Goal: Task Accomplishment & Management: Use online tool/utility

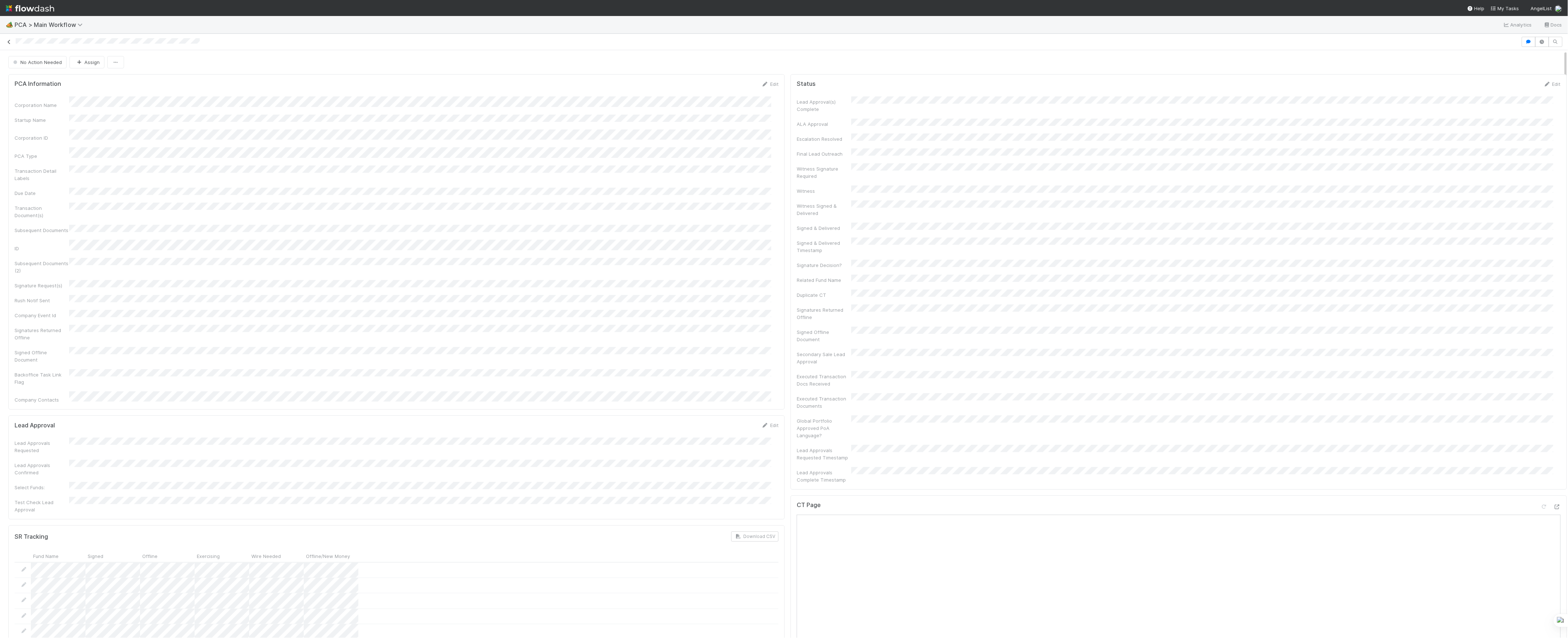
click at [7, 38] on link at bounding box center [9, 42] width 7 height 7
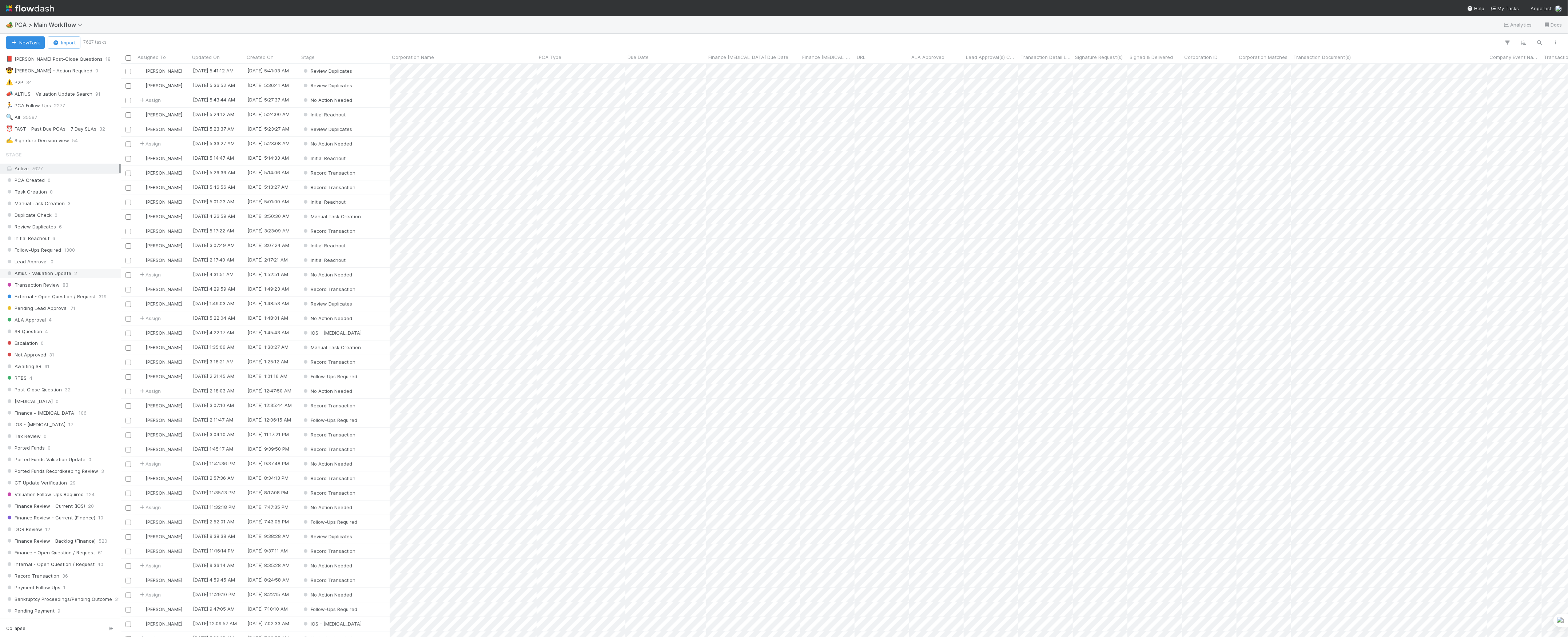
scroll to position [145, 0]
click at [49, 509] on span "Finance Review - Current (IOS)" at bounding box center [46, 504] width 79 height 9
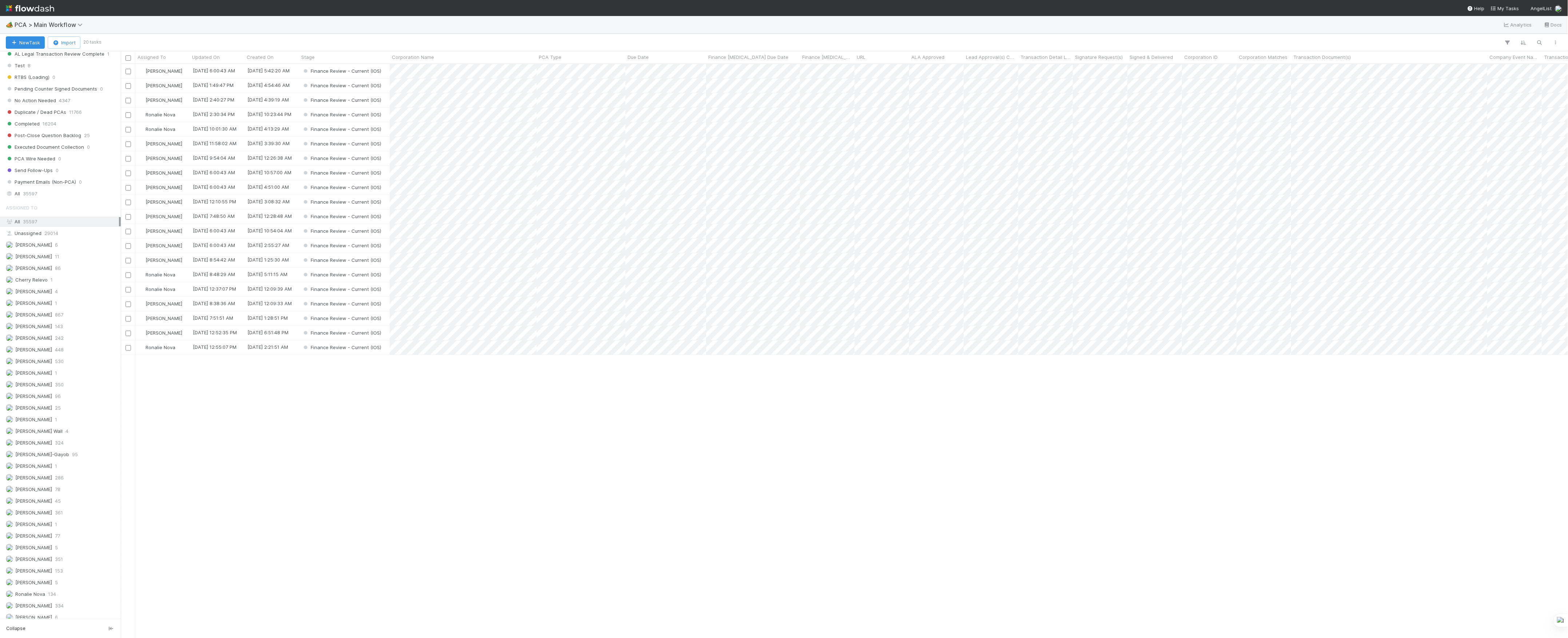
scroll to position [776, 0]
click at [53, 472] on div "Marvey Fuentes 45" at bounding box center [63, 472] width 113 height 9
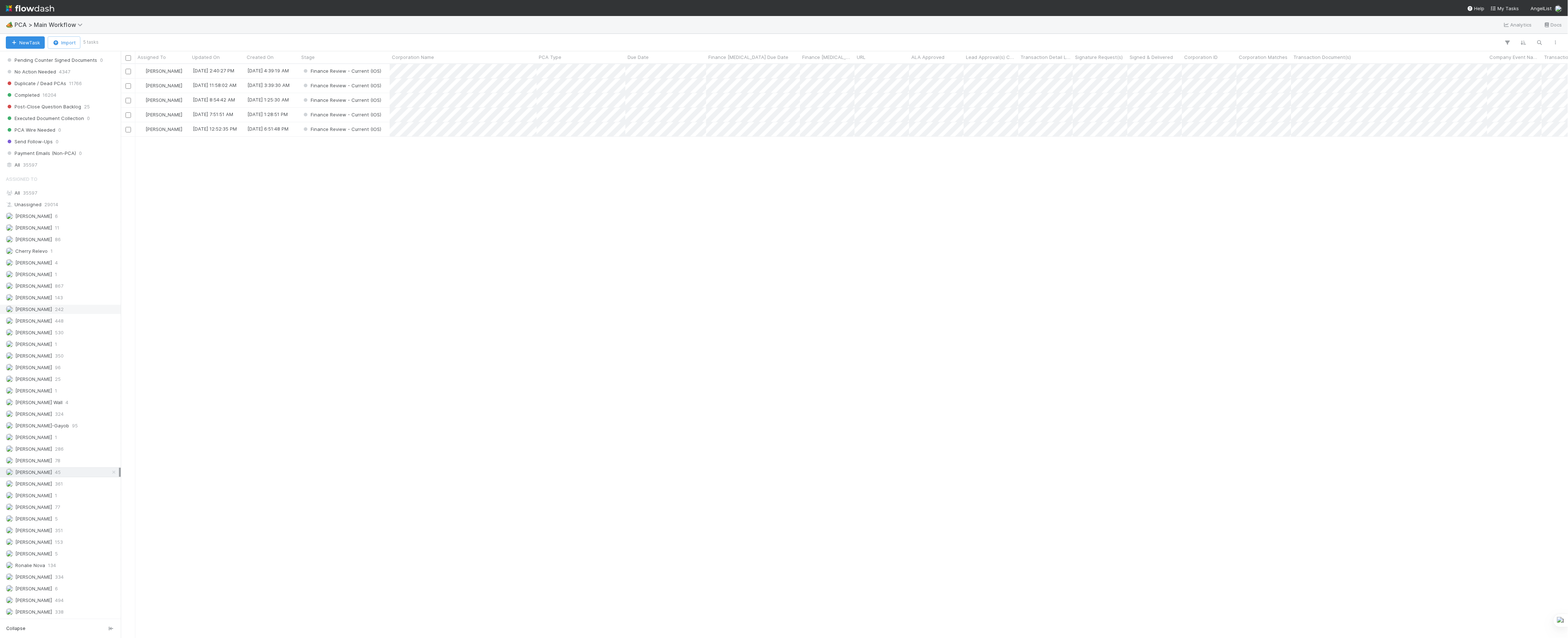
scroll to position [567, 1440]
click at [525, 290] on div "Marvey Fuentes 8/28/25, 2:40:27 PM 8/28/25, 4:39:19 AM Finance Review - Current…" at bounding box center [844, 351] width 1447 height 573
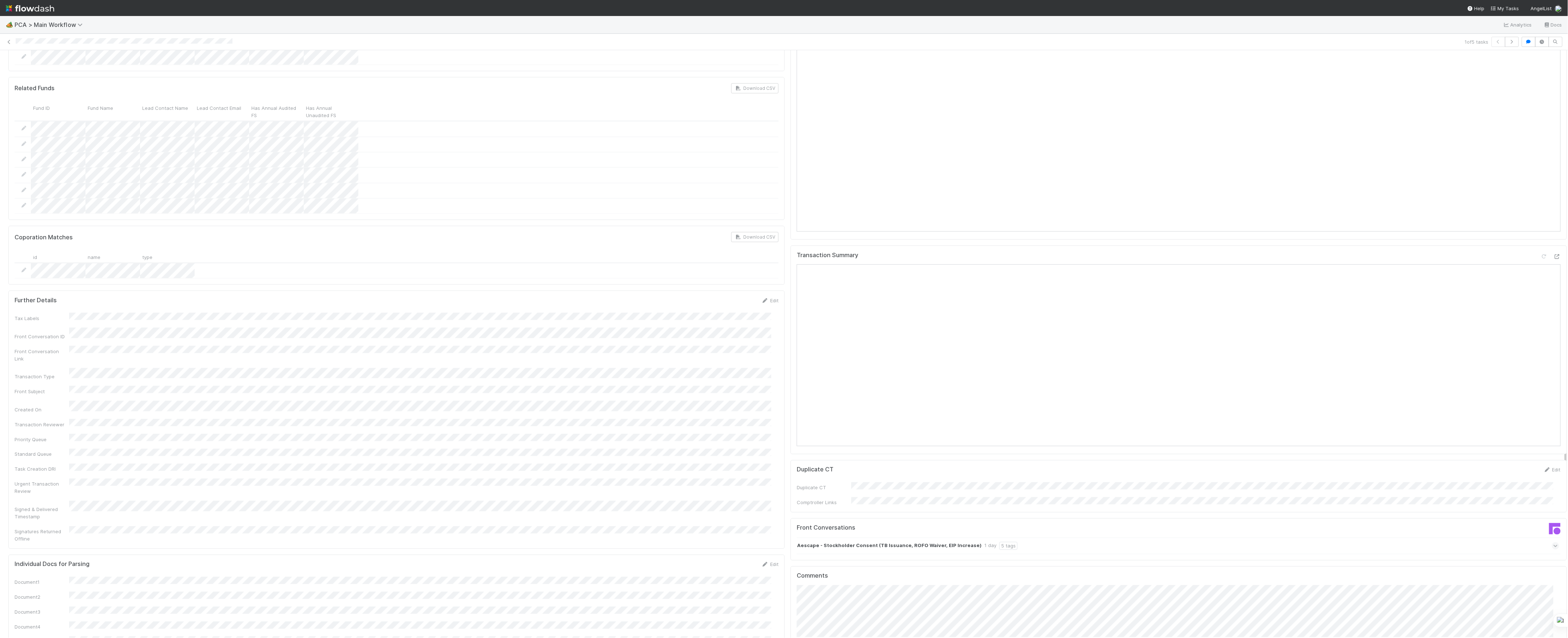
scroll to position [824, 0]
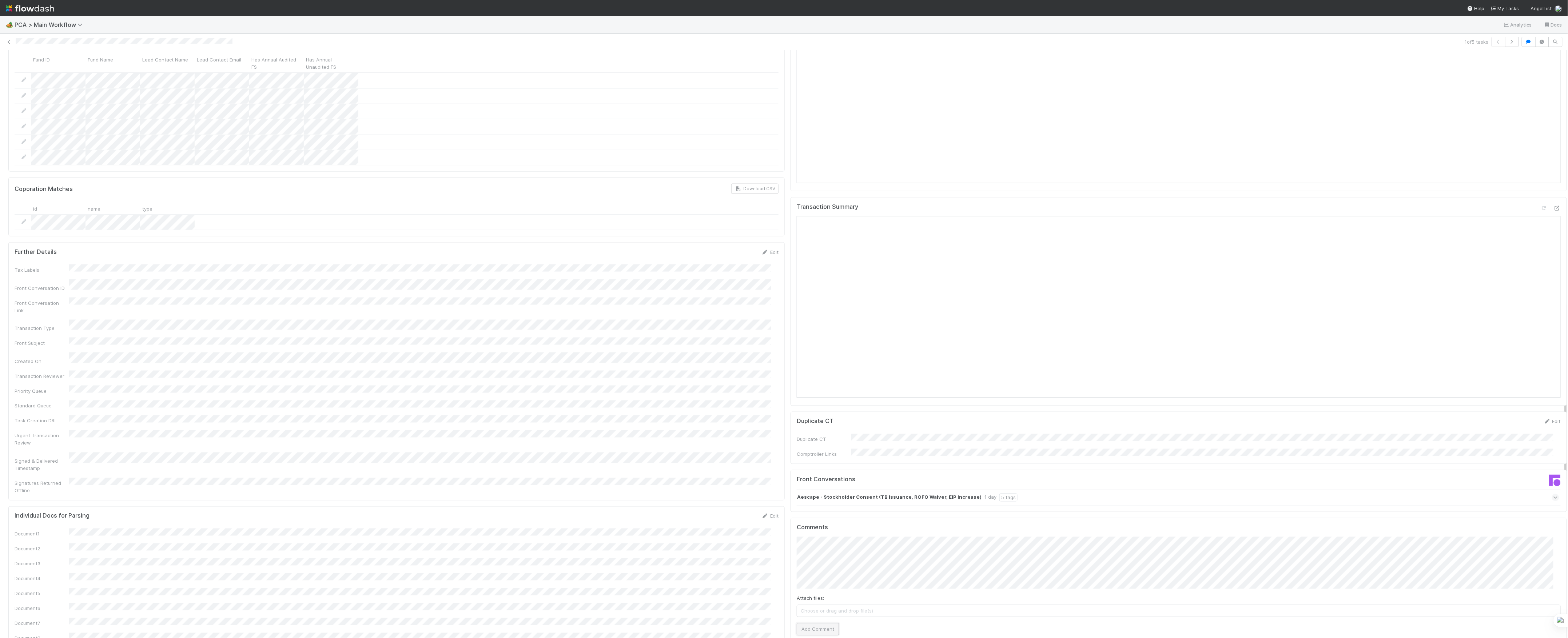
click at [811, 623] on button "Add Comment" at bounding box center [817, 629] width 42 height 12
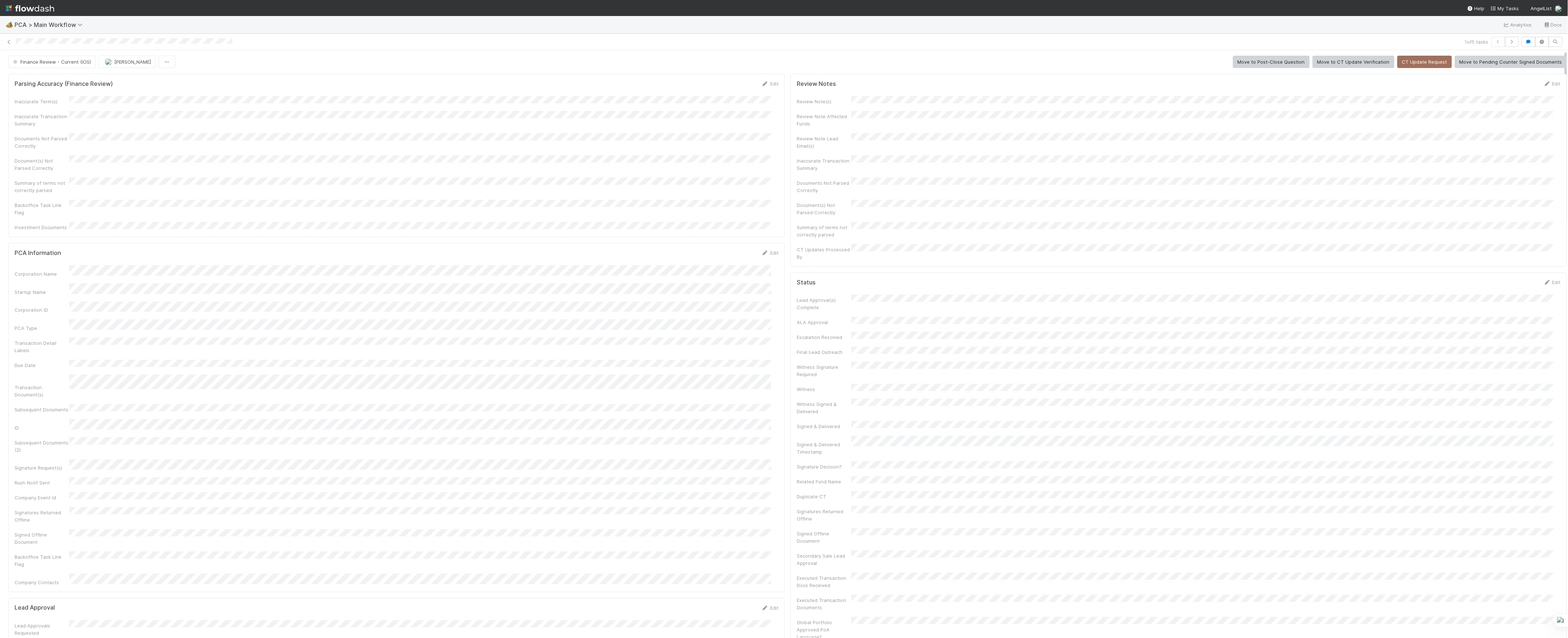
scroll to position [0, 0]
click at [68, 57] on button "Finance Review - Current (IOS)" at bounding box center [52, 62] width 87 height 12
click at [88, 68] on button "[PERSON_NAME]" at bounding box center [82, 62] width 57 height 12
click at [9, 44] on icon at bounding box center [9, 42] width 7 height 5
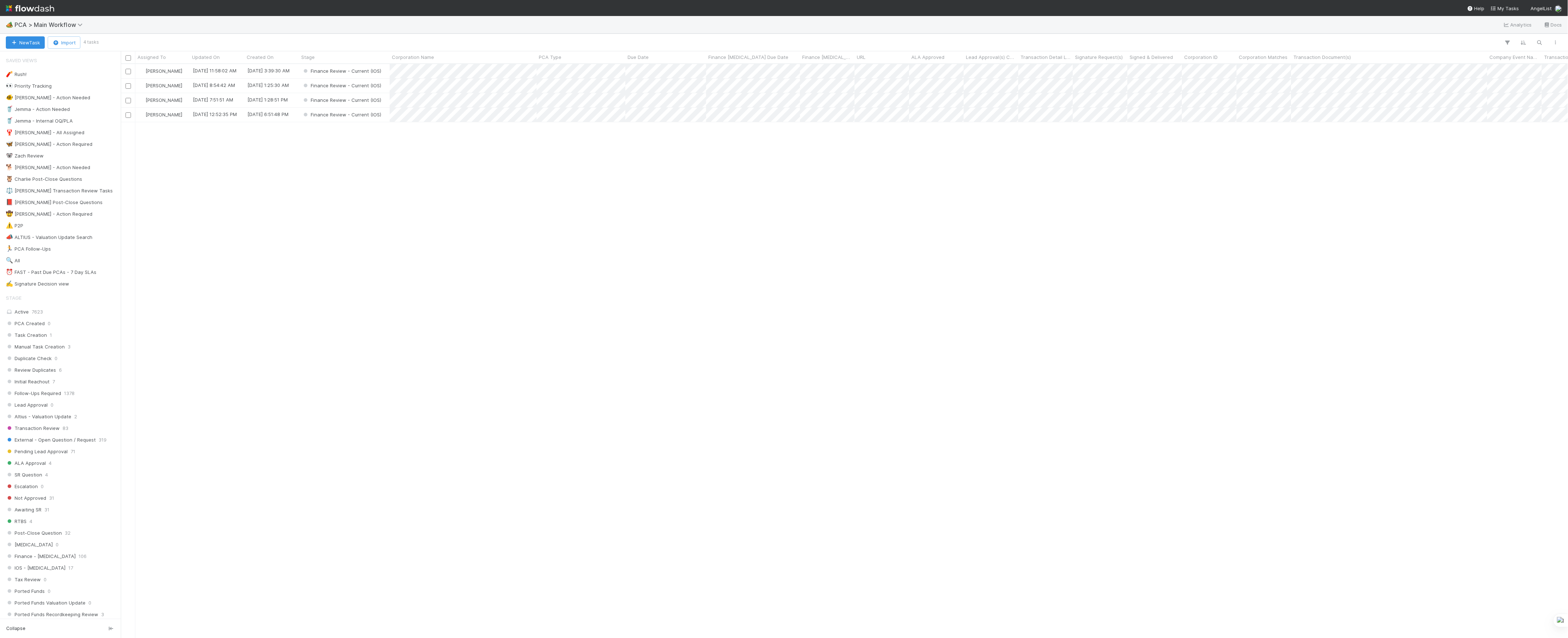
scroll to position [567, 1440]
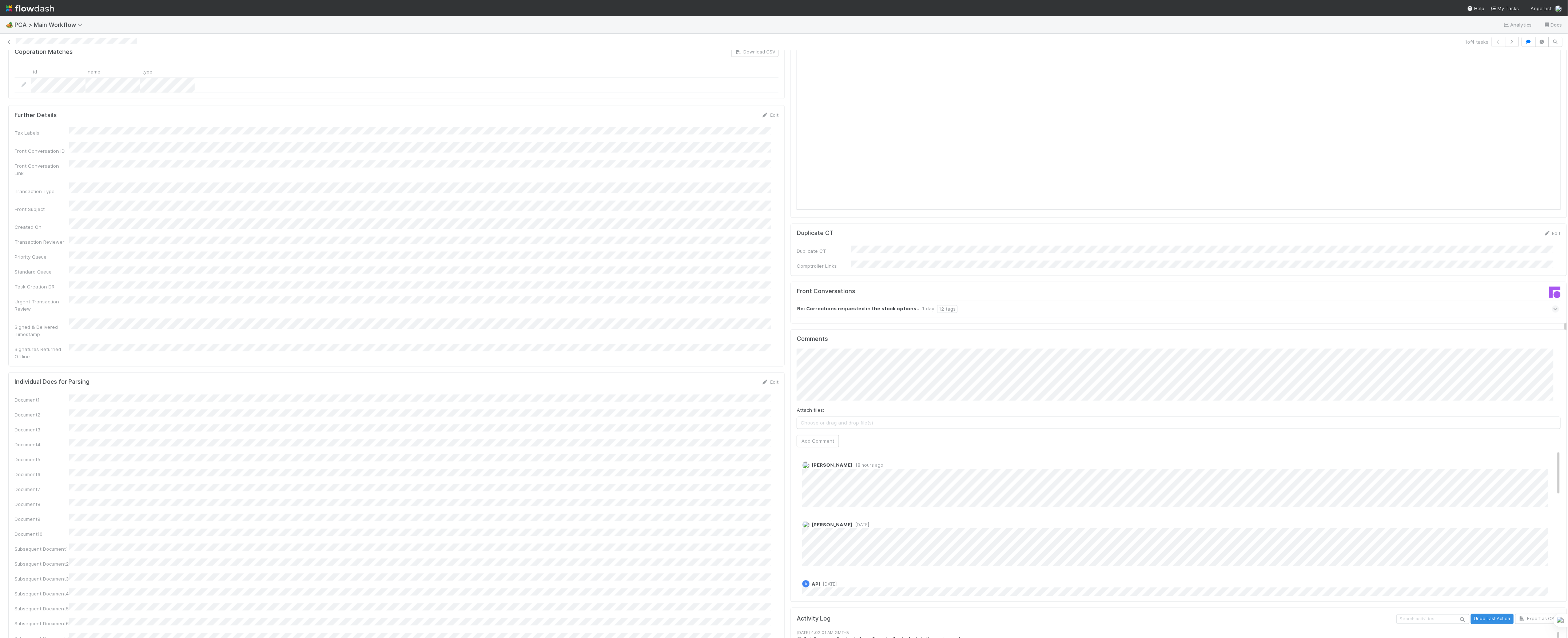
scroll to position [1019, 0]
click at [797, 432] on button "Add Comment" at bounding box center [817, 438] width 42 height 12
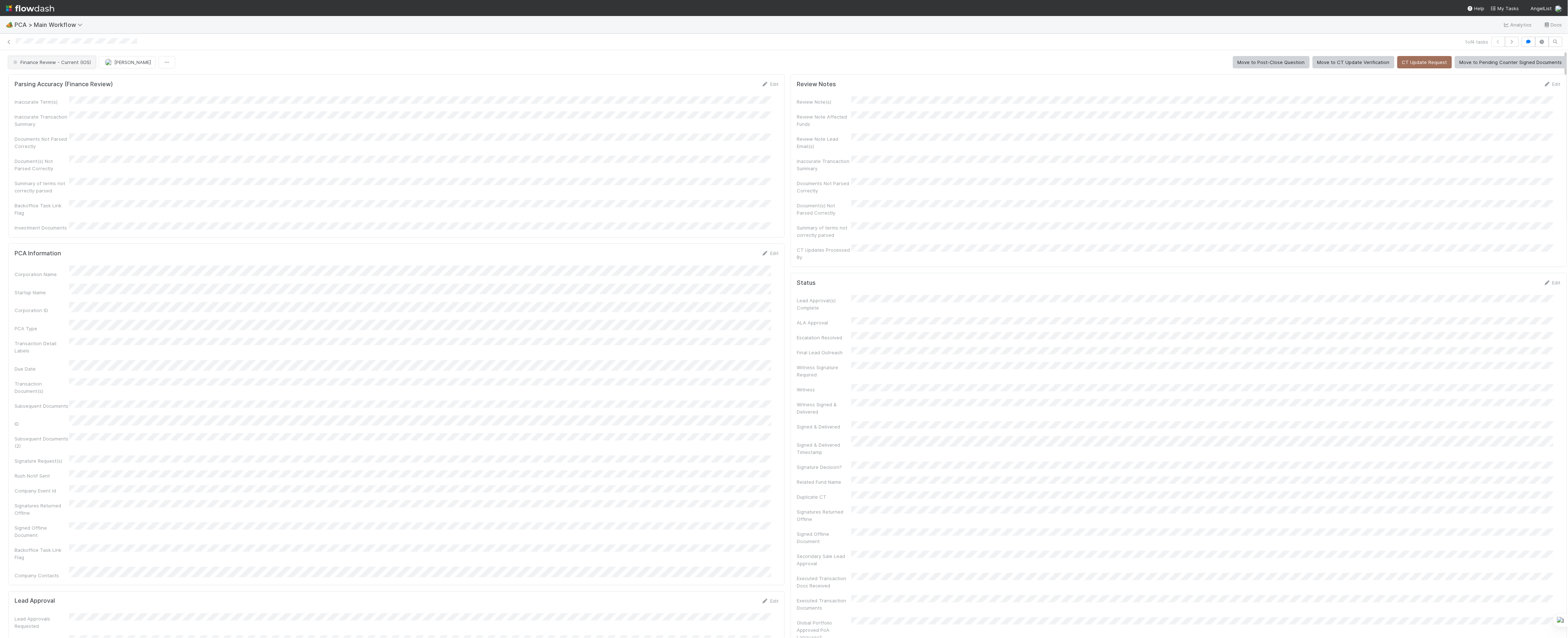
click at [49, 66] on button "Finance Review - Current (IOS)" at bounding box center [52, 62] width 87 height 12
click at [108, 60] on img "button" at bounding box center [108, 62] width 7 height 7
click at [75, 58] on button "Finance Review - Current (IOS)" at bounding box center [52, 62] width 87 height 12
click at [117, 62] on div at bounding box center [784, 319] width 1568 height 638
click at [11, 44] on icon at bounding box center [9, 42] width 7 height 5
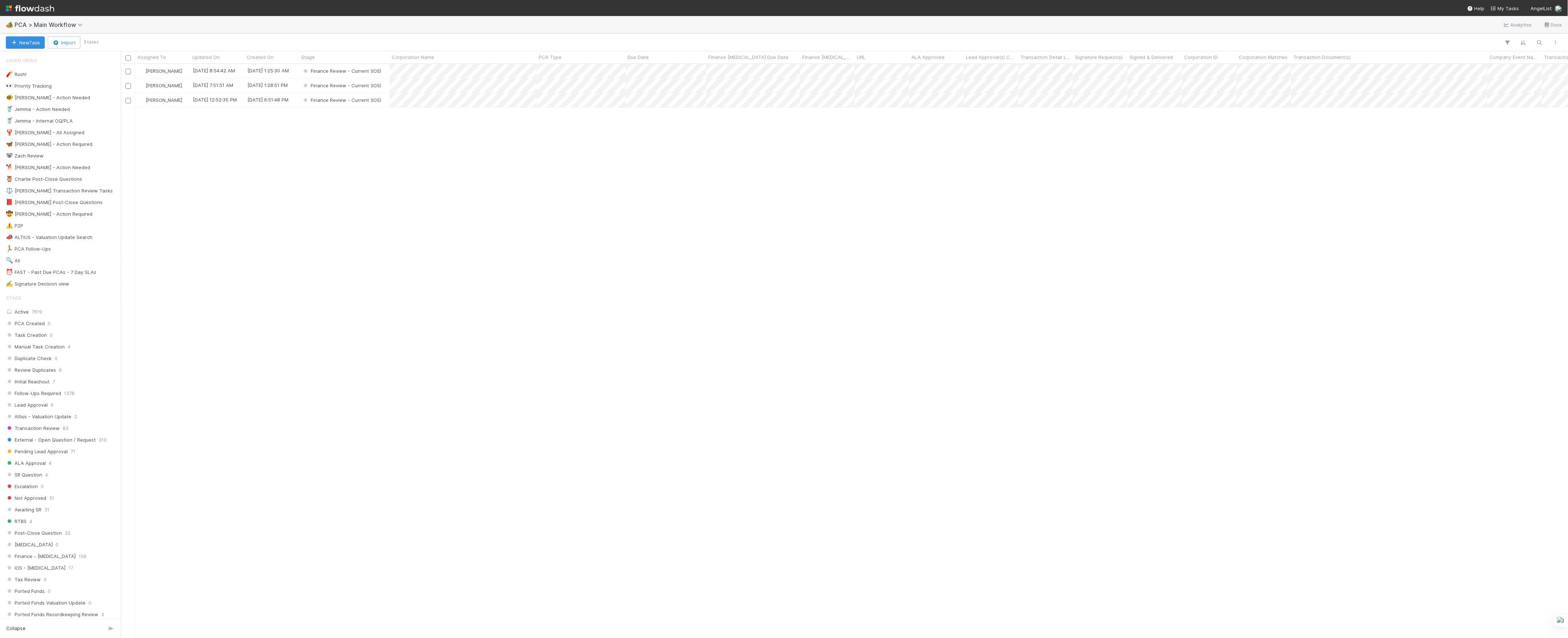
scroll to position [567, 1440]
click at [607, 182] on div "Marvey Fuentes 8/28/25, 8:54:42 AM 8/16/25, 1:25:30 AM Finance Review - Current…" at bounding box center [844, 351] width 1447 height 573
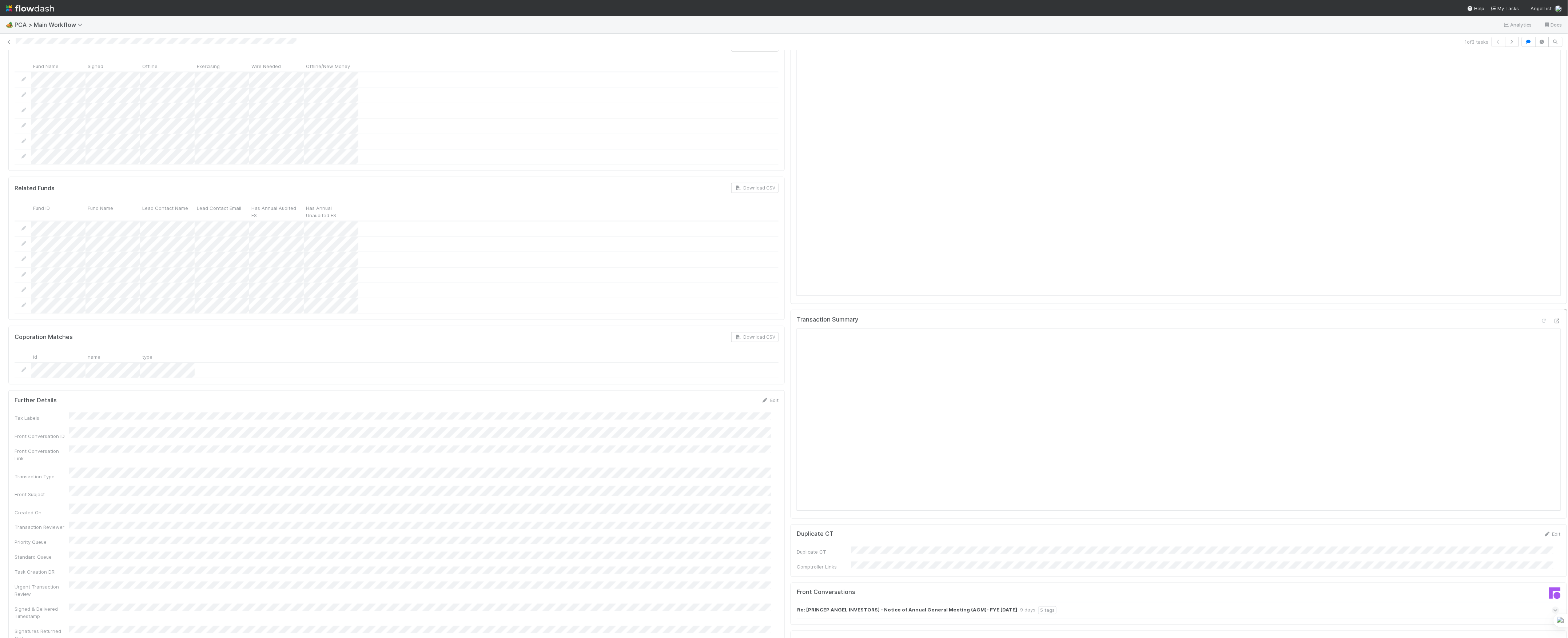
scroll to position [873, 0]
click at [825, 575] on button "Add Comment" at bounding box center [817, 581] width 42 height 12
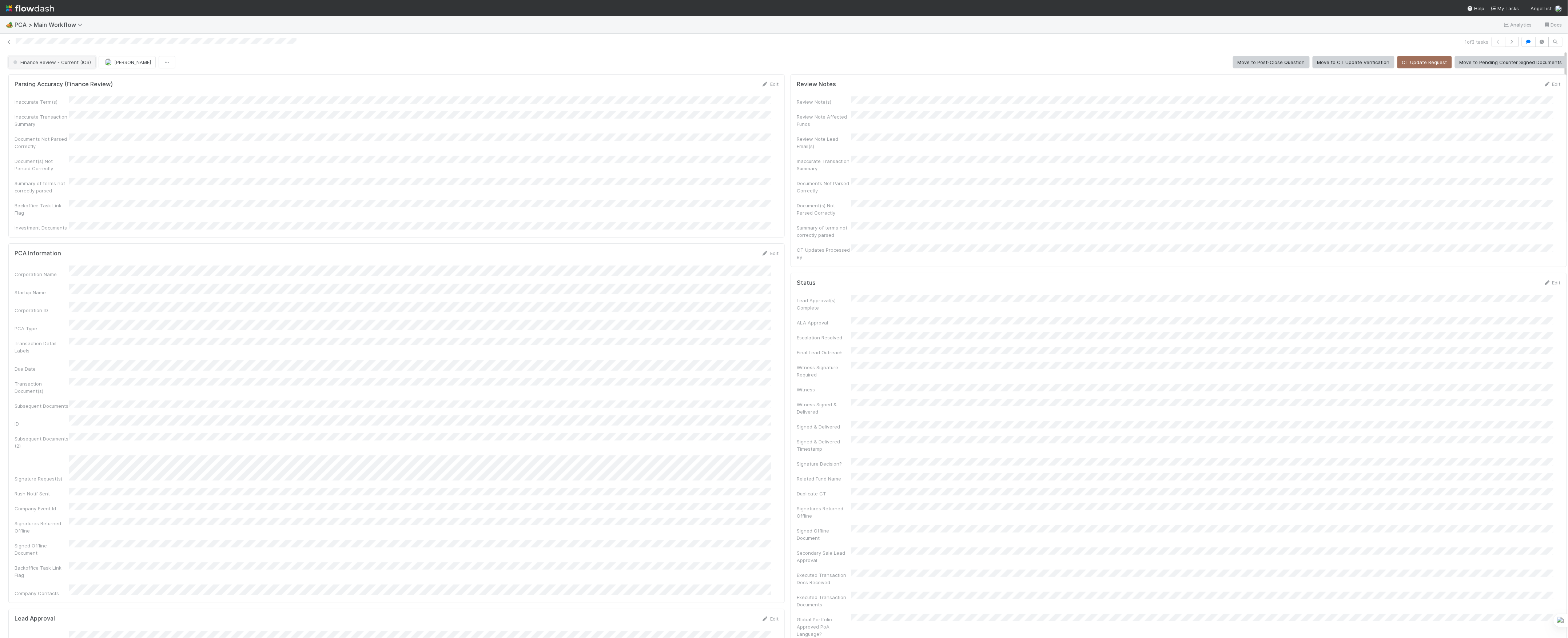
click at [29, 65] on span "Finance Review - Current (IOS)" at bounding box center [51, 62] width 79 height 6
click at [128, 65] on button "button" at bounding box center [121, 62] width 16 height 12
click at [94, 62] on div "Duplicate Delete" at bounding box center [784, 319] width 1568 height 638
click at [94, 62] on span "[PERSON_NAME]" at bounding box center [87, 62] width 37 height 6
click at [161, 56] on div "Completed Marvey Fuentes Move to Post-Close Question Move to Tax Review [Temp -…" at bounding box center [788, 62] width 1558 height 12
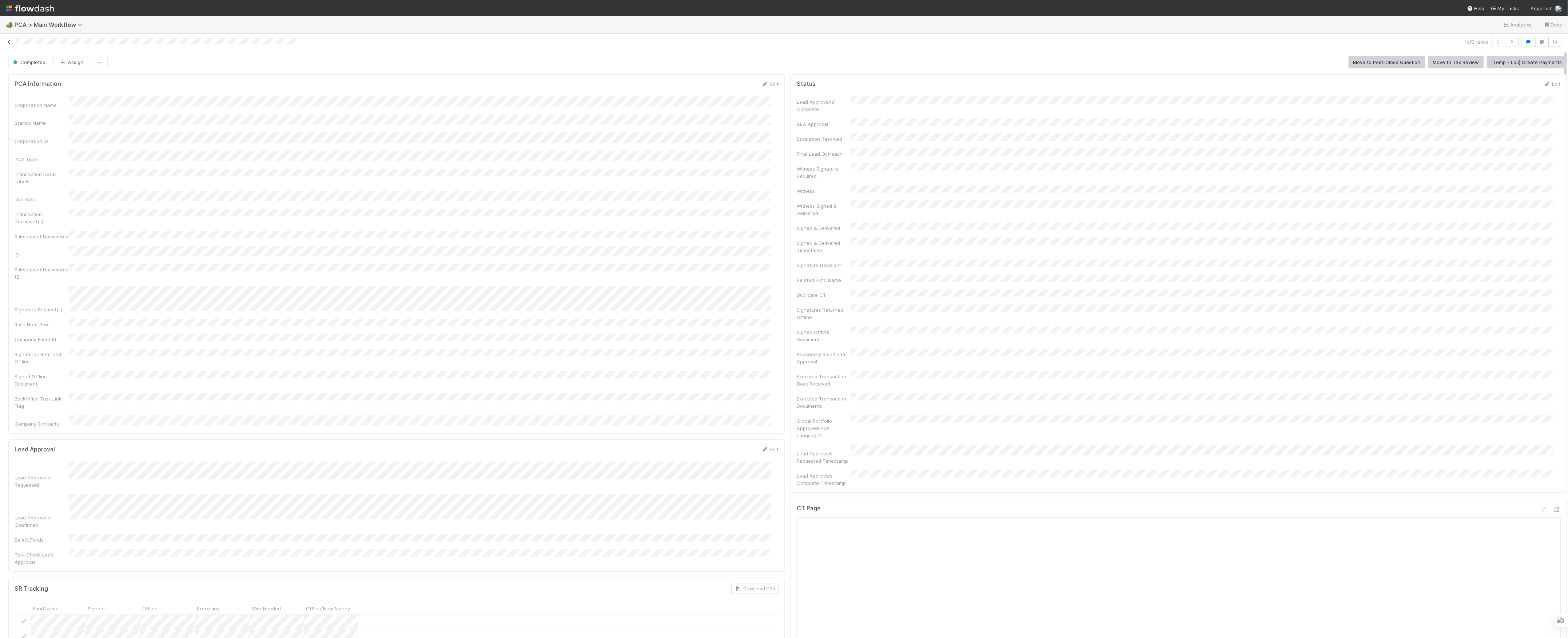
click at [10, 40] on icon at bounding box center [9, 42] width 7 height 5
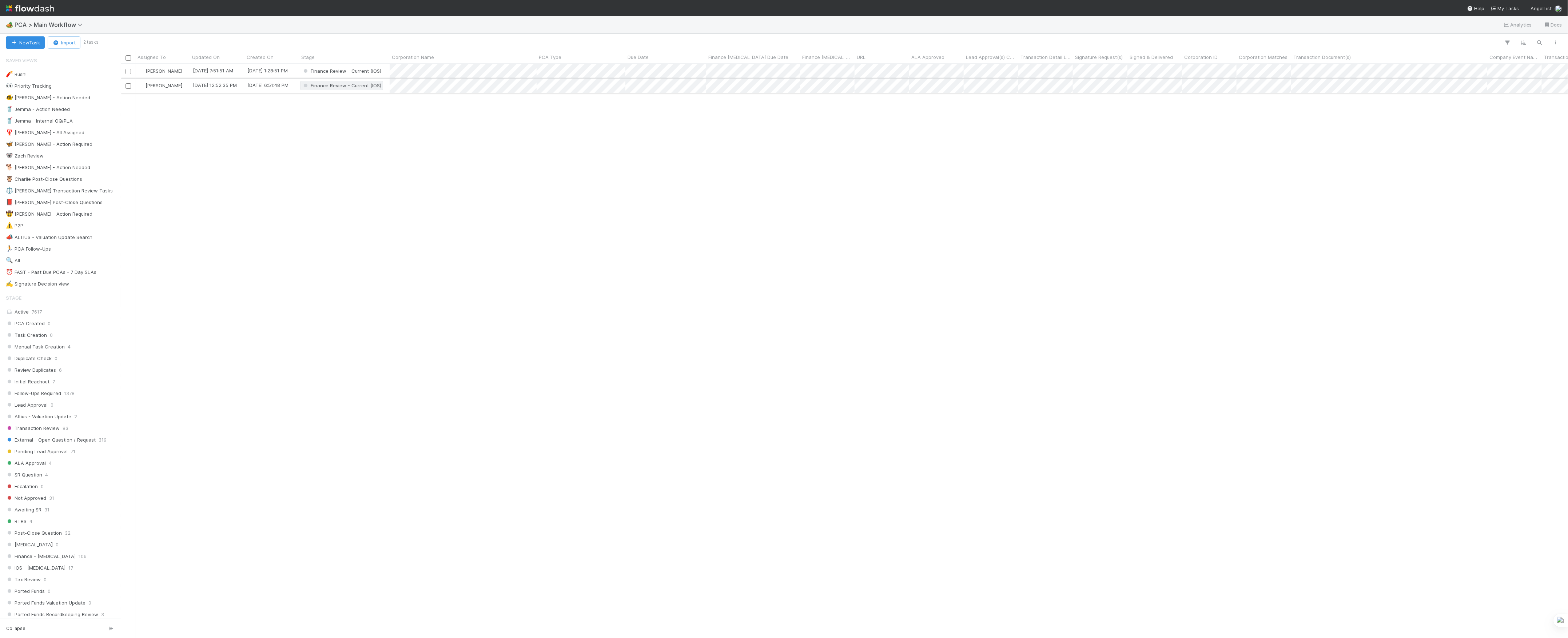
scroll to position [567, 1440]
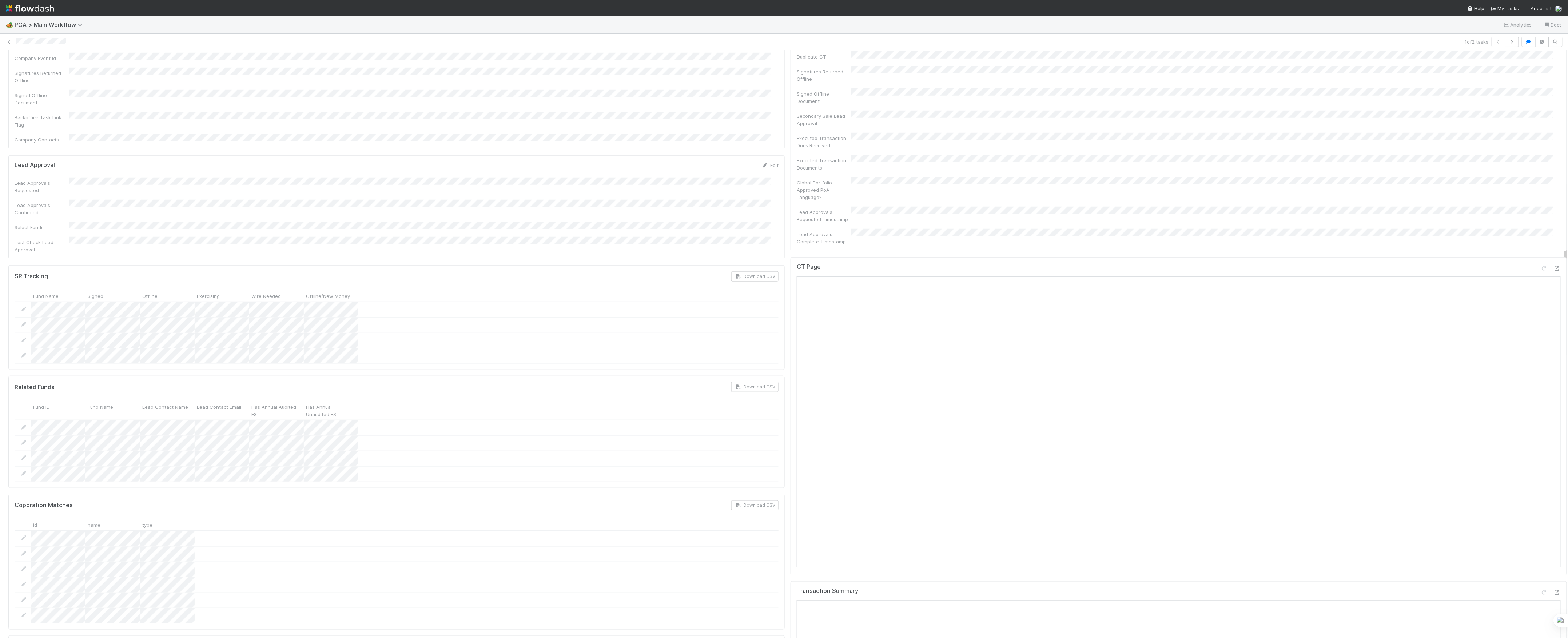
scroll to position [436, 0]
click at [1549, 258] on div "CT Page" at bounding box center [1178, 416] width 776 height 318
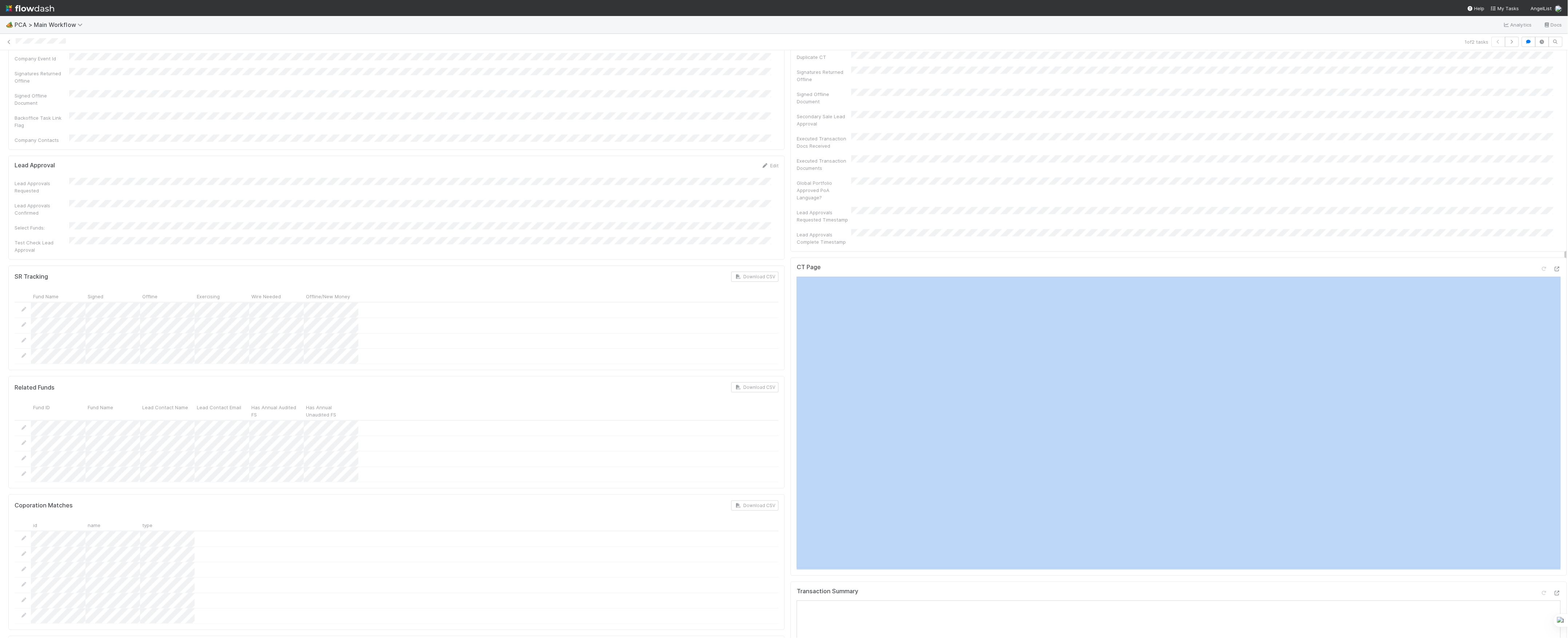
click at [1548, 258] on div "CT Page" at bounding box center [1178, 416] width 776 height 318
click at [1553, 267] on icon at bounding box center [1557, 269] width 7 height 5
click at [1553, 591] on icon at bounding box center [1557, 594] width 7 height 5
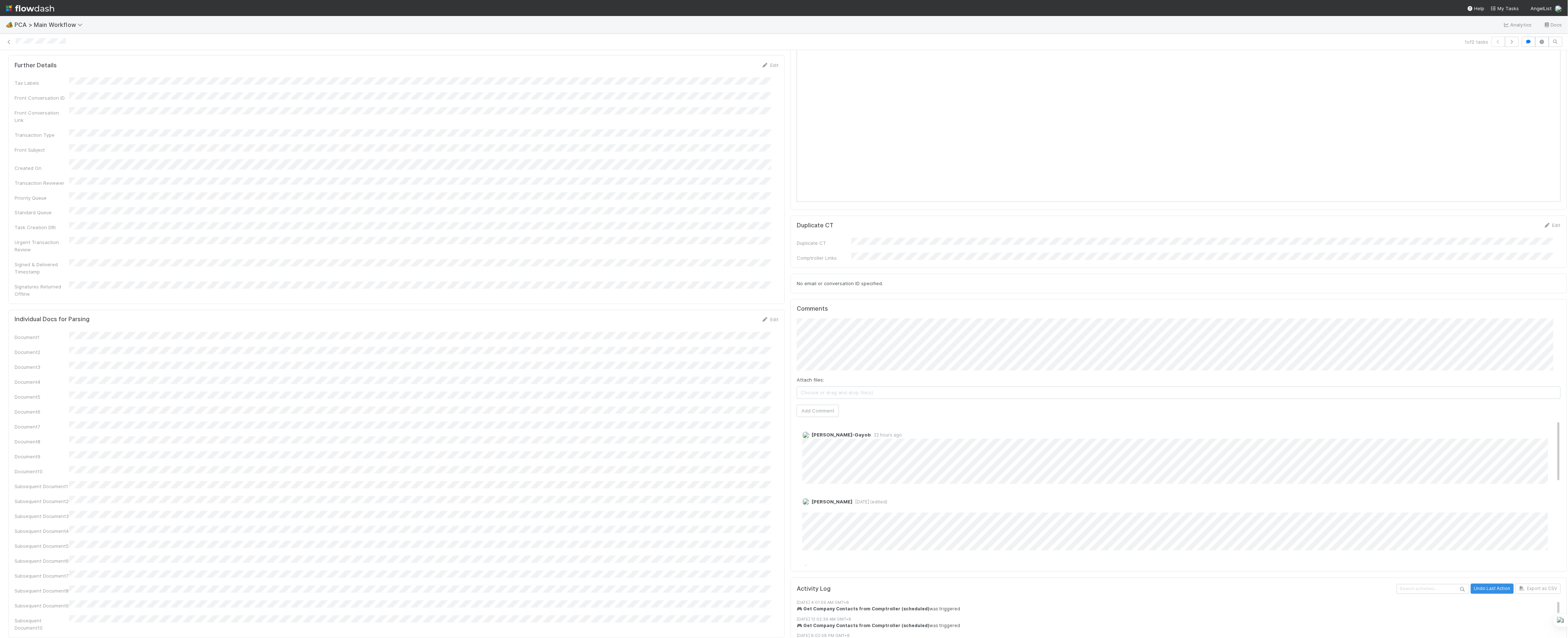
scroll to position [1019, 0]
click at [814, 404] on button "Add Comment" at bounding box center [817, 410] width 42 height 12
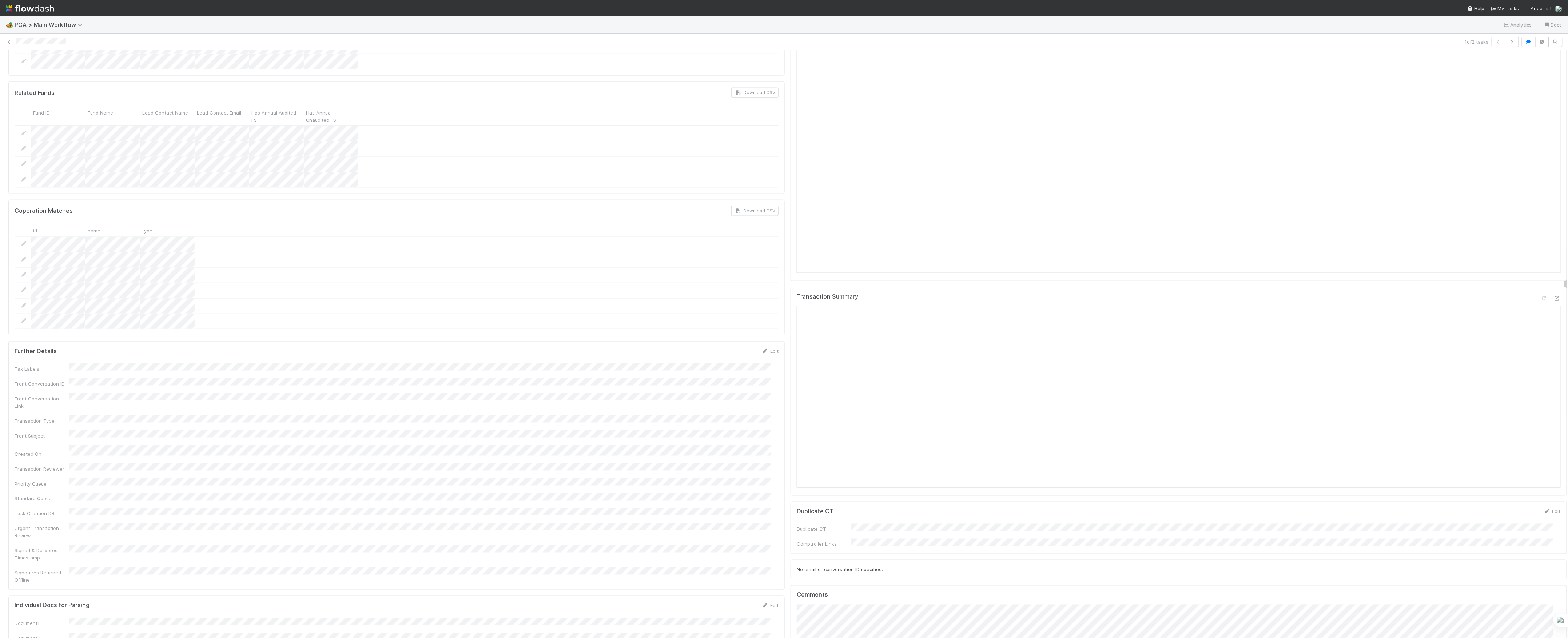
scroll to position [970, 0]
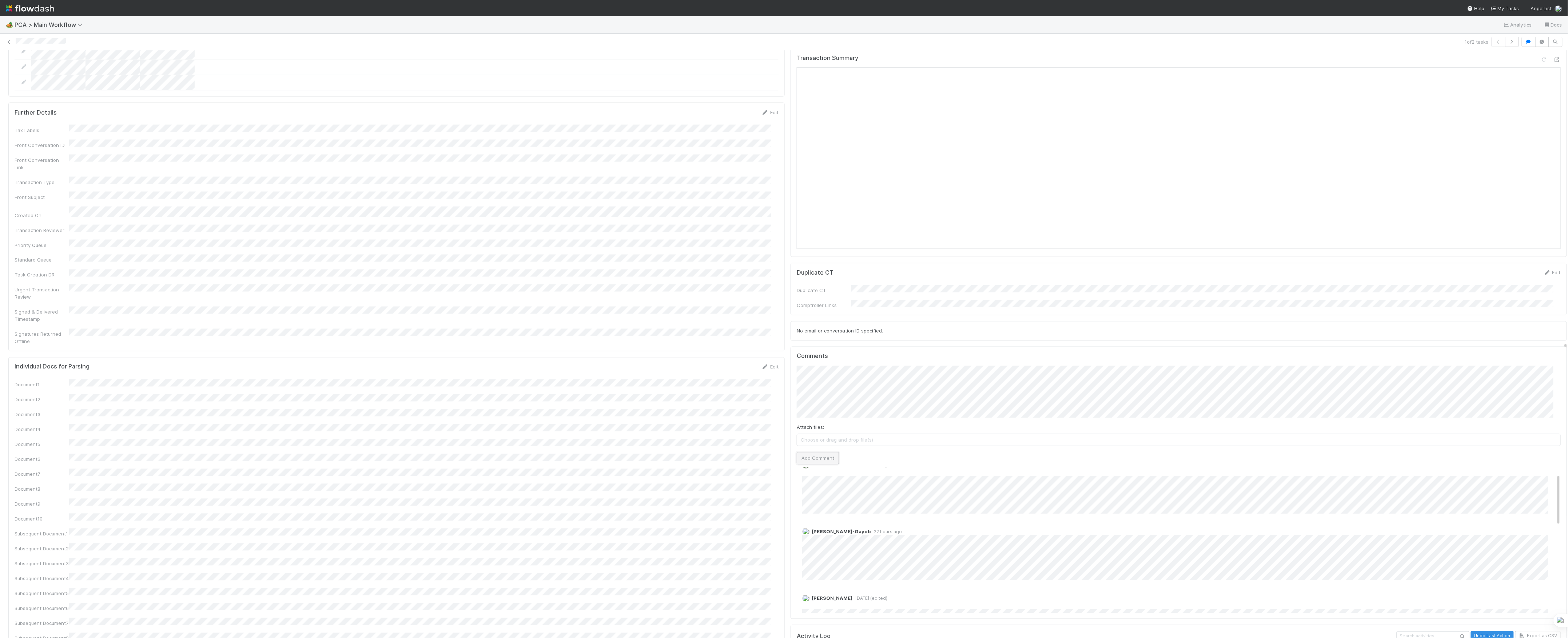
click at [824, 452] on button "Add Comment" at bounding box center [817, 458] width 42 height 12
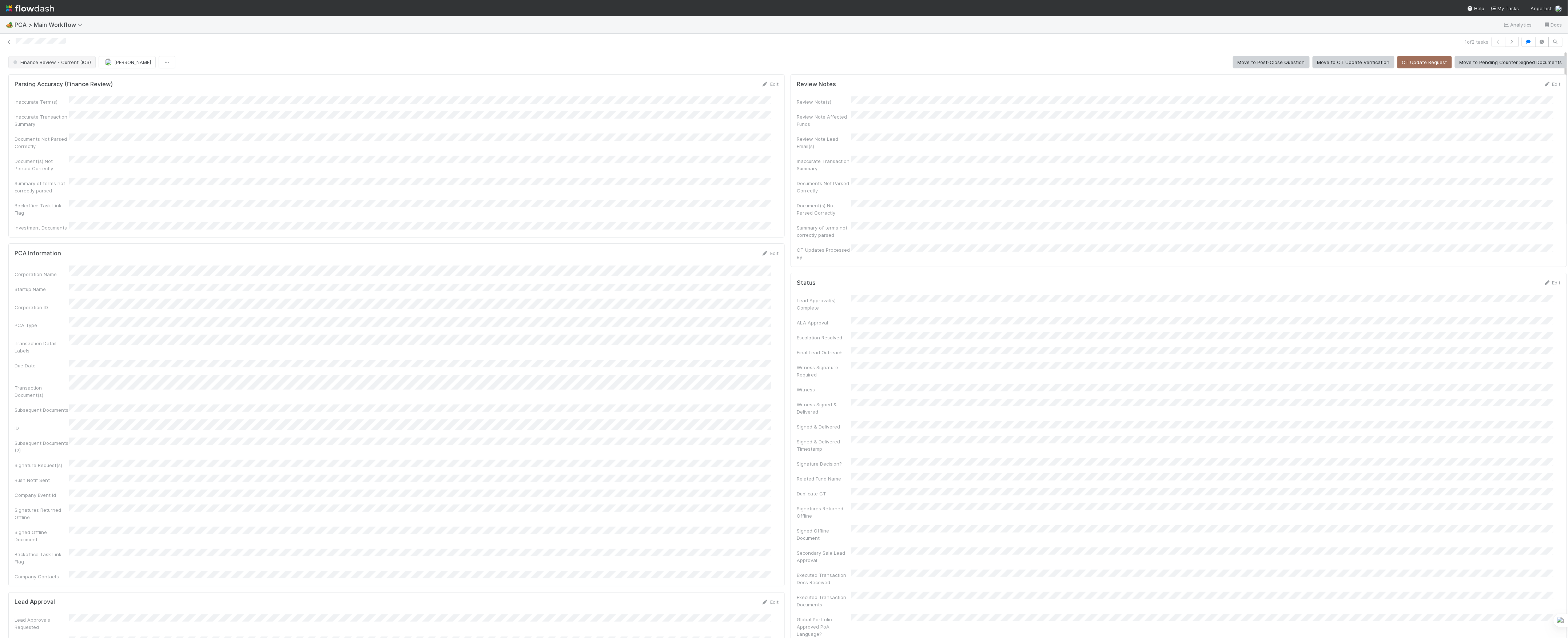
scroll to position [85, 0]
click at [85, 63] on span "Finance Review - Current (IOS)" at bounding box center [51, 62] width 79 height 6
click at [70, 65] on span "[PERSON_NAME]" at bounding box center [87, 62] width 37 height 6
click at [97, 60] on span "[PERSON_NAME]" at bounding box center [87, 62] width 37 height 6
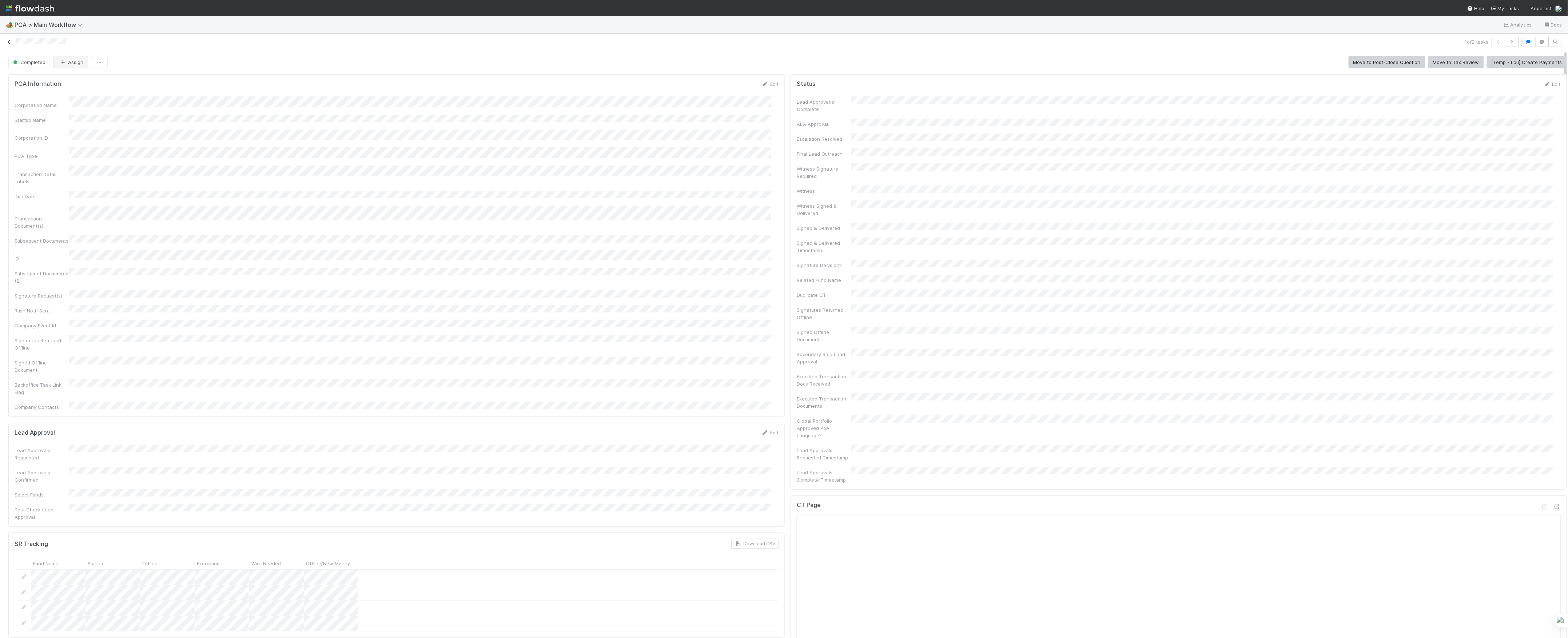
click at [5, 44] on icon at bounding box center [9, 42] width 7 height 5
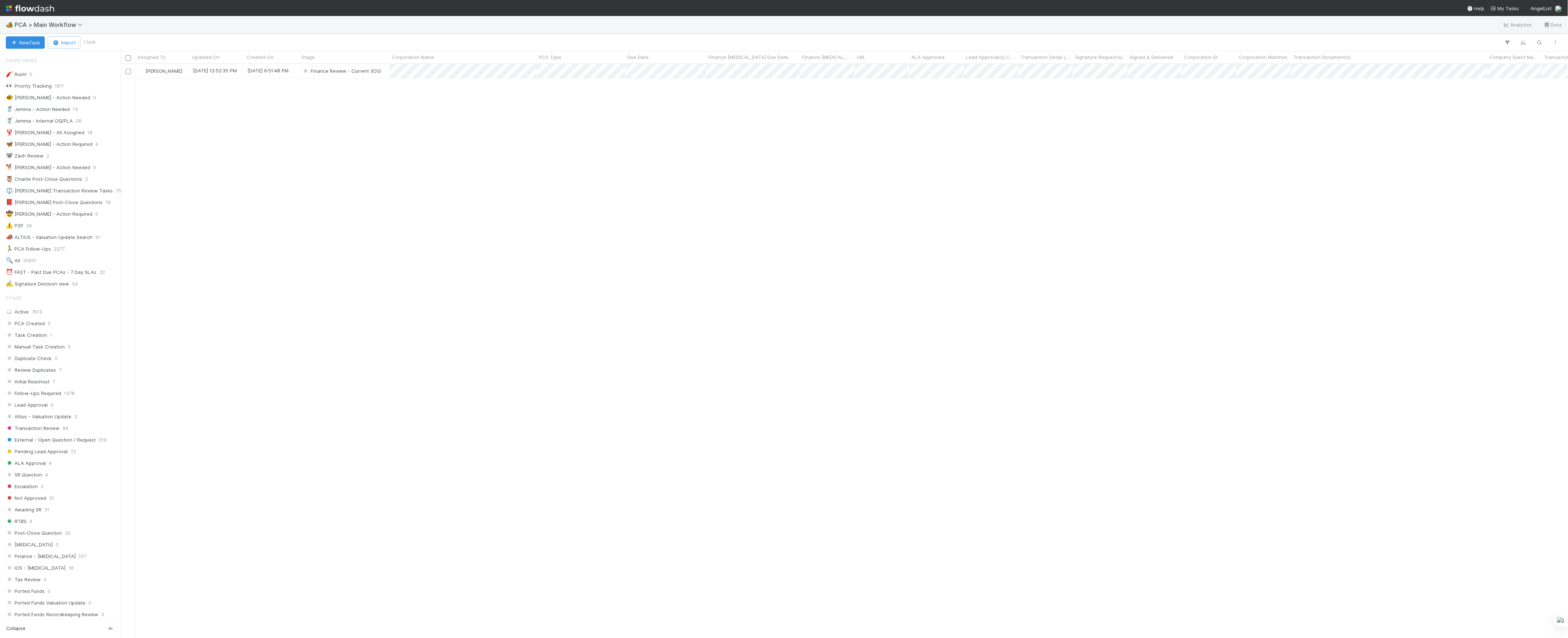
scroll to position [8, 8]
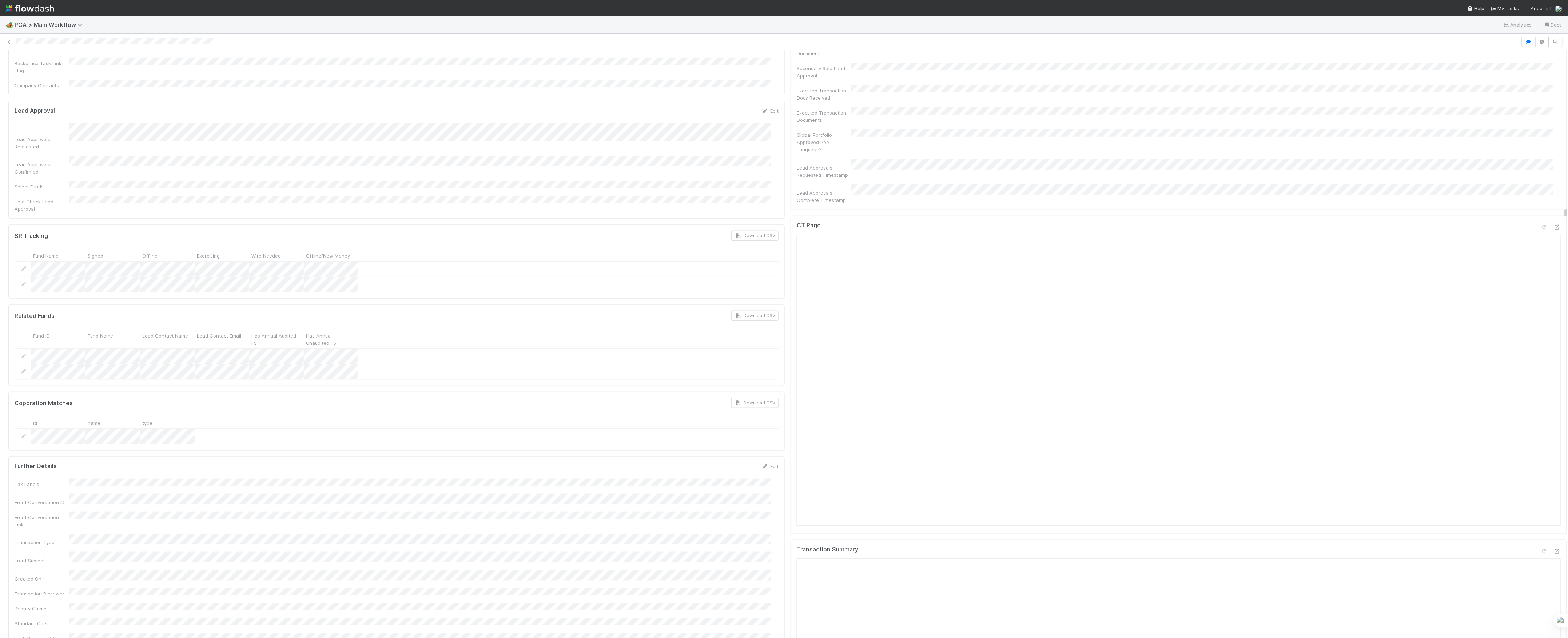
scroll to position [485, 0]
click at [1553, 228] on icon at bounding box center [1557, 230] width 7 height 5
click at [1553, 552] on icon at bounding box center [1557, 555] width 7 height 5
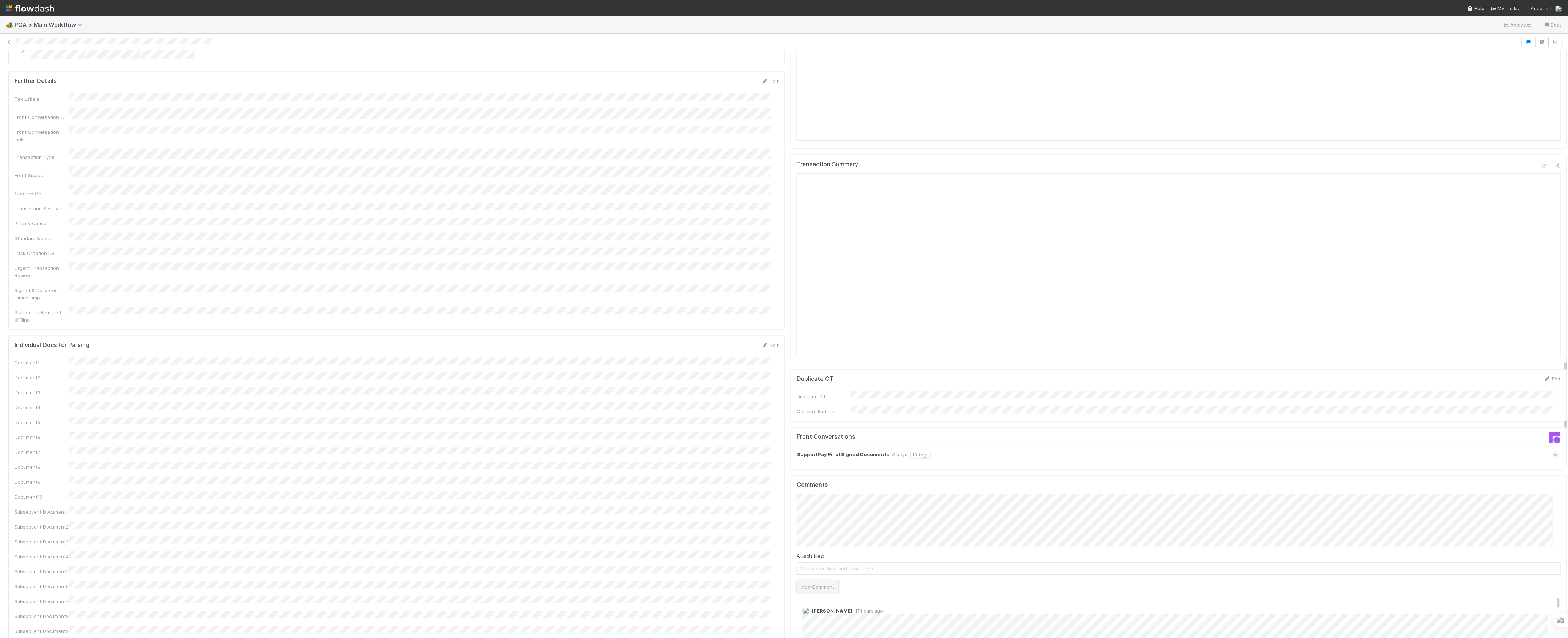
click at [828, 581] on button "Add Comment" at bounding box center [817, 587] width 42 height 12
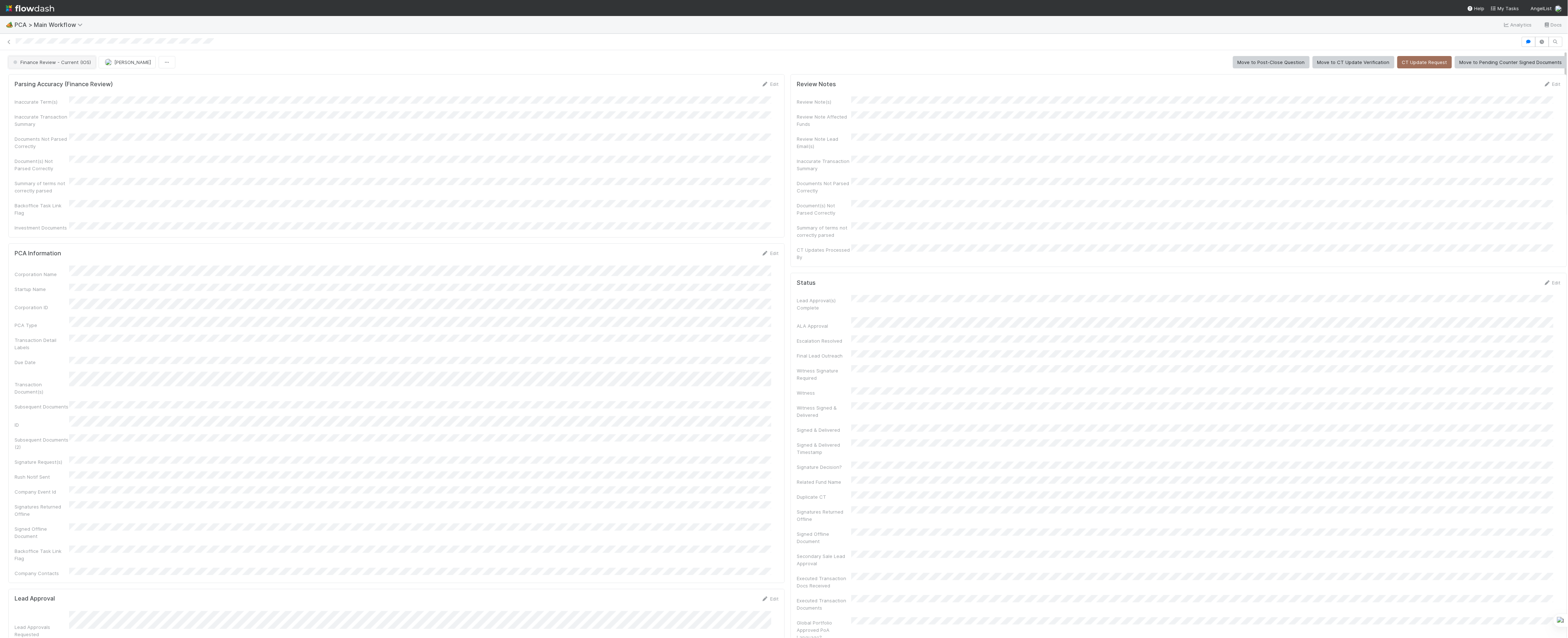
click at [72, 60] on button "Finance Review - Current (IOS)" at bounding box center [52, 62] width 87 height 12
click at [93, 57] on button "[PERSON_NAME]" at bounding box center [82, 62] width 57 height 12
click at [9, 43] on icon at bounding box center [9, 42] width 7 height 5
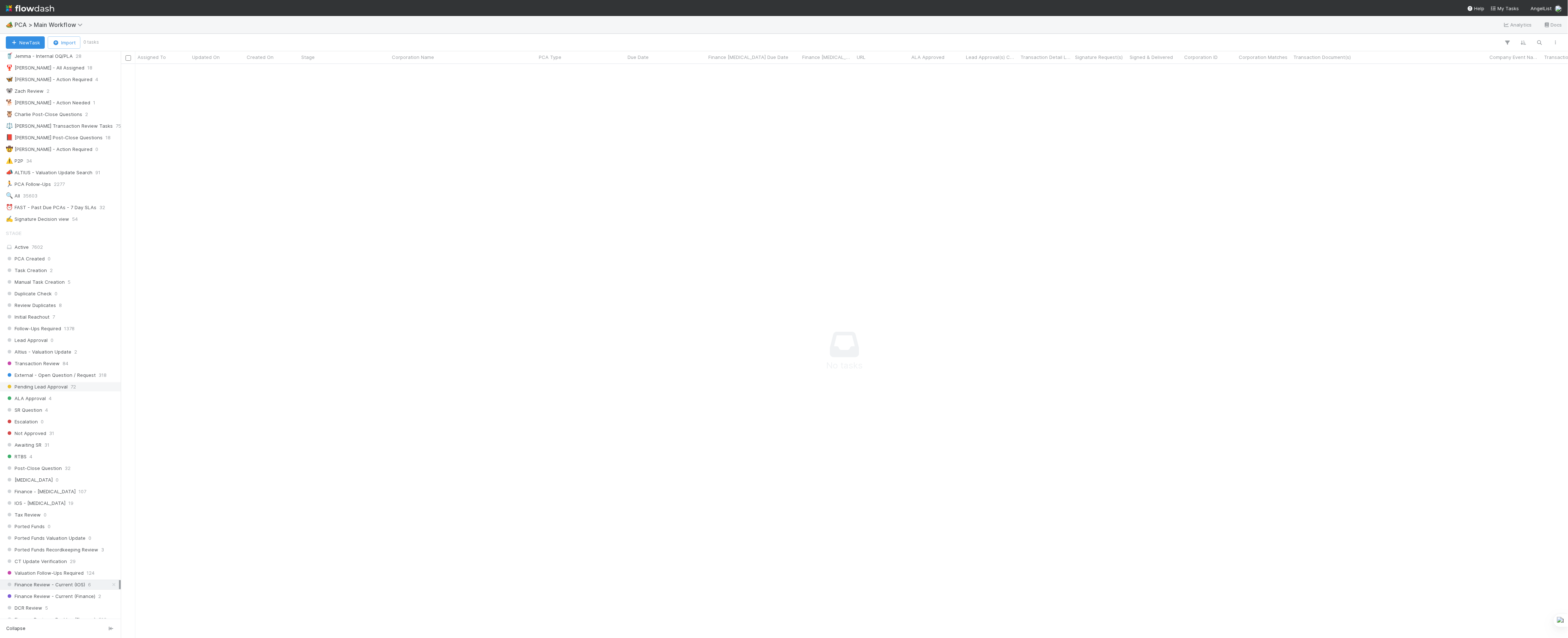
scroll to position [194, 0]
click at [68, 483] on div "DCR Review 5" at bounding box center [63, 479] width 113 height 9
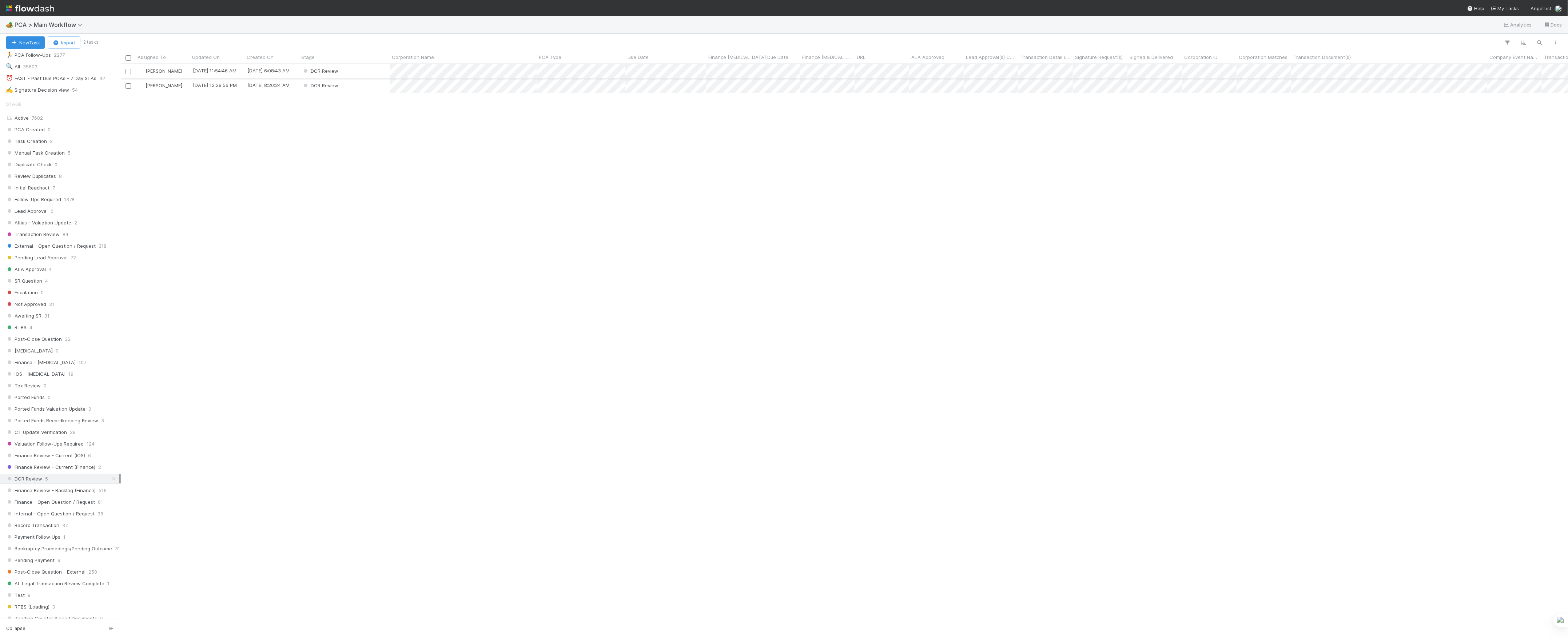
click at [376, 68] on div "DCR Review" at bounding box center [344, 71] width 91 height 14
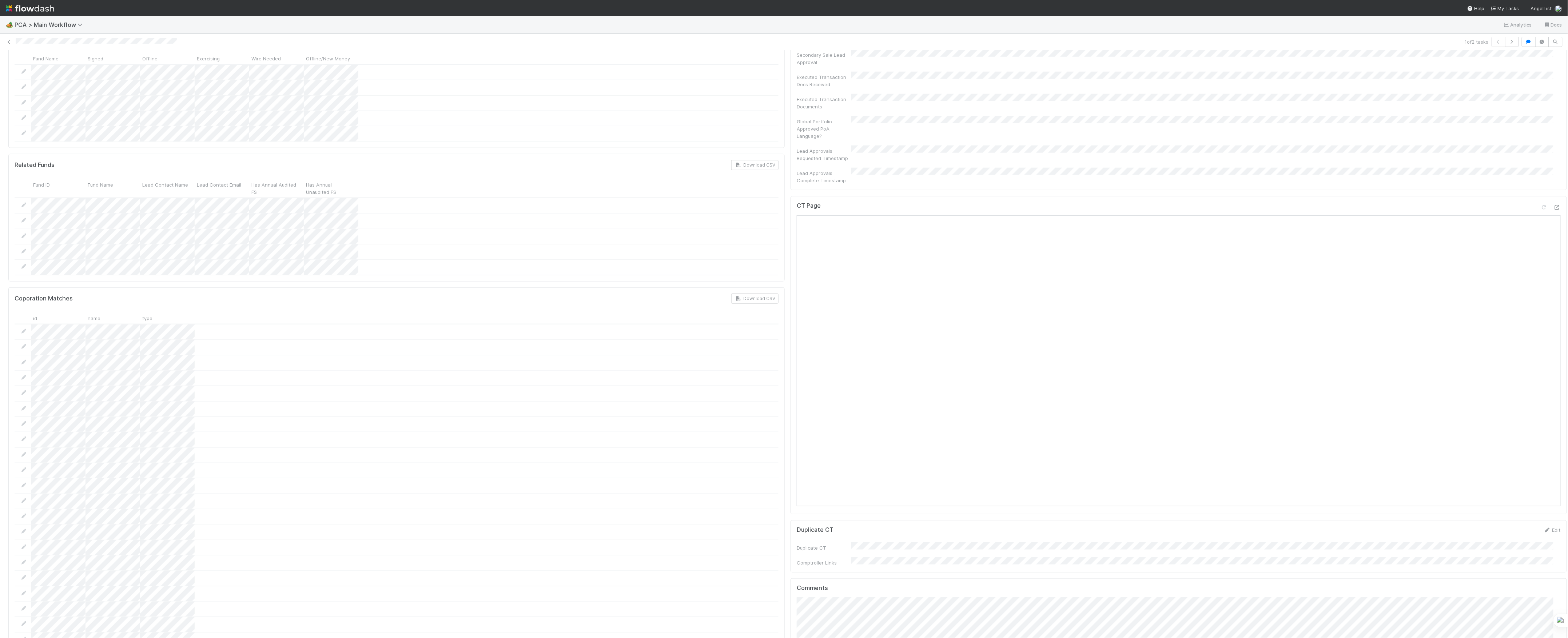
scroll to position [485, 0]
click at [1553, 217] on div at bounding box center [1557, 220] width 7 height 7
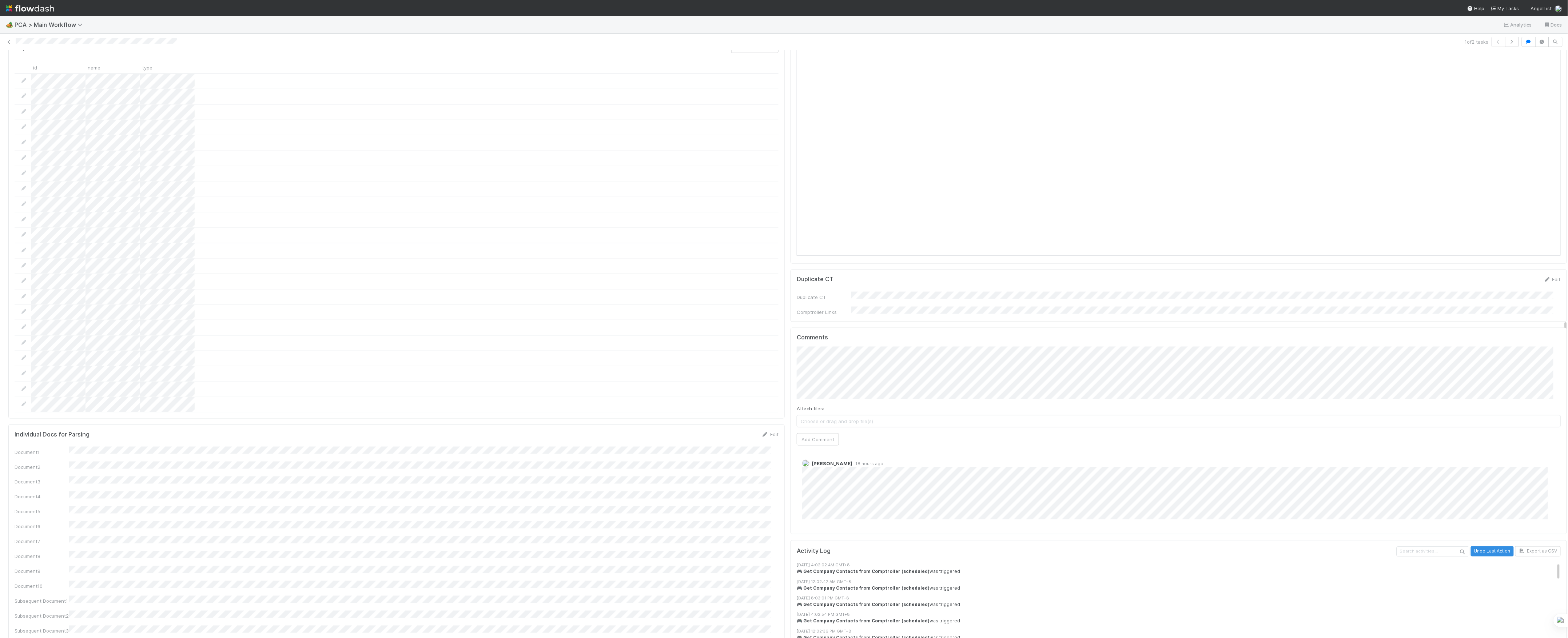
scroll to position [776, 0]
click at [807, 406] on button "Add Comment" at bounding box center [817, 412] width 42 height 12
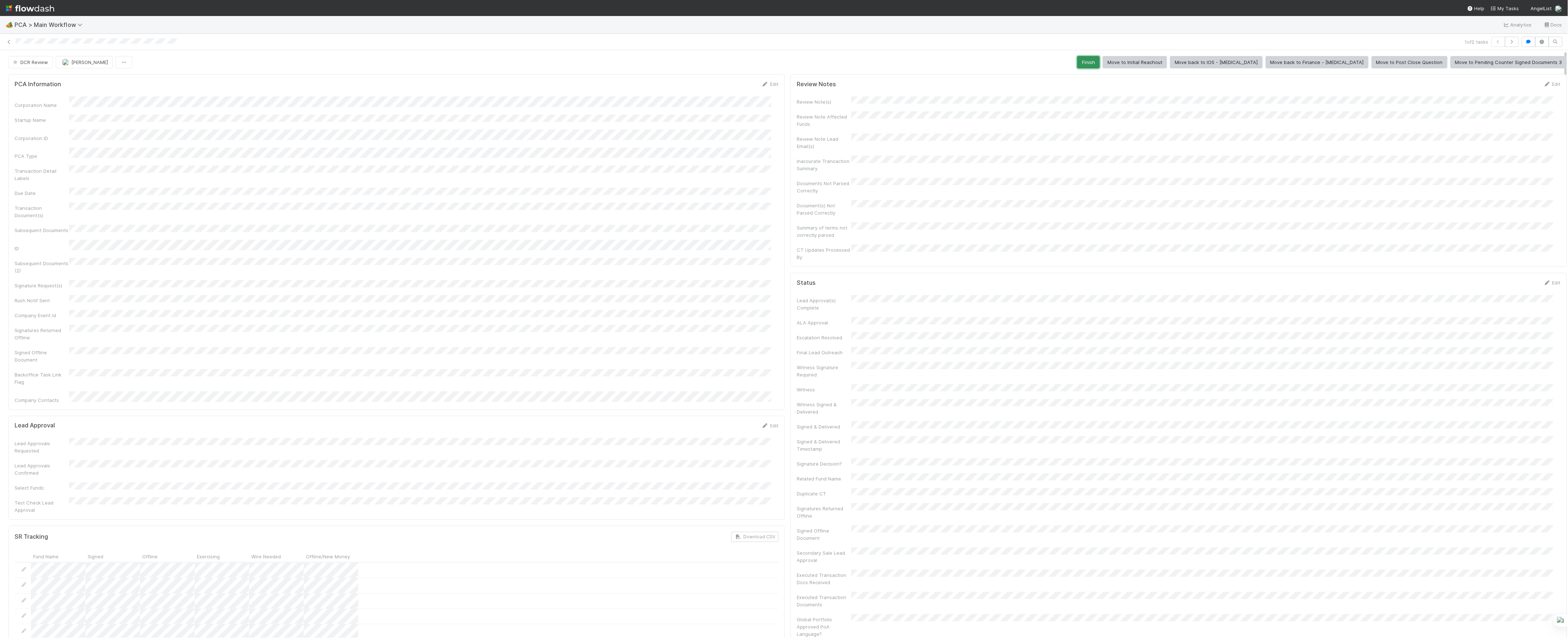
click at [1100, 67] on button "Finish" at bounding box center [1088, 62] width 23 height 12
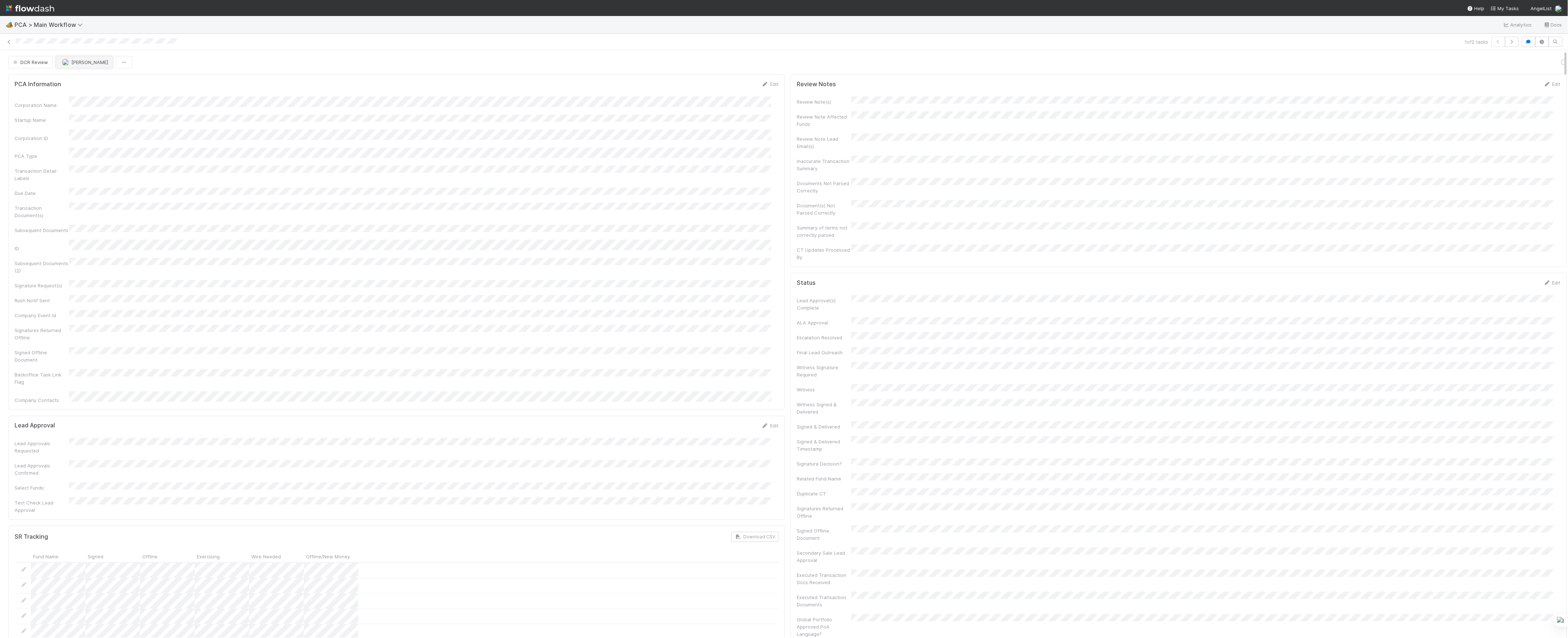
click at [83, 62] on span "[PERSON_NAME]" at bounding box center [89, 62] width 37 height 6
click at [76, 68] on button "[PERSON_NAME]" at bounding box center [82, 62] width 57 height 12
click at [12, 43] on icon at bounding box center [9, 42] width 7 height 5
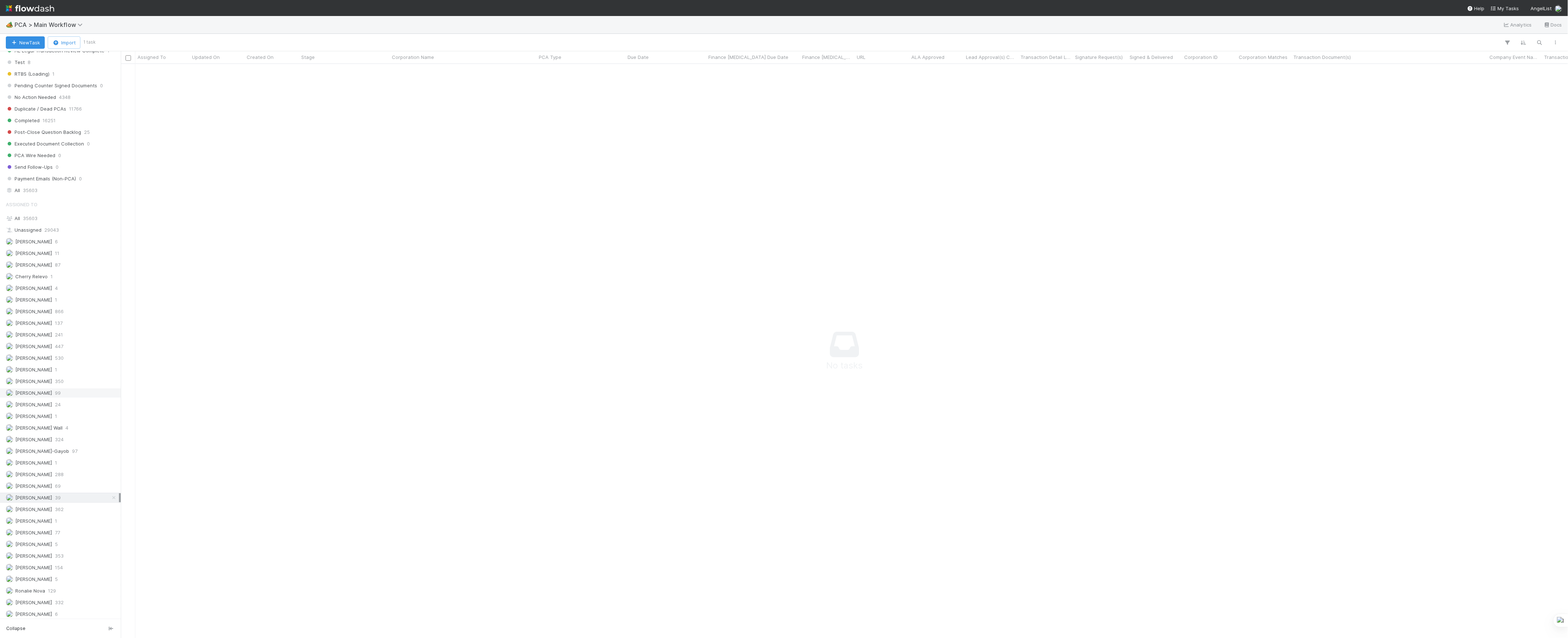
scroll to position [727, 0]
click at [110, 500] on icon at bounding box center [114, 497] width 7 height 5
click at [77, 217] on span "Finance Review - Current (IOS)" at bounding box center [46, 212] width 79 height 9
click at [73, 241] on div "DCR Review 1" at bounding box center [63, 236] width 113 height 9
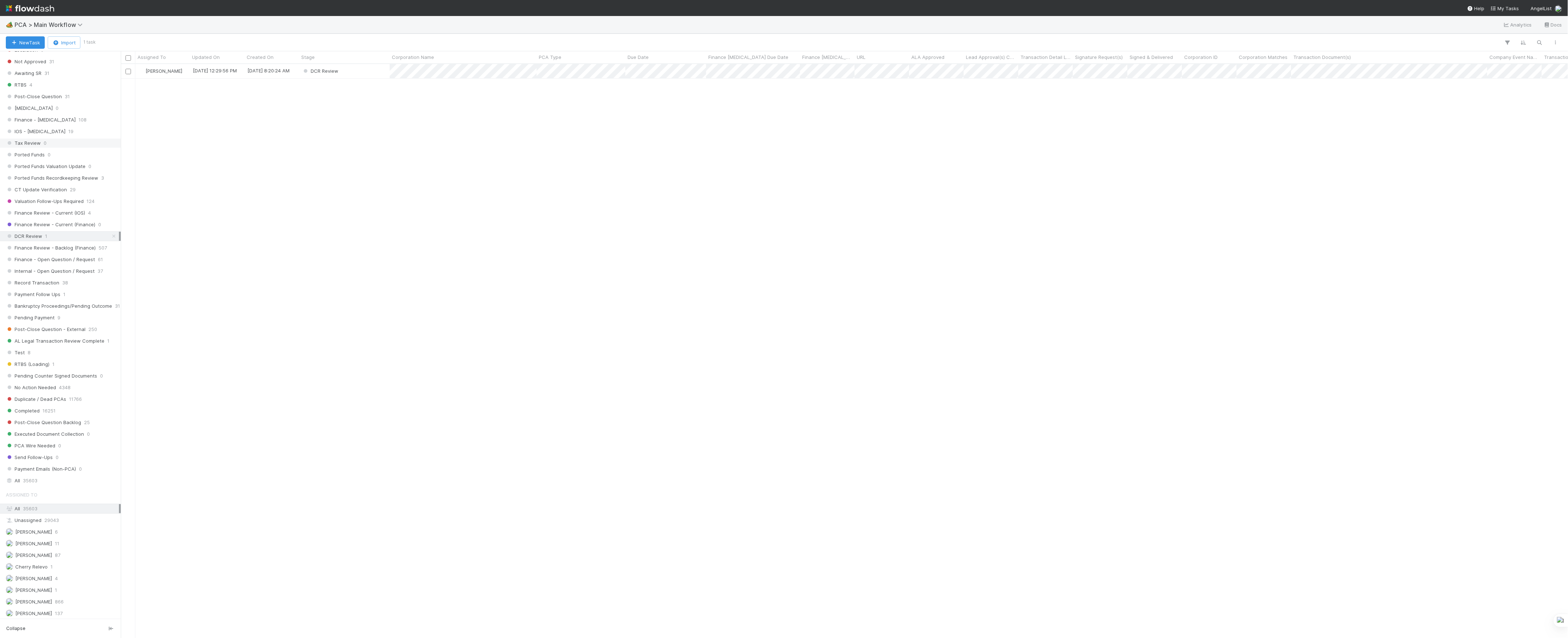
scroll to position [567, 1440]
click at [370, 74] on div "DCR Review" at bounding box center [344, 71] width 91 height 14
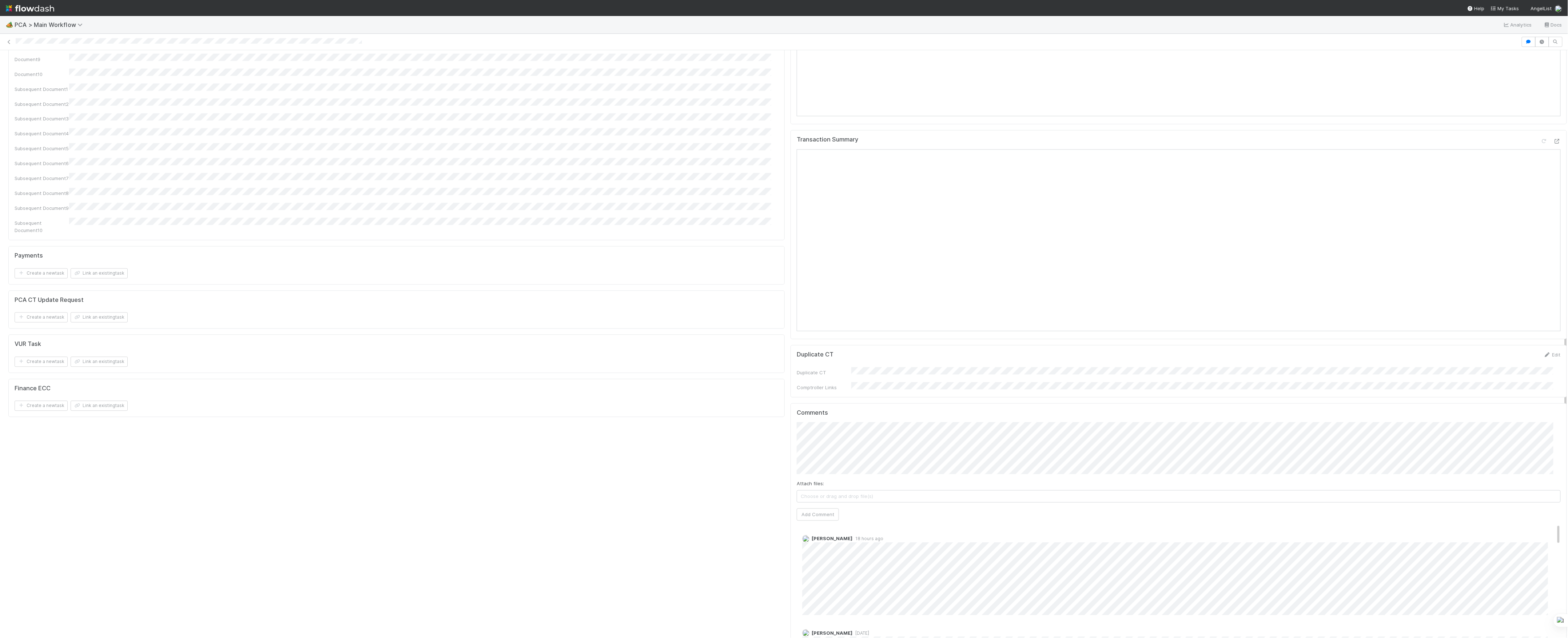
scroll to position [824, 0]
click at [1553, 107] on icon at bounding box center [1557, 109] width 7 height 5
click at [1553, 430] on icon at bounding box center [1557, 433] width 7 height 5
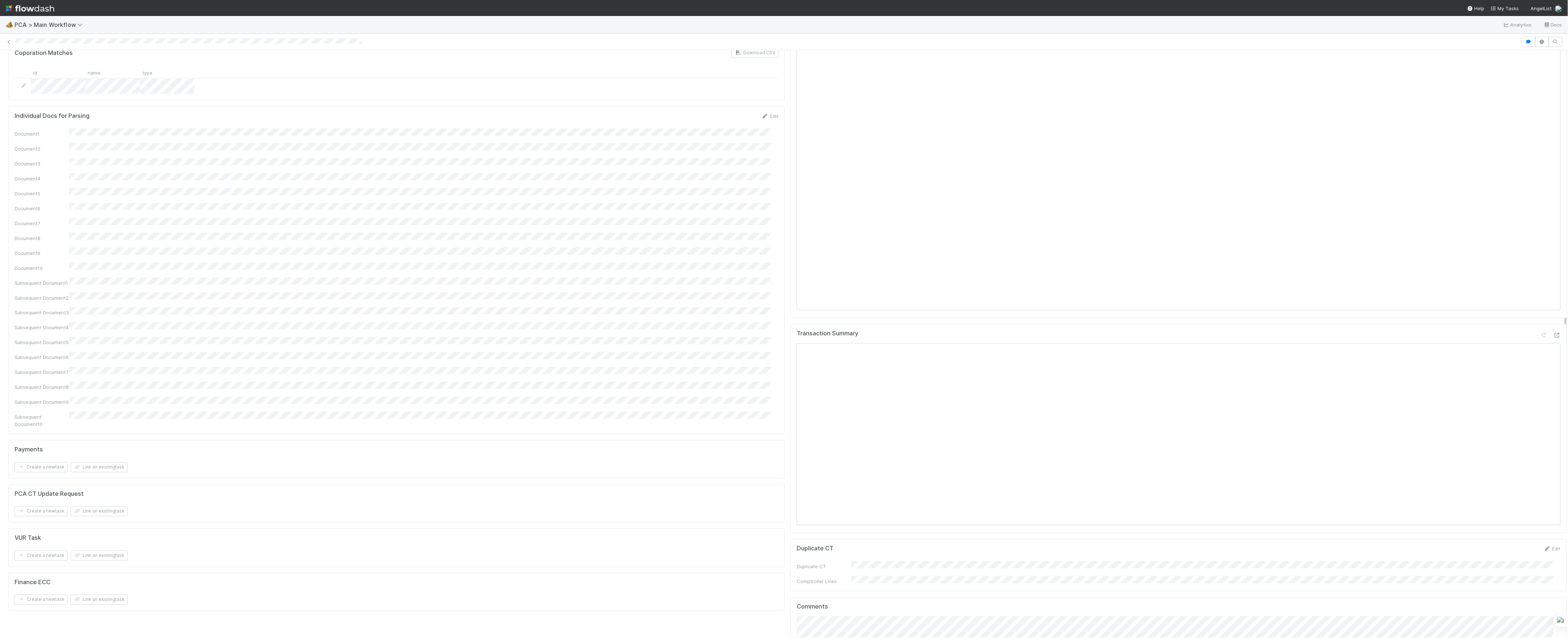
scroll to position [1165, 0]
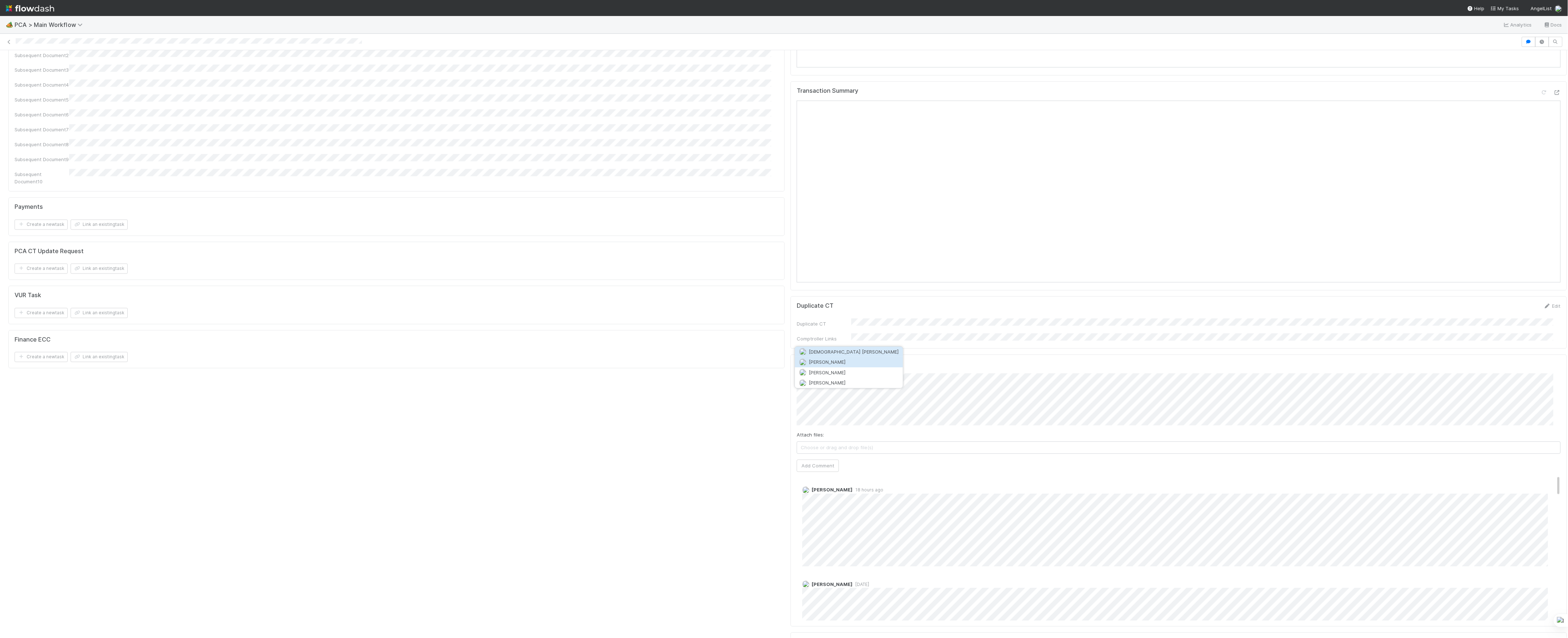
click at [852, 364] on button "Roselyn de Villa" at bounding box center [849, 362] width 108 height 10
click at [802, 460] on button "Add Comment" at bounding box center [817, 466] width 42 height 12
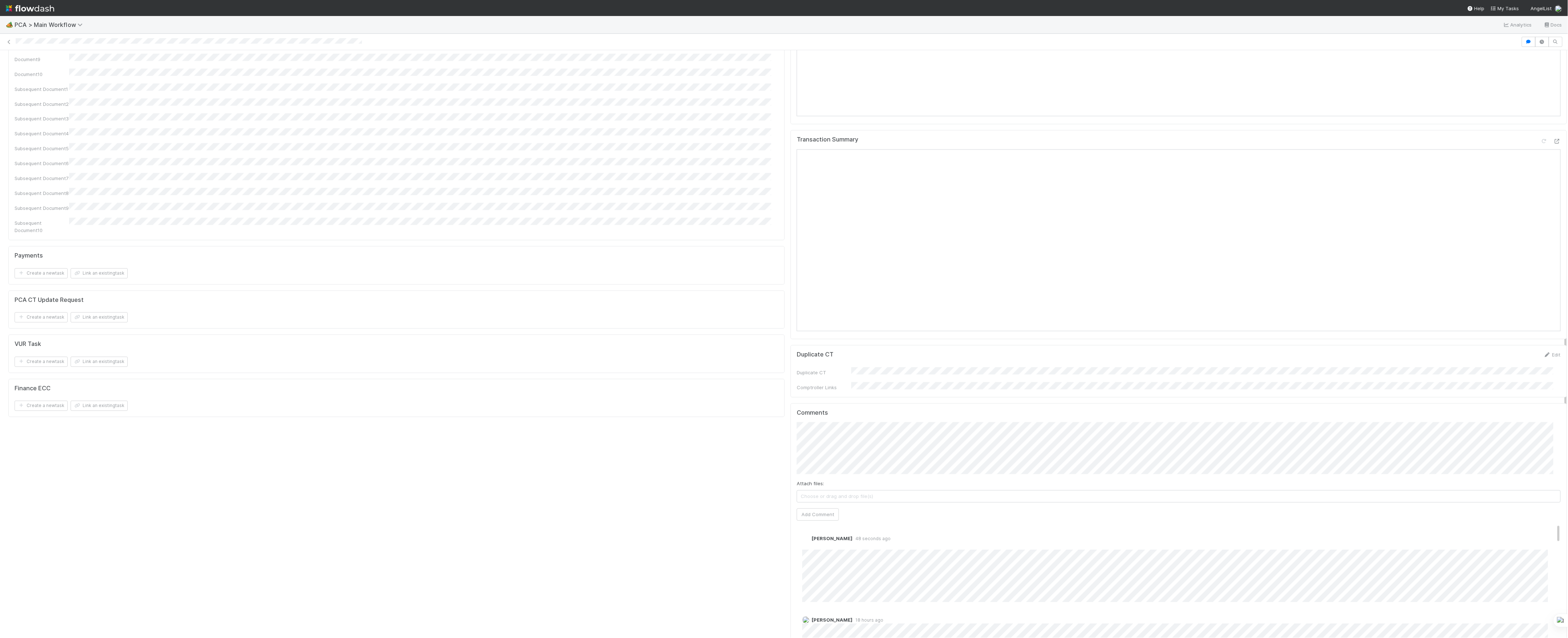
scroll to position [824, 0]
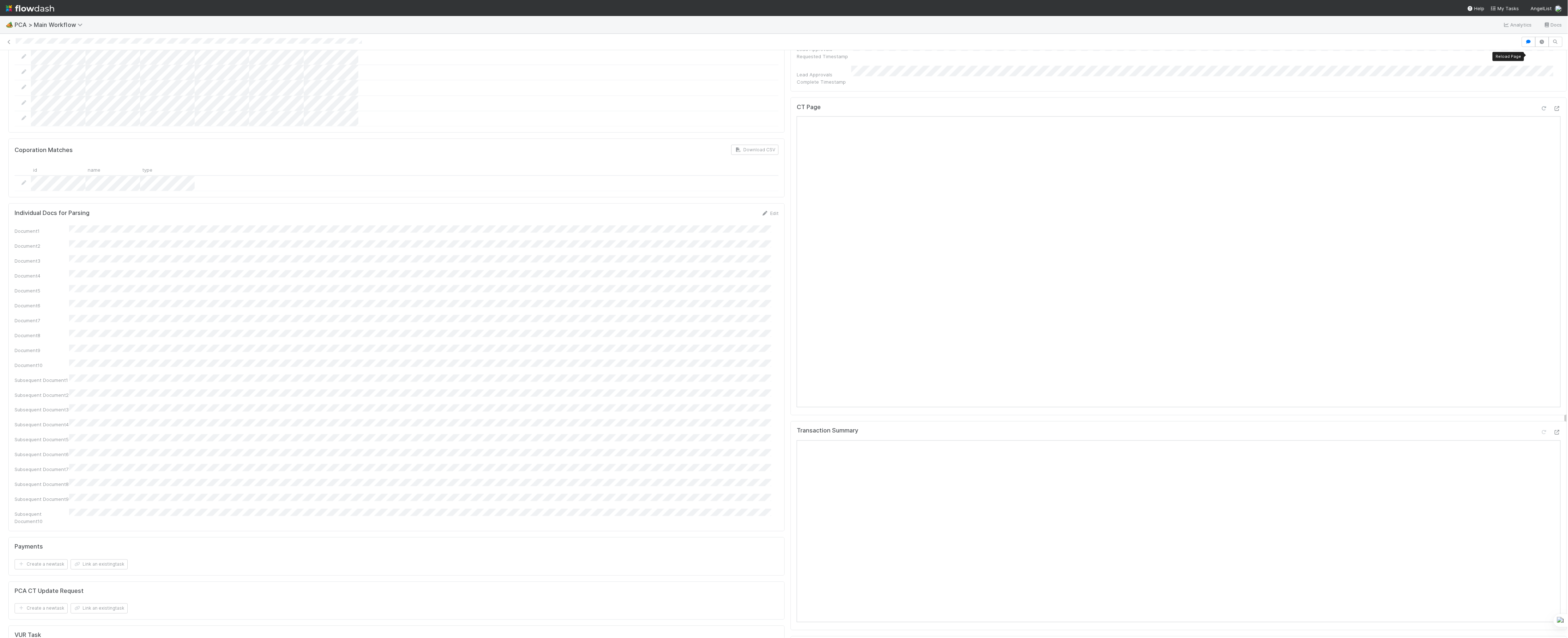
click at [1541, 107] on icon at bounding box center [1544, 109] width 7 height 5
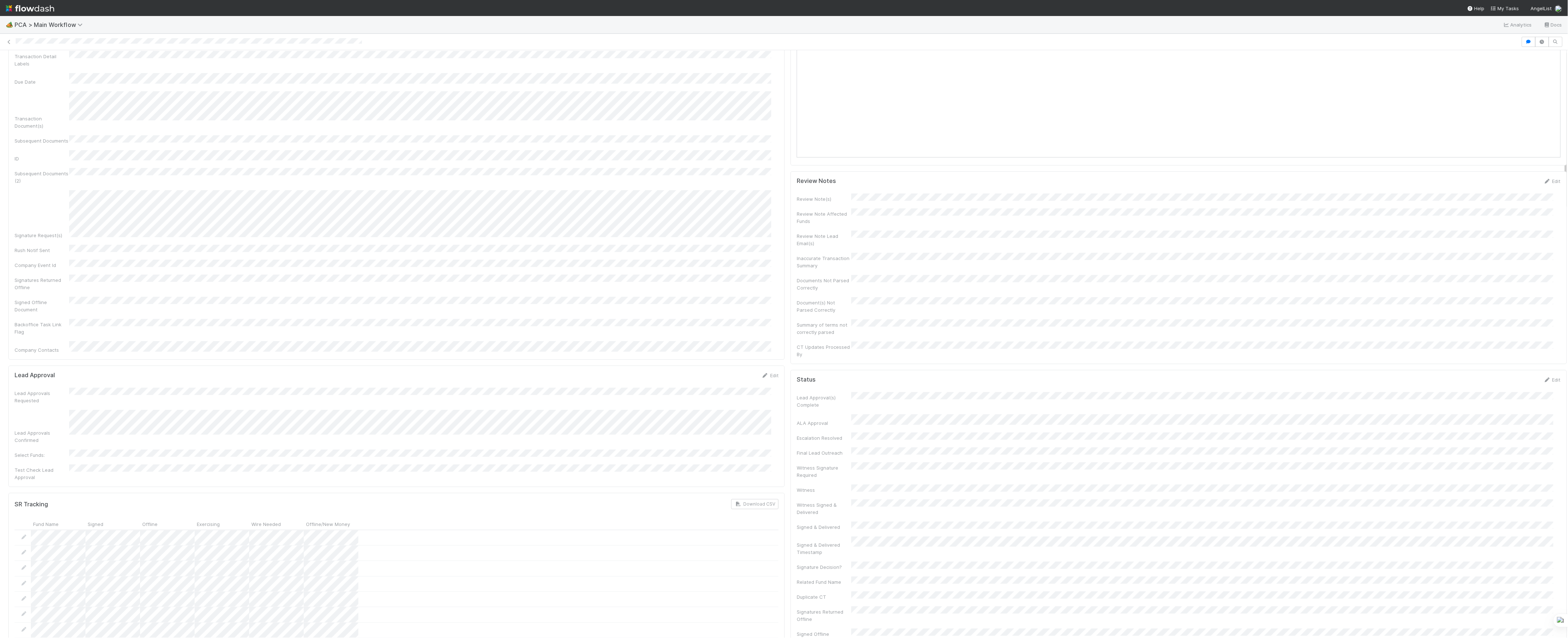
scroll to position [0, 0]
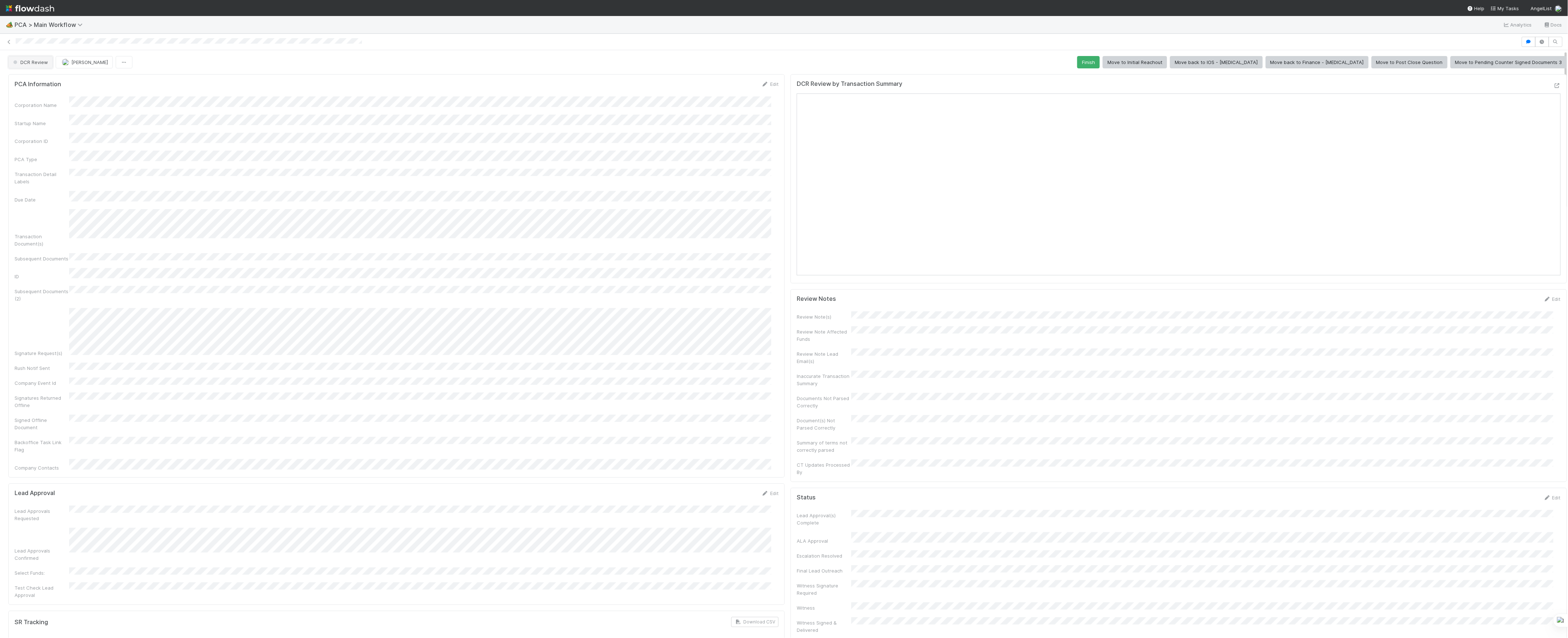
click at [30, 66] on button "DCR Review" at bounding box center [30, 62] width 44 height 12
click at [1100, 58] on button "Finish" at bounding box center [1088, 62] width 23 height 12
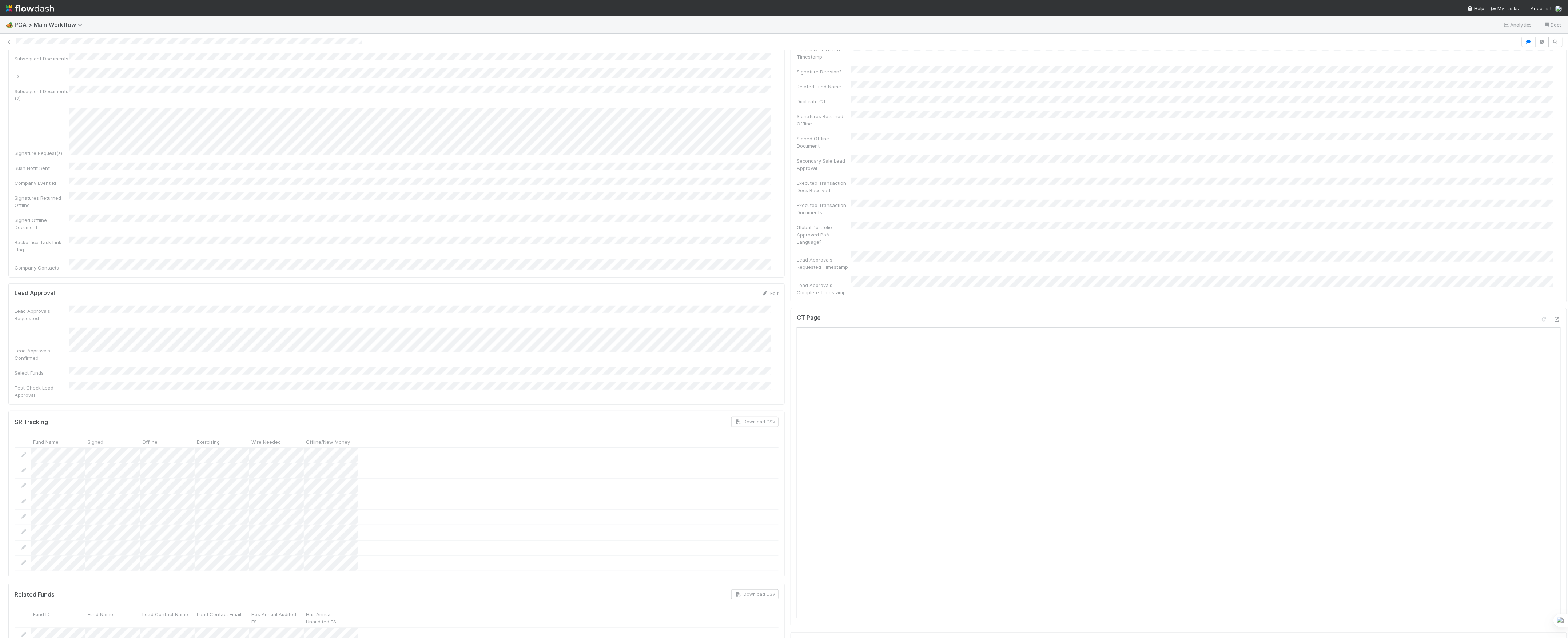
scroll to position [0, 0]
click at [94, 68] on button "[PERSON_NAME]" at bounding box center [82, 62] width 57 height 12
click at [9, 42] on icon at bounding box center [9, 42] width 7 height 5
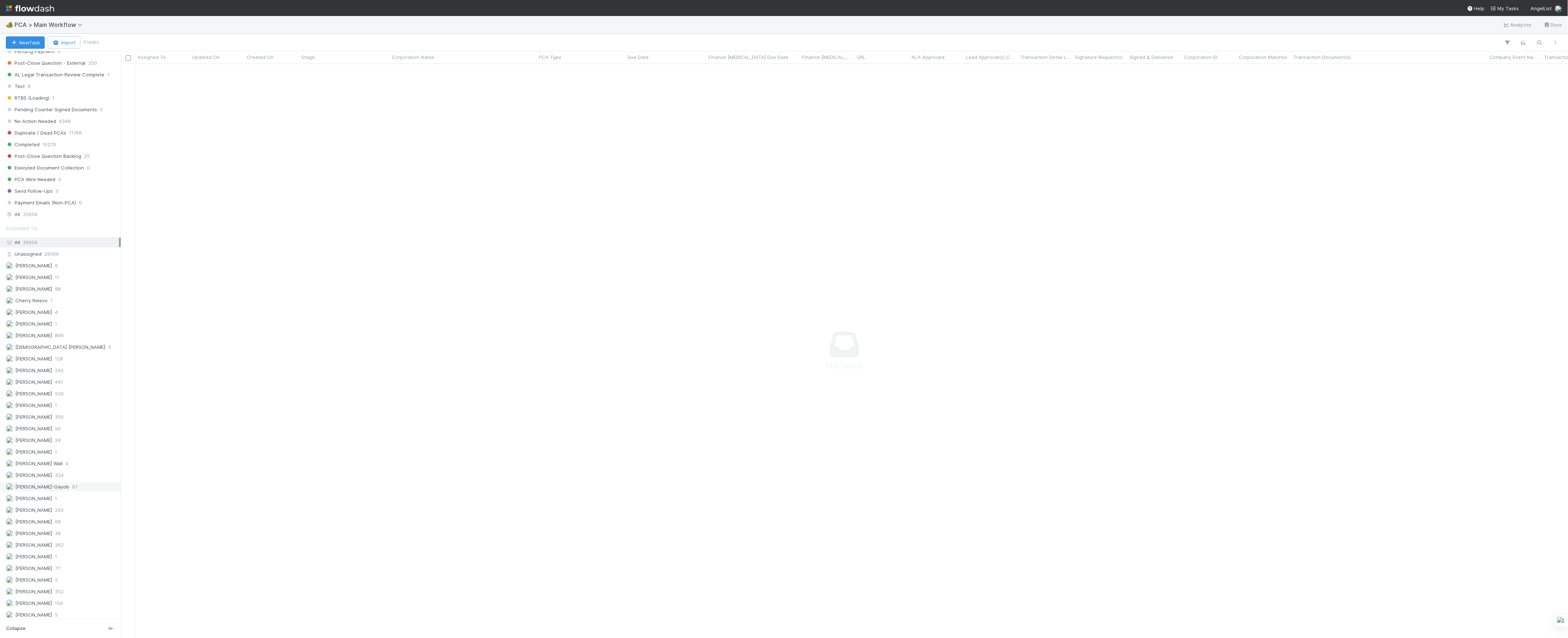
scroll to position [791, 0]
click at [31, 481] on span "Meg Castanare" at bounding box center [33, 484] width 37 height 6
click at [37, 468] on span "[PERSON_NAME]" at bounding box center [29, 472] width 46 height 9
click at [64, 258] on div "⏰ FAST - Past Due PCAs - 7 Day SLAs" at bounding box center [51, 258] width 91 height 9
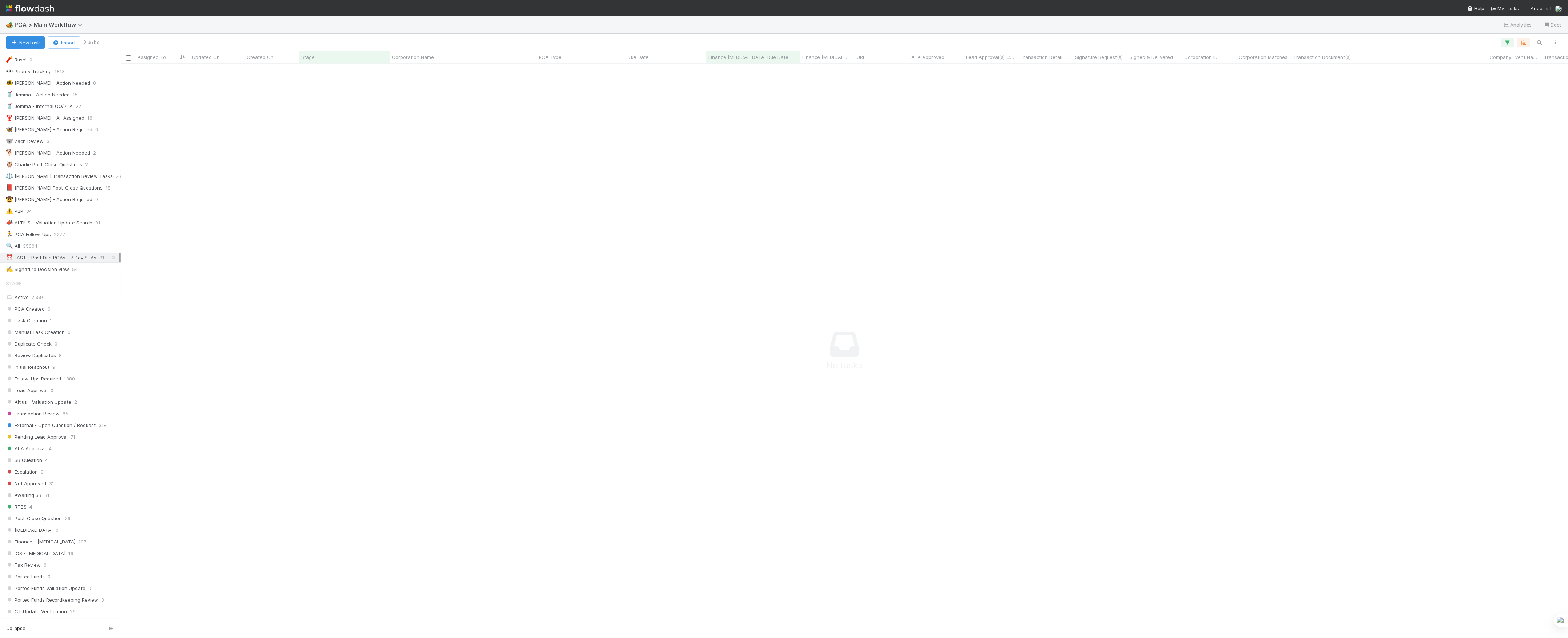
scroll to position [559, 1433]
click at [1508, 44] on icon "button" at bounding box center [1508, 43] width 7 height 7
click at [1195, 146] on div "Loading..." at bounding box center [784, 319] width 1568 height 638
click at [1505, 41] on icon "button" at bounding box center [1508, 43] width 7 height 7
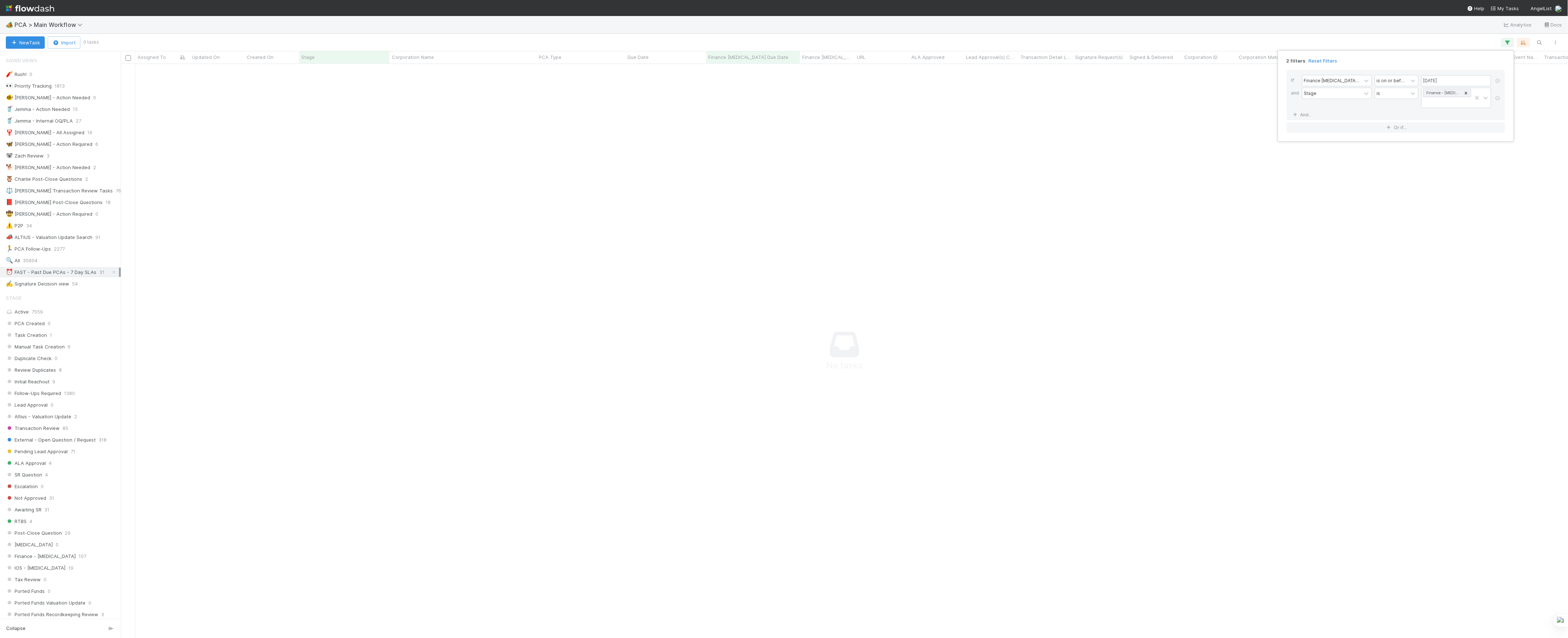
click at [959, 215] on div "2 filters Reset Filters If Finance ICU Due Date is on or before 08/29/2025 and …" at bounding box center [784, 319] width 1568 height 638
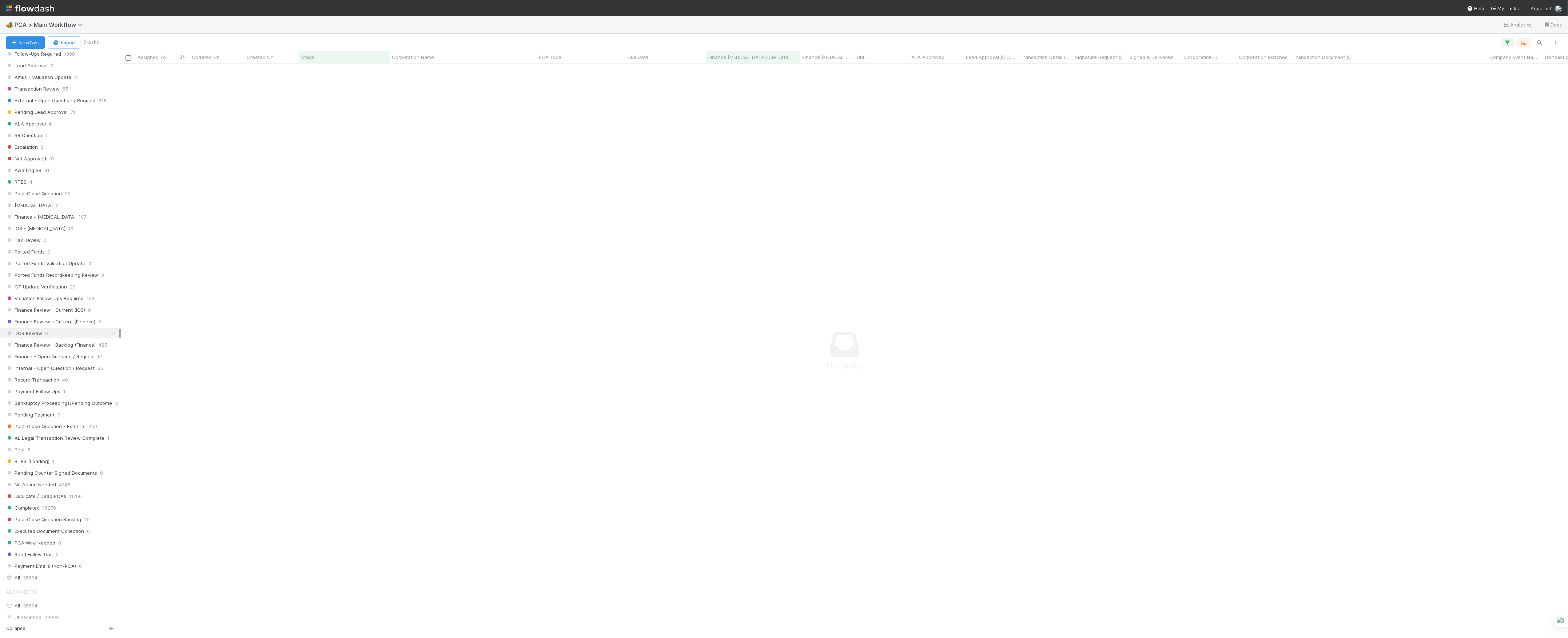
click at [110, 336] on icon at bounding box center [114, 334] width 7 height 5
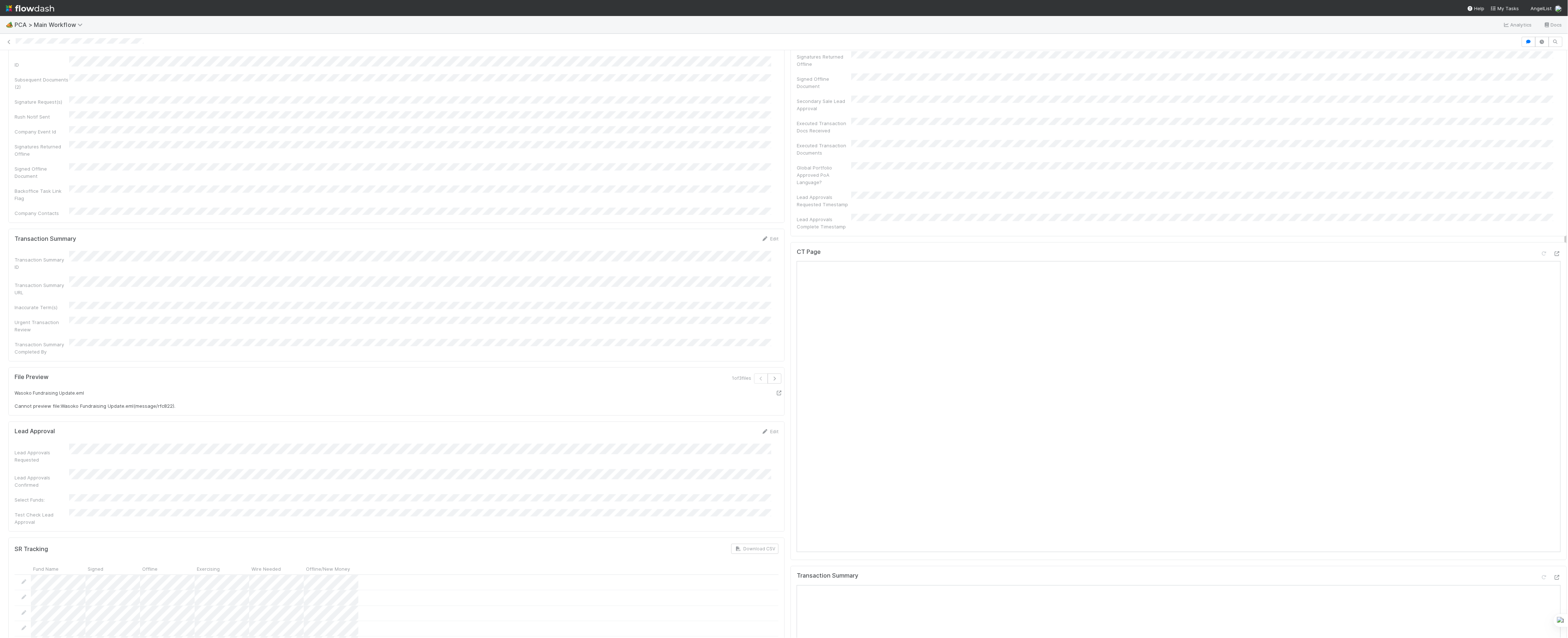
scroll to position [340, 0]
click at [1545, 394] on div "CT Page Open in New Tab" at bounding box center [1178, 401] width 764 height 13
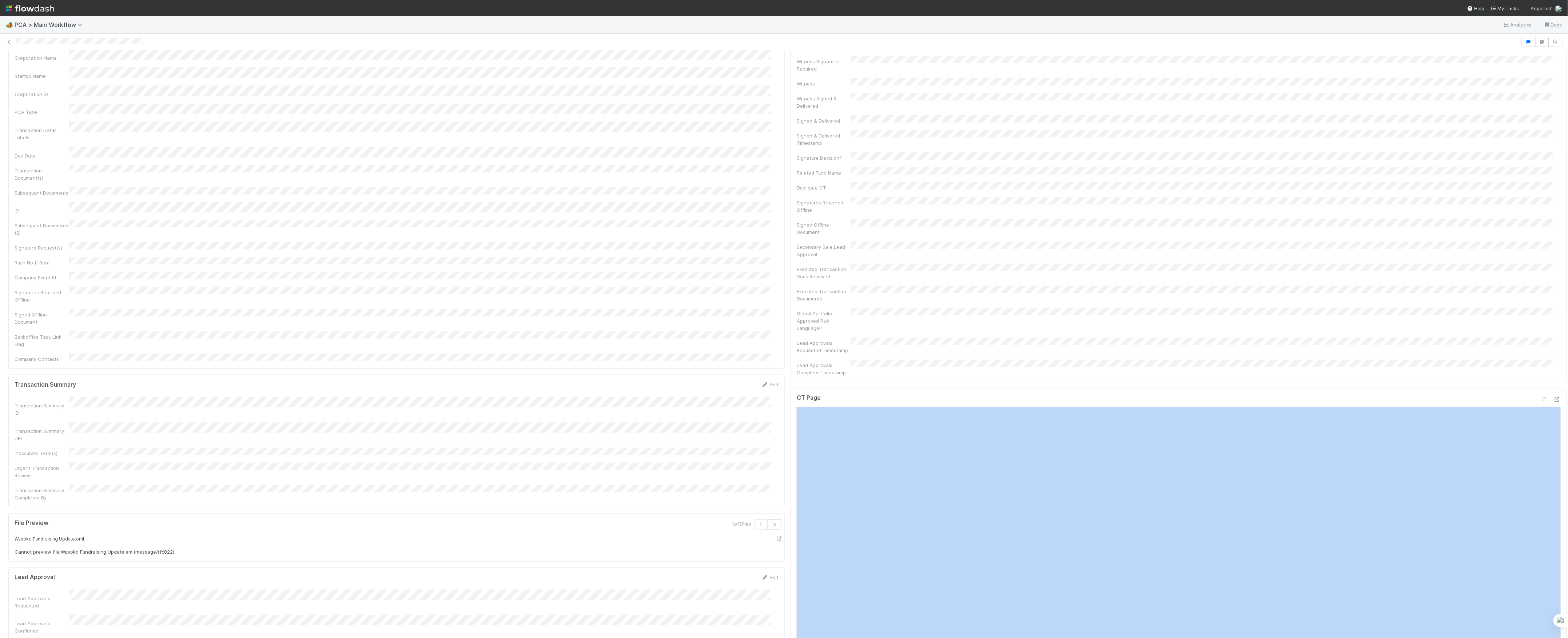
click at [1545, 394] on div "CT Page" at bounding box center [1178, 401] width 764 height 13
click at [1553, 396] on div at bounding box center [1557, 399] width 7 height 7
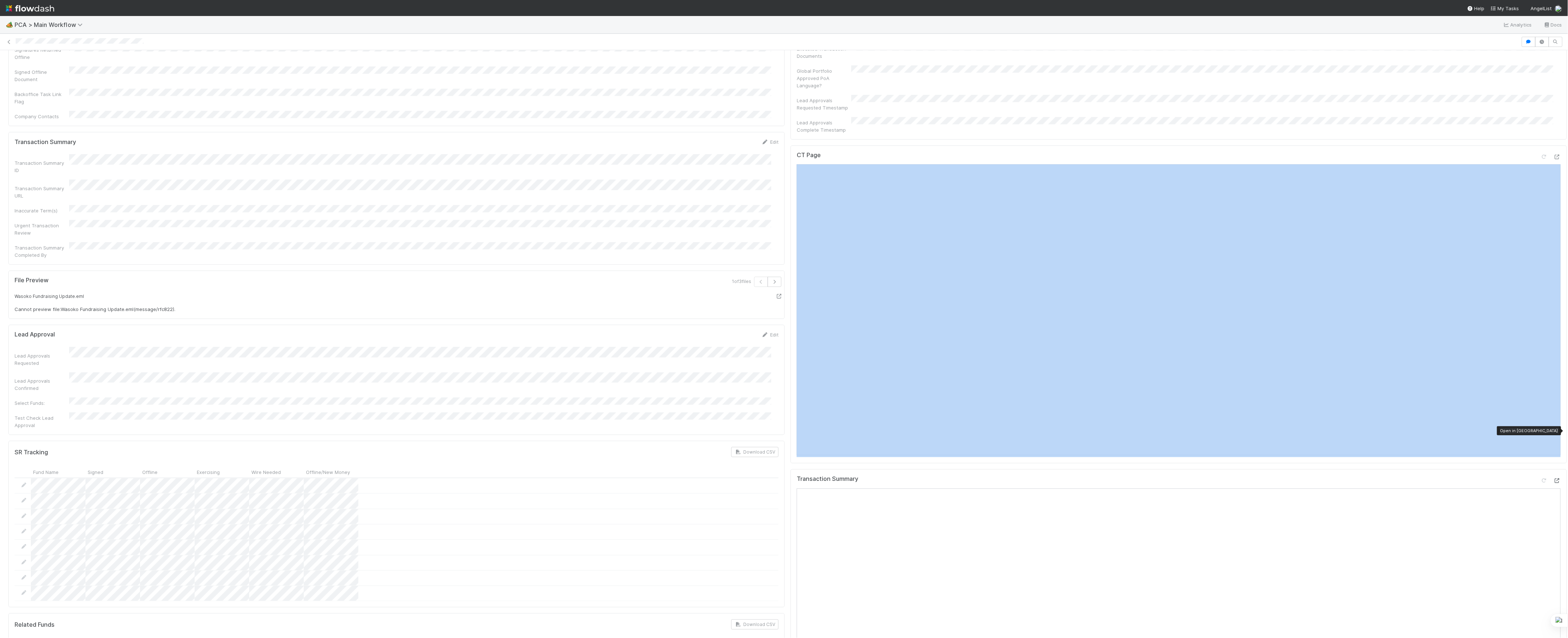
click at [1553, 479] on icon at bounding box center [1557, 481] width 7 height 5
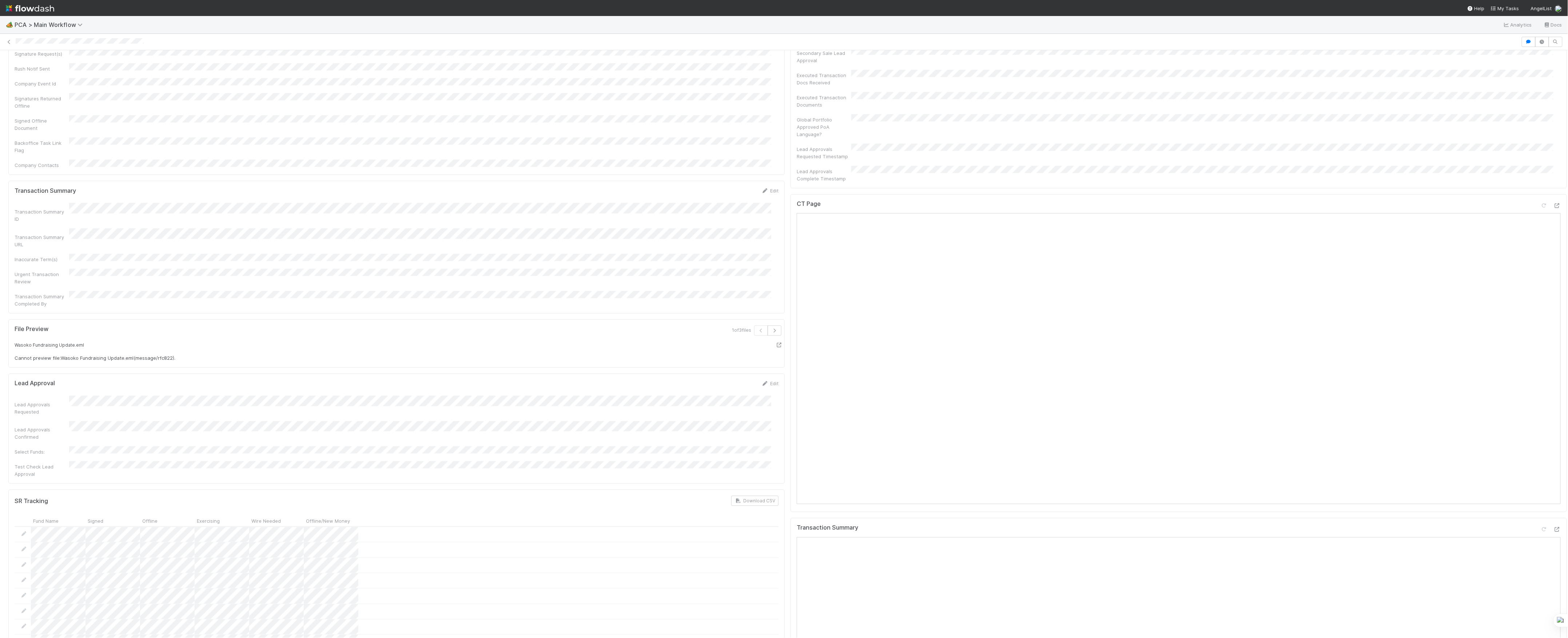
scroll to position [873, 0]
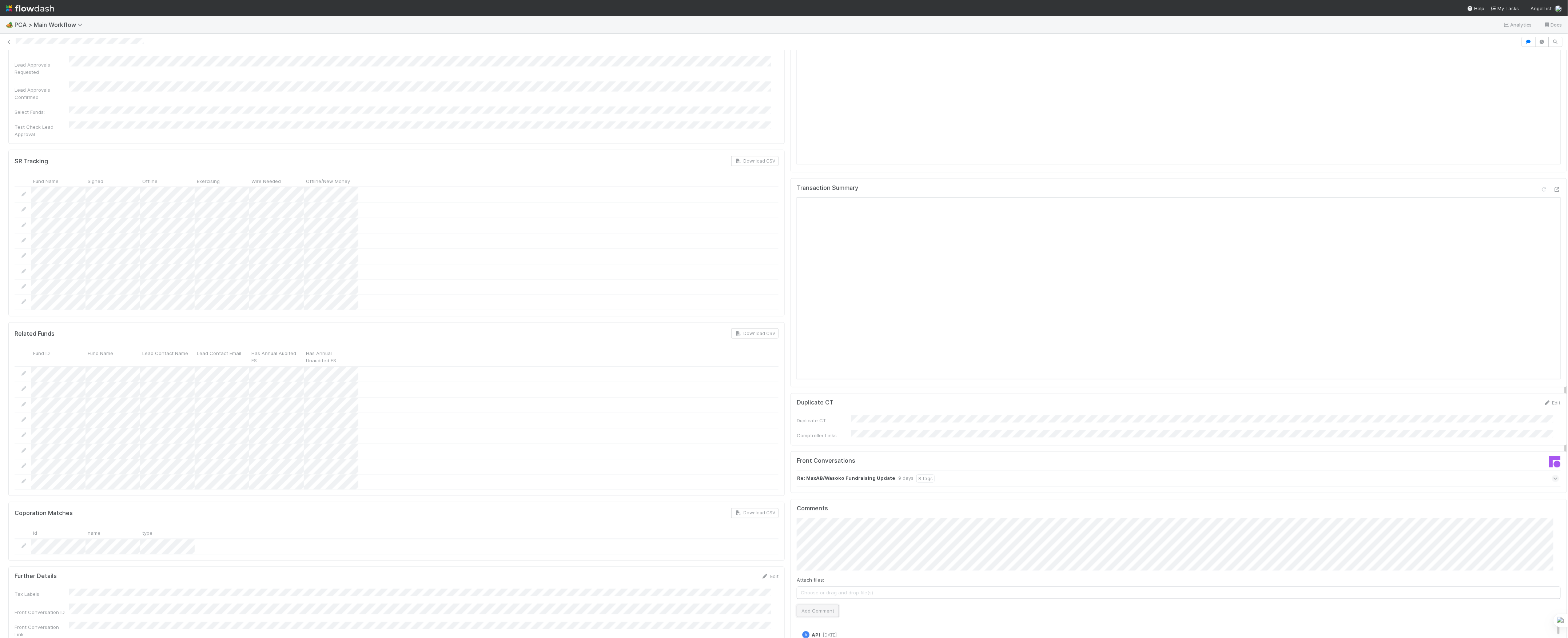
click at [814, 605] on button "Add Comment" at bounding box center [817, 611] width 42 height 12
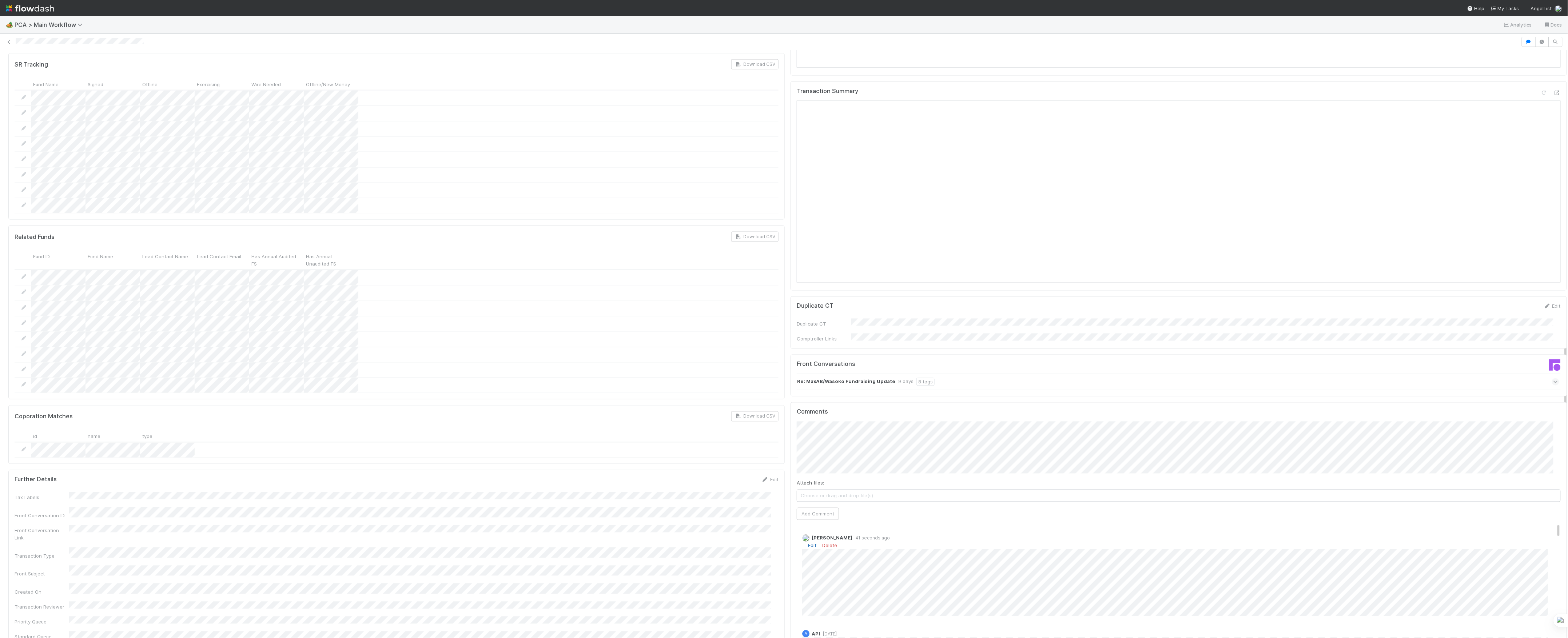
click at [808, 543] on link "Edit" at bounding box center [812, 546] width 9 height 6
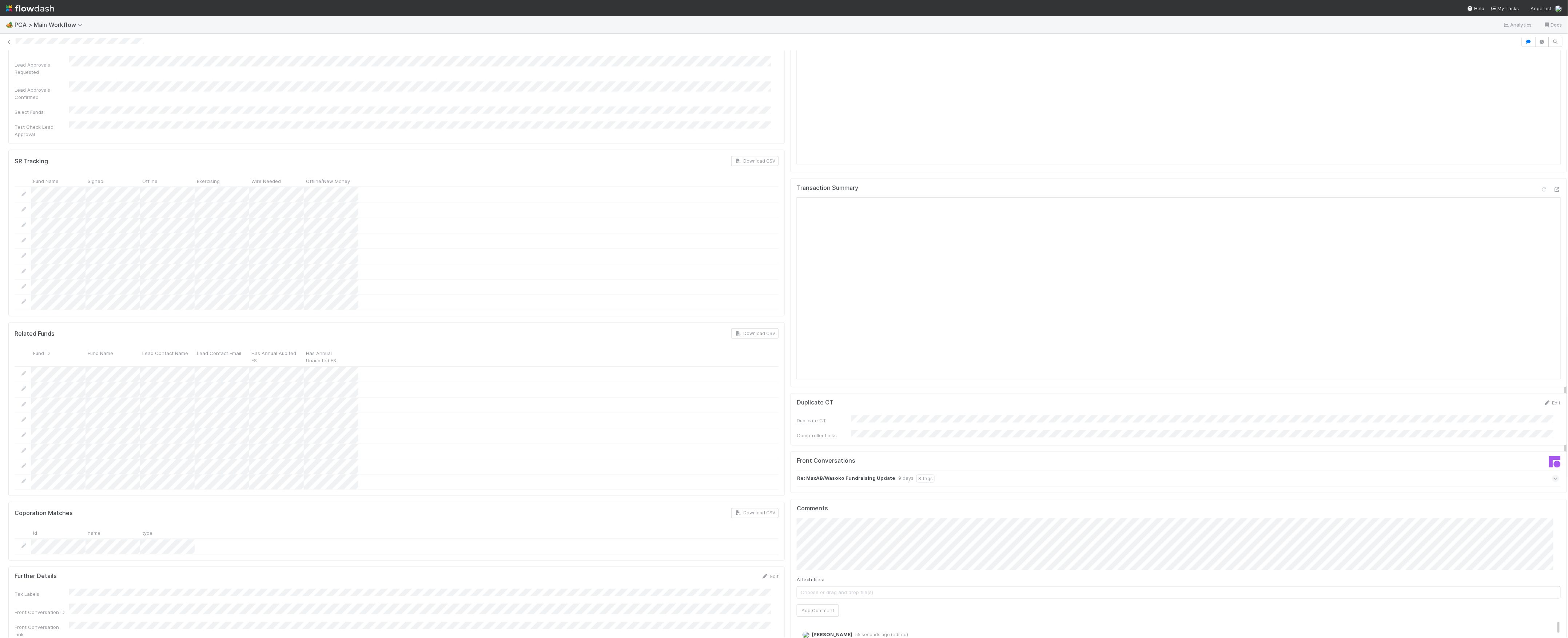
scroll to position [1115, 0]
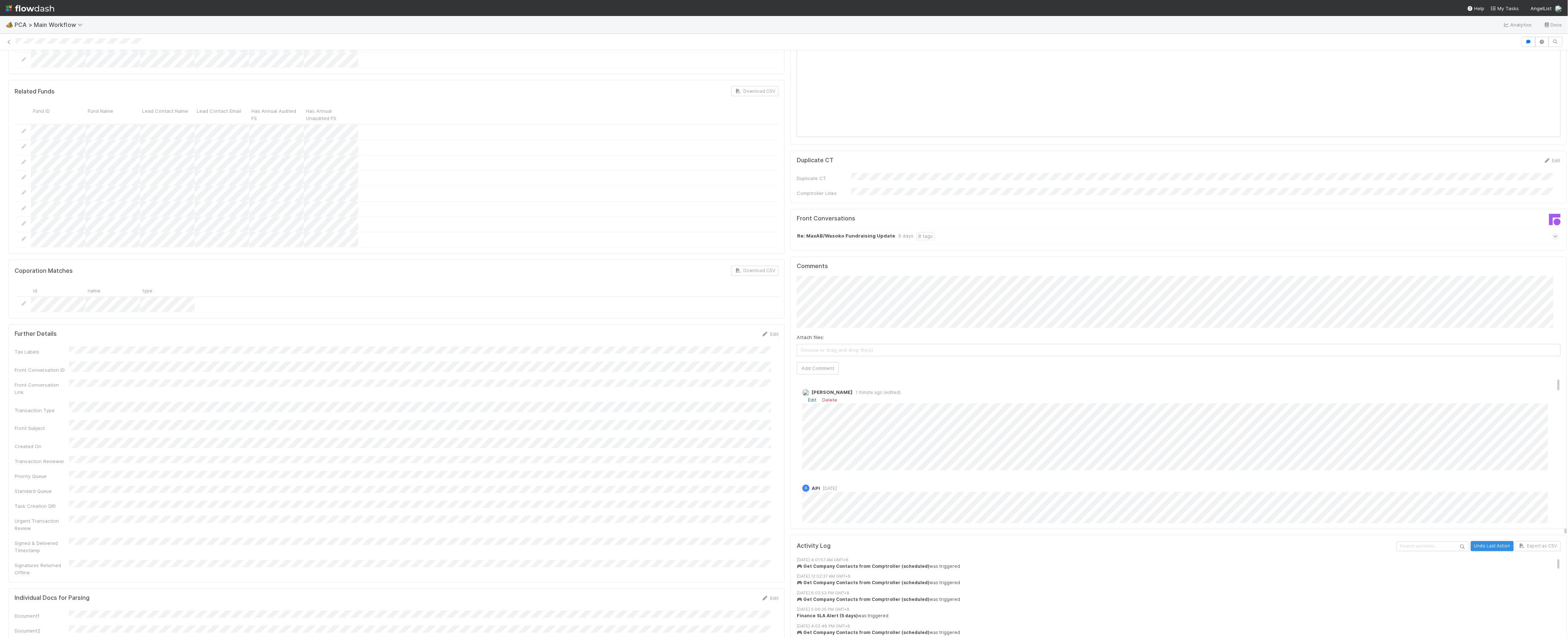
click at [808, 398] on link "Edit" at bounding box center [812, 401] width 9 height 6
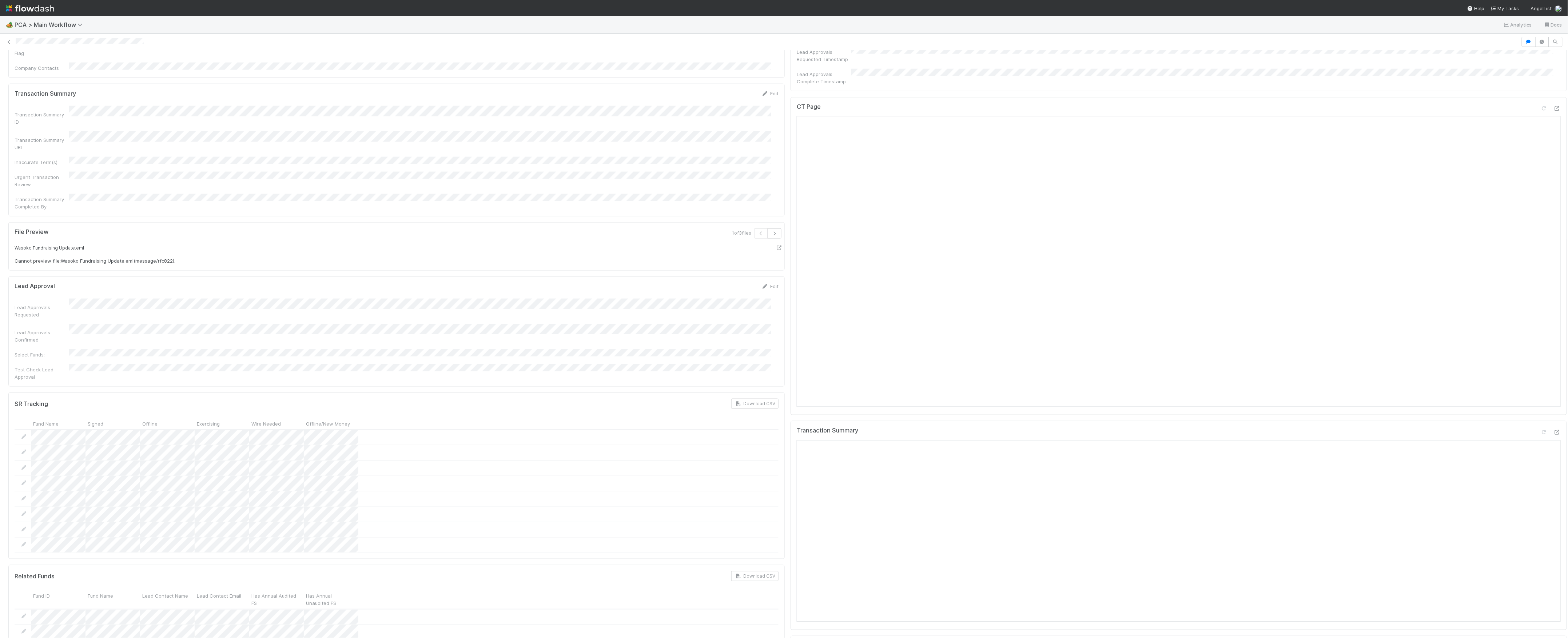
scroll to position [970, 0]
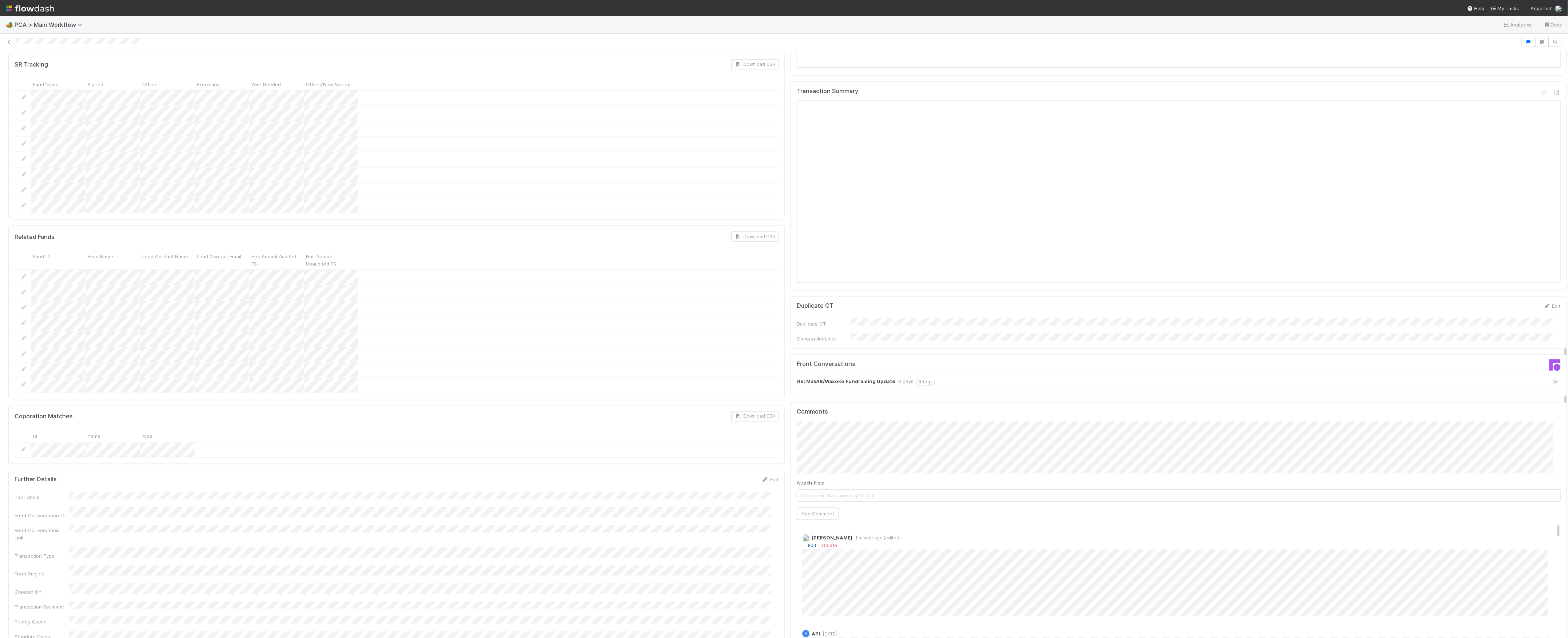
click at [808, 543] on link "Edit" at bounding box center [812, 546] width 9 height 6
click at [1548, 63] on link "Actions" at bounding box center [1552, 62] width 30 height 12
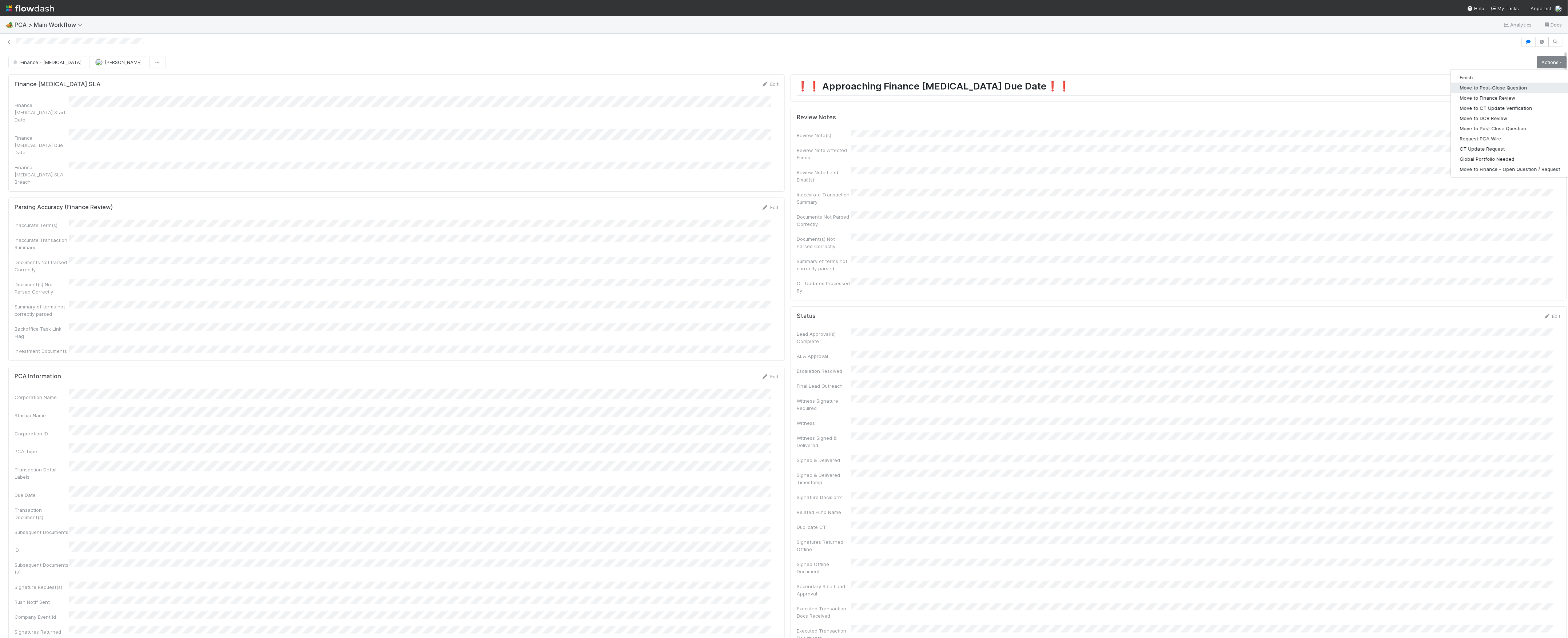
click at [1485, 87] on button "Move to Post-Close Question" at bounding box center [1510, 88] width 118 height 10
click at [780, 337] on div "Parsing Accuracy (Finance Review) Edit Inaccurate Term(s) Inaccurate Transactio…" at bounding box center [396, 634] width 782 height 2097
click at [7, 41] on icon at bounding box center [9, 42] width 7 height 5
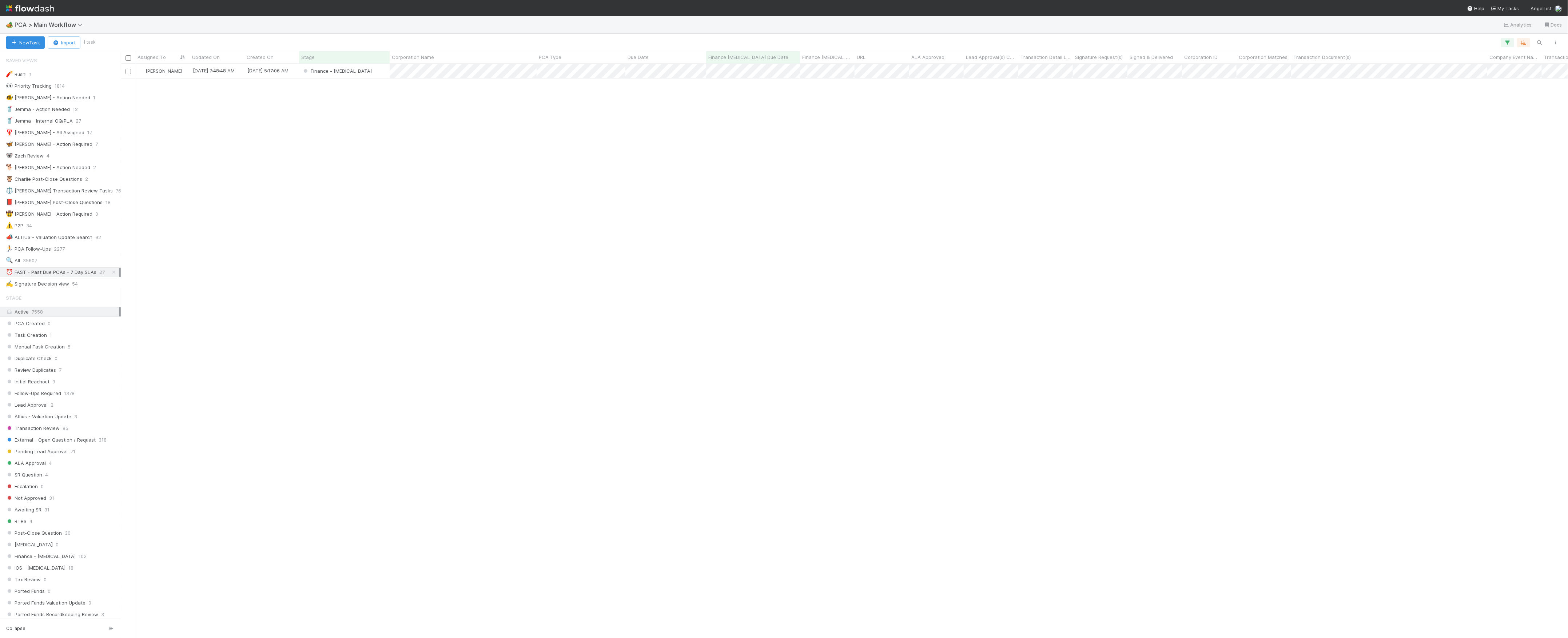
scroll to position [567, 1440]
click at [501, 242] on div "Marvey Fuentes 8/29/25, 7:48:48 AM 6/21/25, 5:17:06 AM Finance - ICU 0 0 0 0" at bounding box center [844, 351] width 1447 height 573
click at [383, 73] on div "Finance - ICU" at bounding box center [344, 71] width 91 height 14
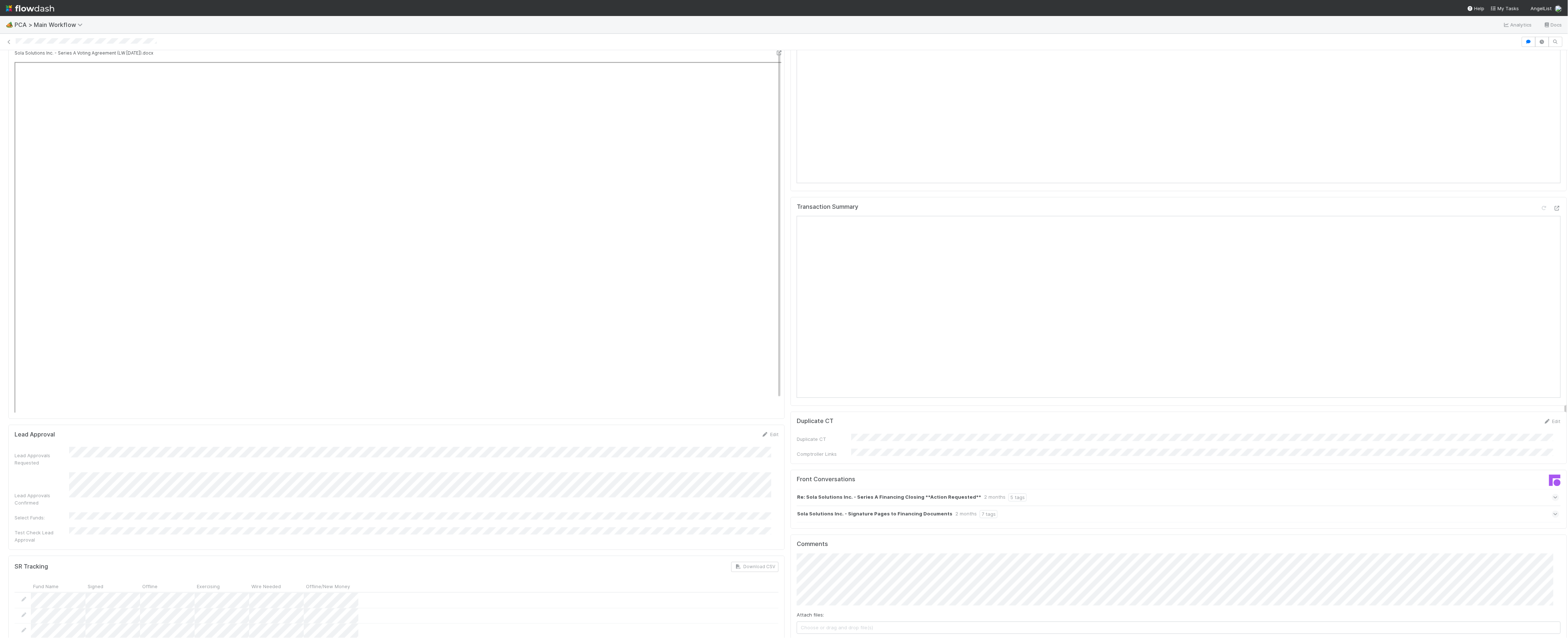
scroll to position [1031, 0]
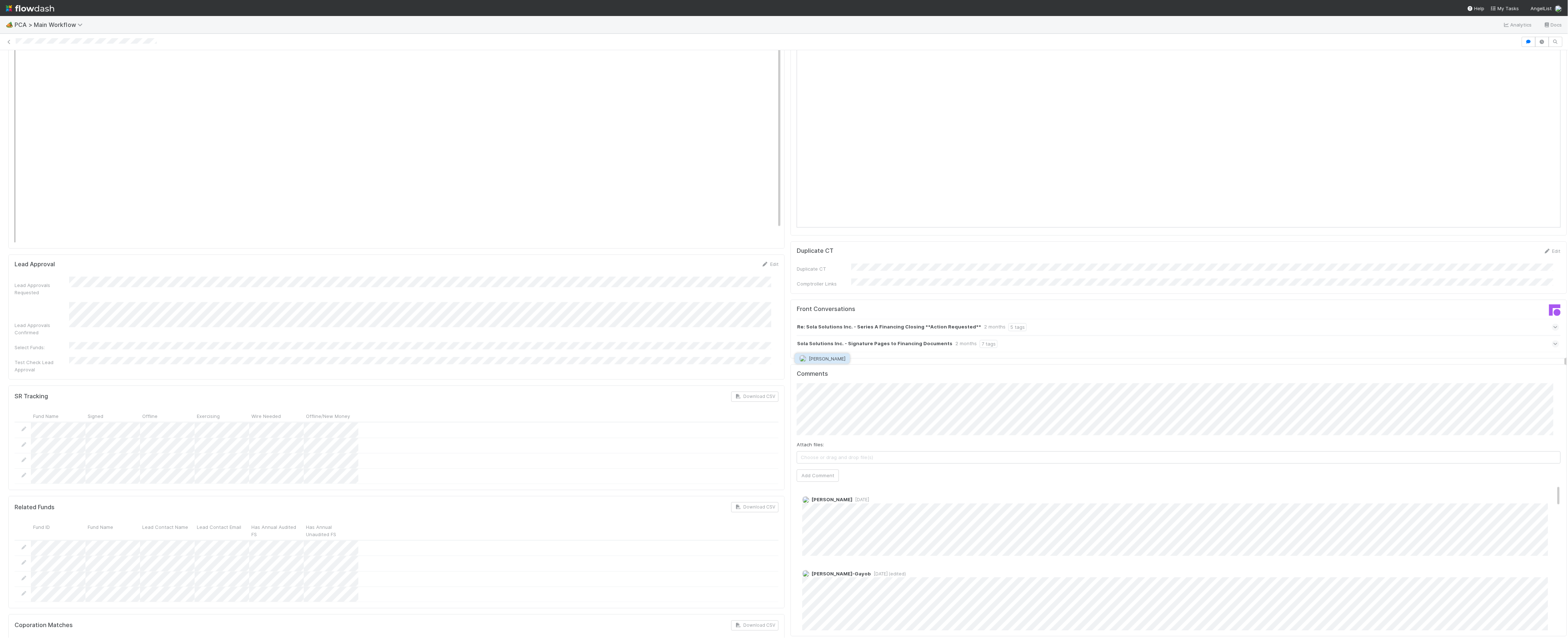
click at [837, 362] on button "Charlie Bell" at bounding box center [822, 359] width 55 height 10
click at [807, 470] on button "Add Comment" at bounding box center [817, 476] width 42 height 12
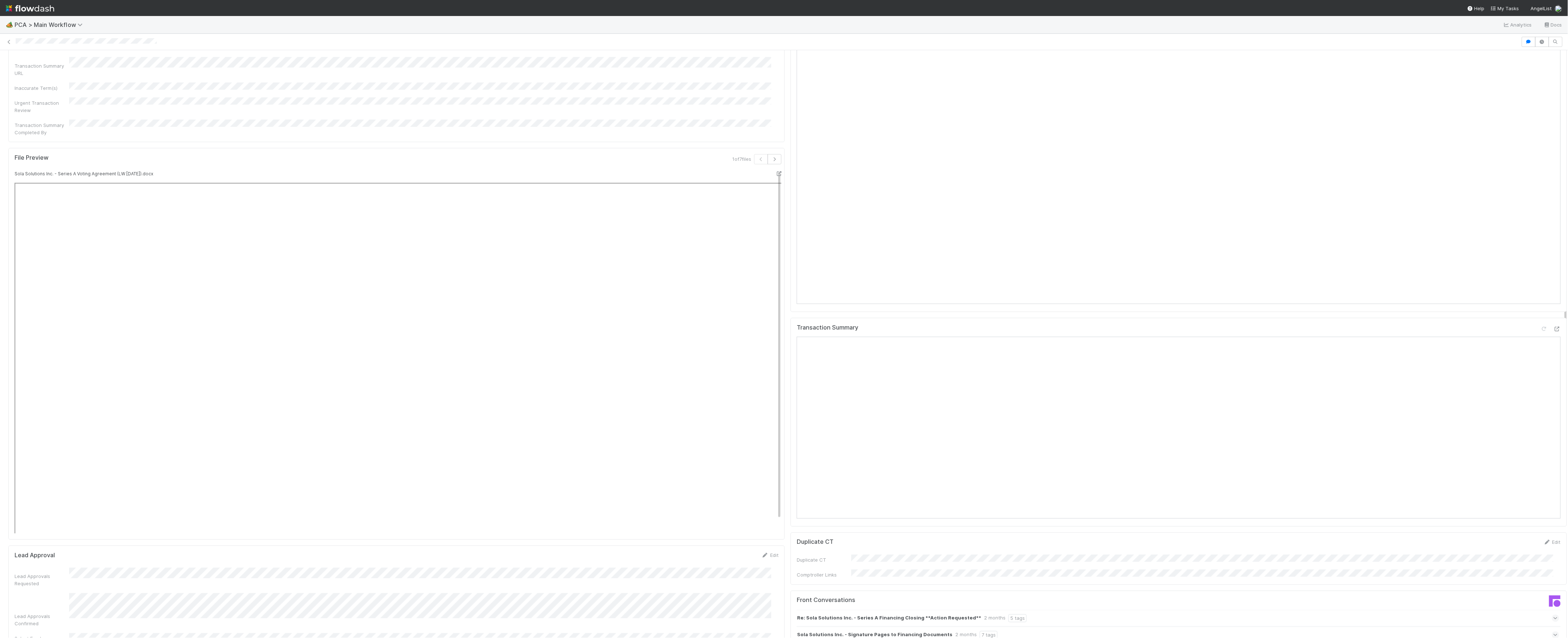
scroll to position [934, 0]
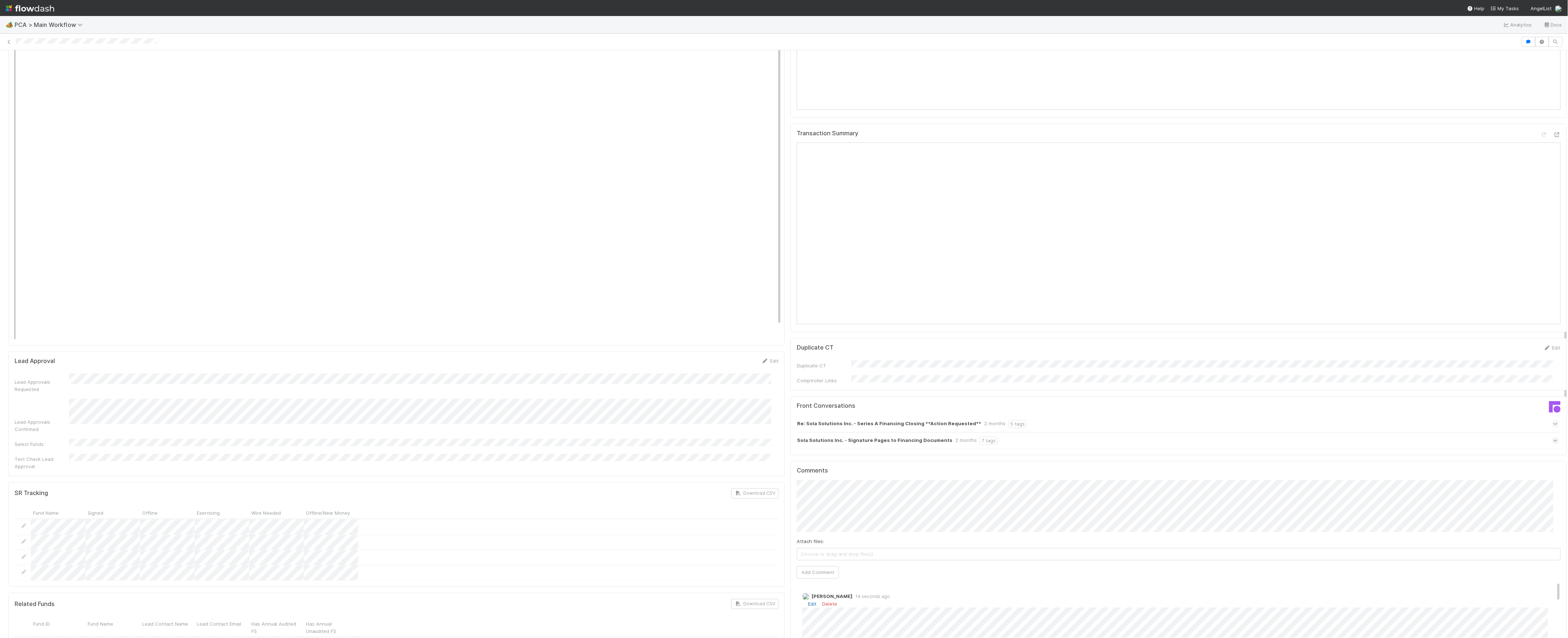
click at [808, 601] on link "Edit" at bounding box center [812, 605] width 9 height 6
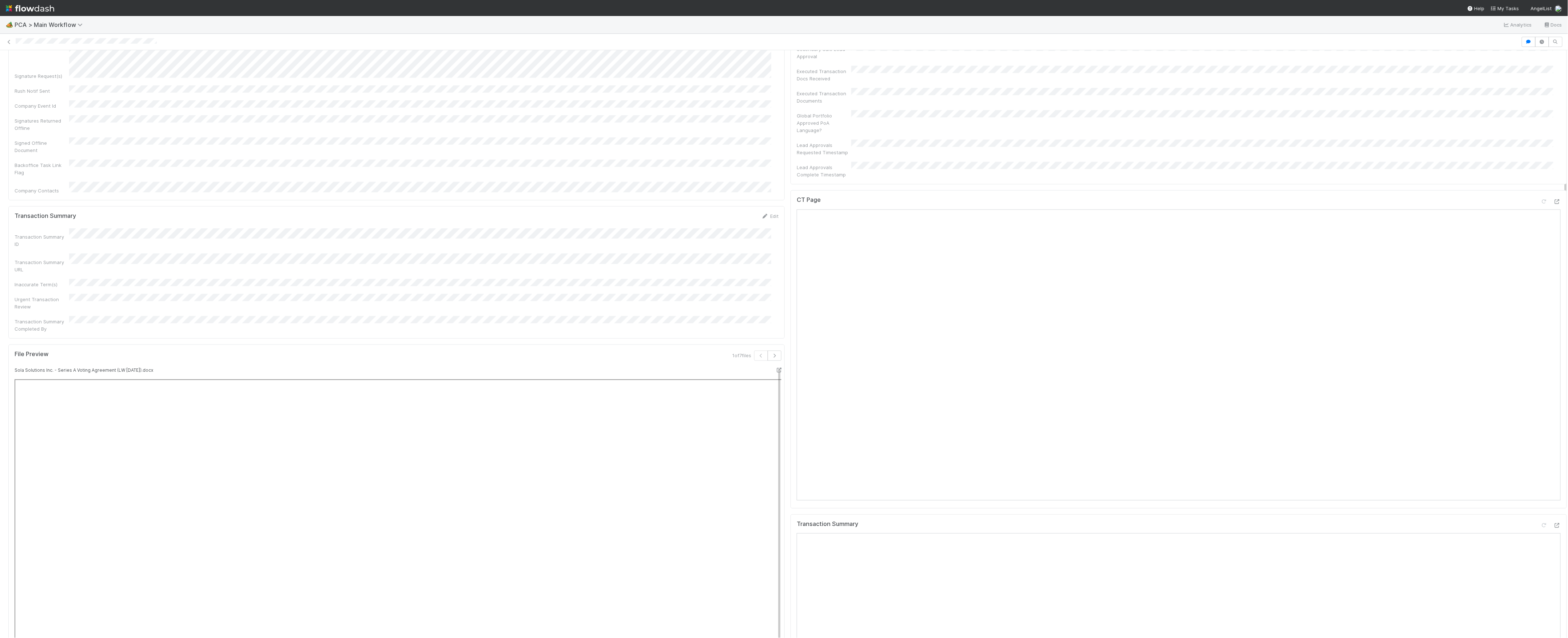
scroll to position [0, 0]
click at [40, 58] on button "Finance - ICU" at bounding box center [47, 62] width 78 height 12
click at [87, 60] on span "[PERSON_NAME]" at bounding box center [87, 62] width 37 height 6
click at [8, 41] on icon at bounding box center [9, 42] width 7 height 5
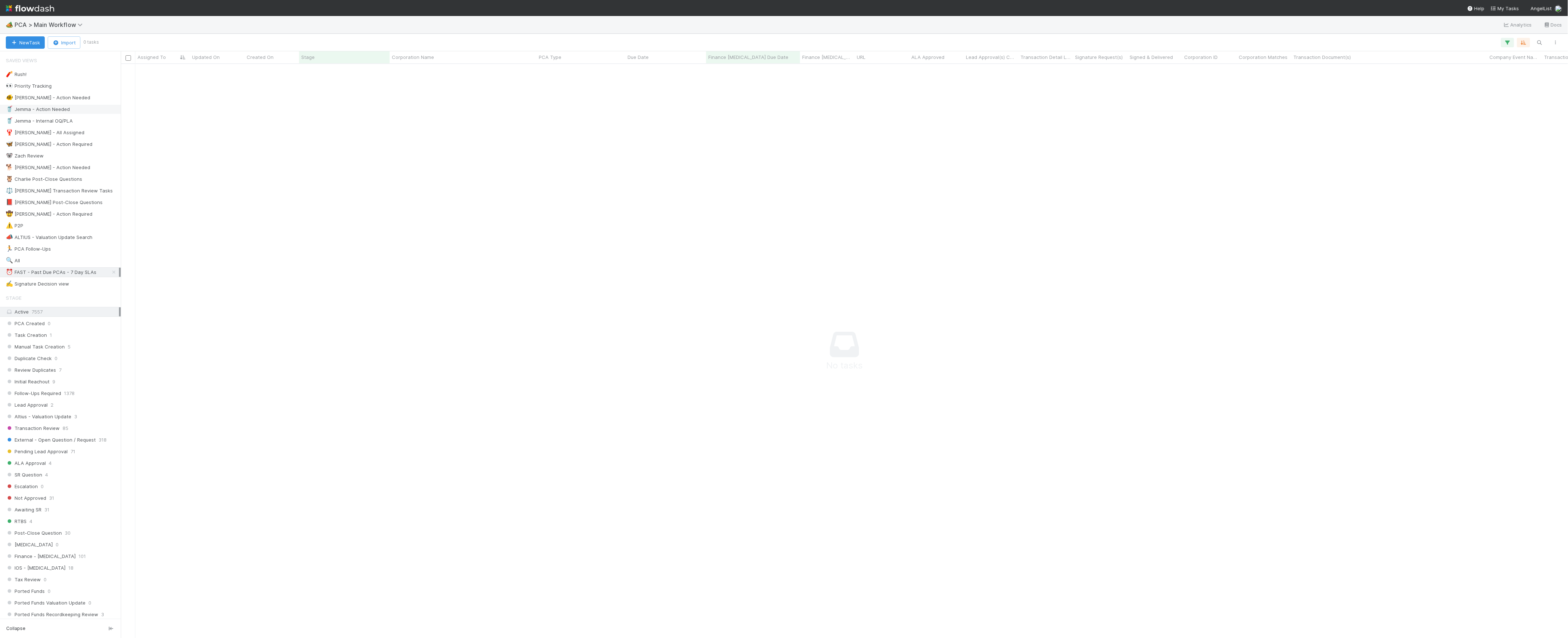
scroll to position [8, 8]
click at [49, 27] on span "PCA > Main Workflow" at bounding box center [51, 25] width 72 height 7
click at [100, 66] on div "🔧 Data Flags > Data Flag Resolution - Finance" at bounding box center [95, 68] width 173 height 7
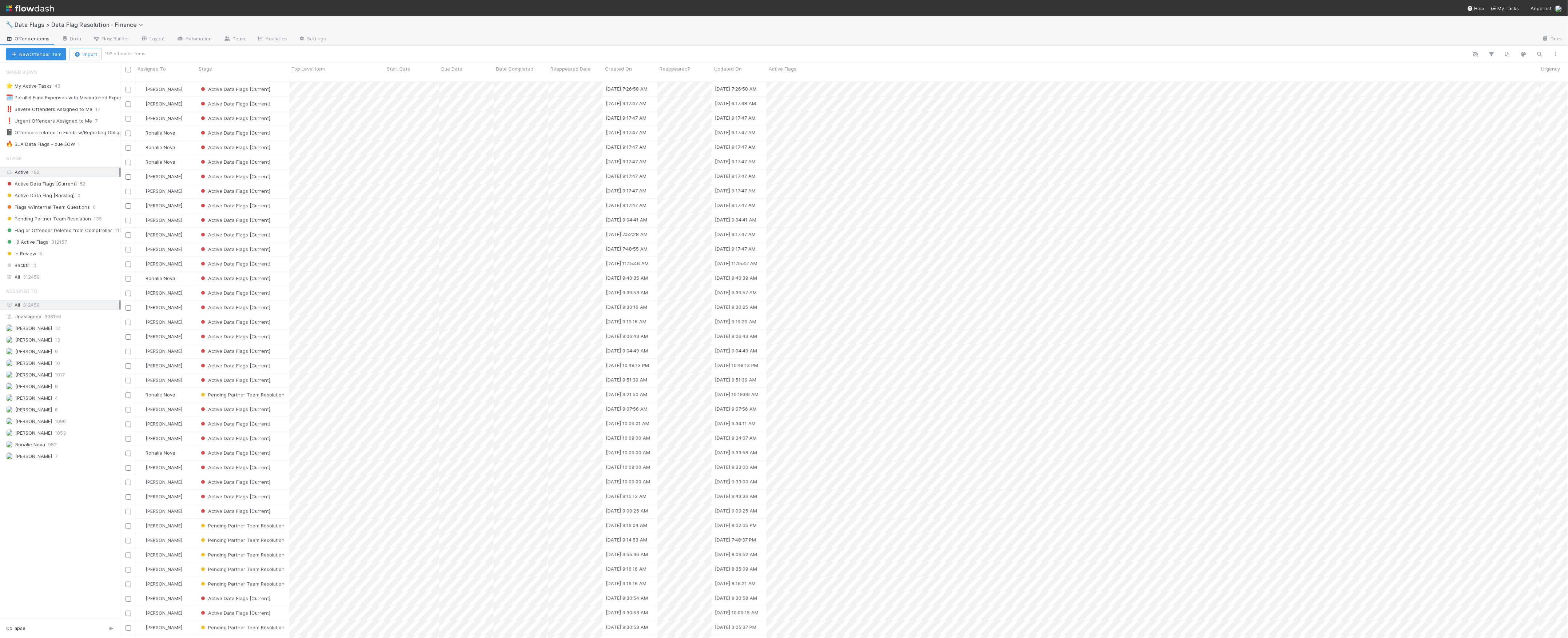
scroll to position [8, 8]
click at [63, 145] on div "🔥 SLA Data Flags - due EOW" at bounding box center [41, 144] width 69 height 9
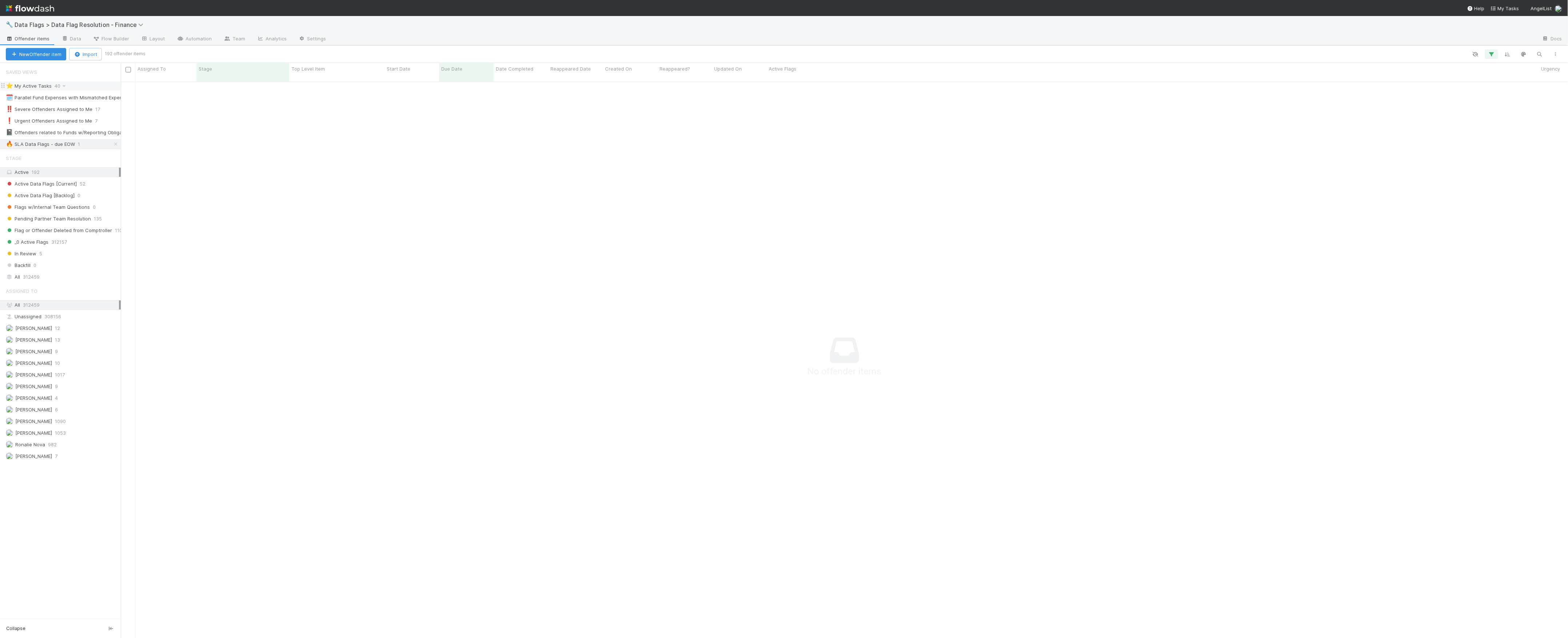
scroll to position [548, 1433]
click at [44, 25] on span "Data Flags > Data Flag Resolution - Finance" at bounding box center [81, 25] width 133 height 7
click at [69, 144] on div "🖖 Valuation Update Requests" at bounding box center [94, 150] width 182 height 13
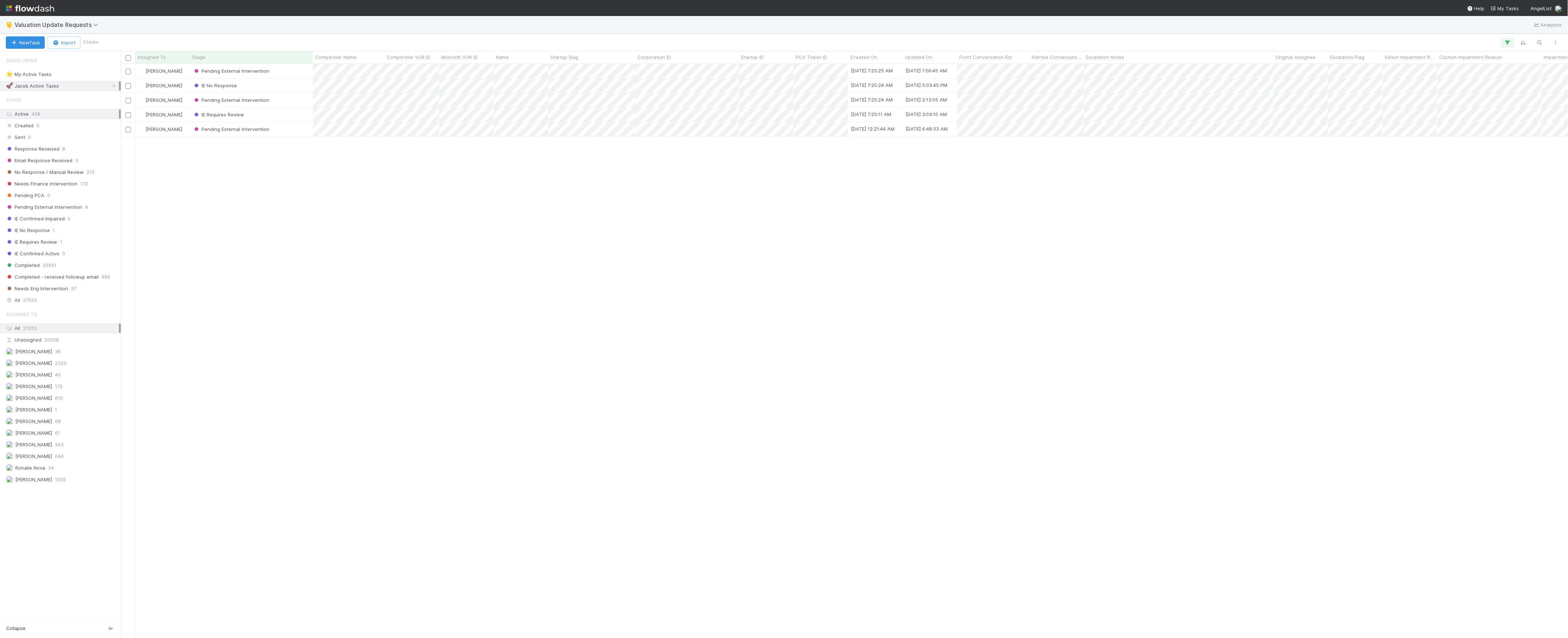
scroll to position [567, 1440]
click at [77, 189] on div "Needs Finance Intervention 172" at bounding box center [63, 184] width 113 height 9
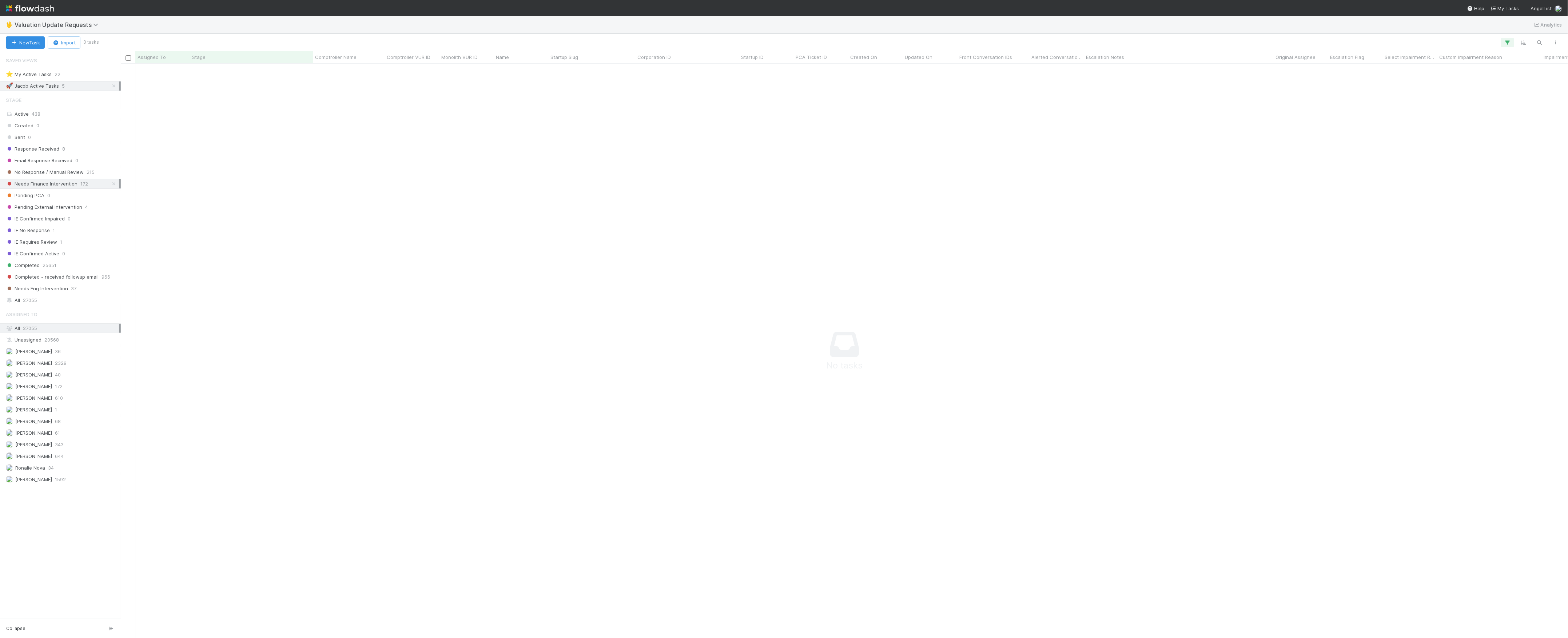
scroll to position [559, 1433]
click at [57, 449] on span "343" at bounding box center [59, 444] width 9 height 9
click at [116, 87] on icon at bounding box center [114, 86] width 7 height 5
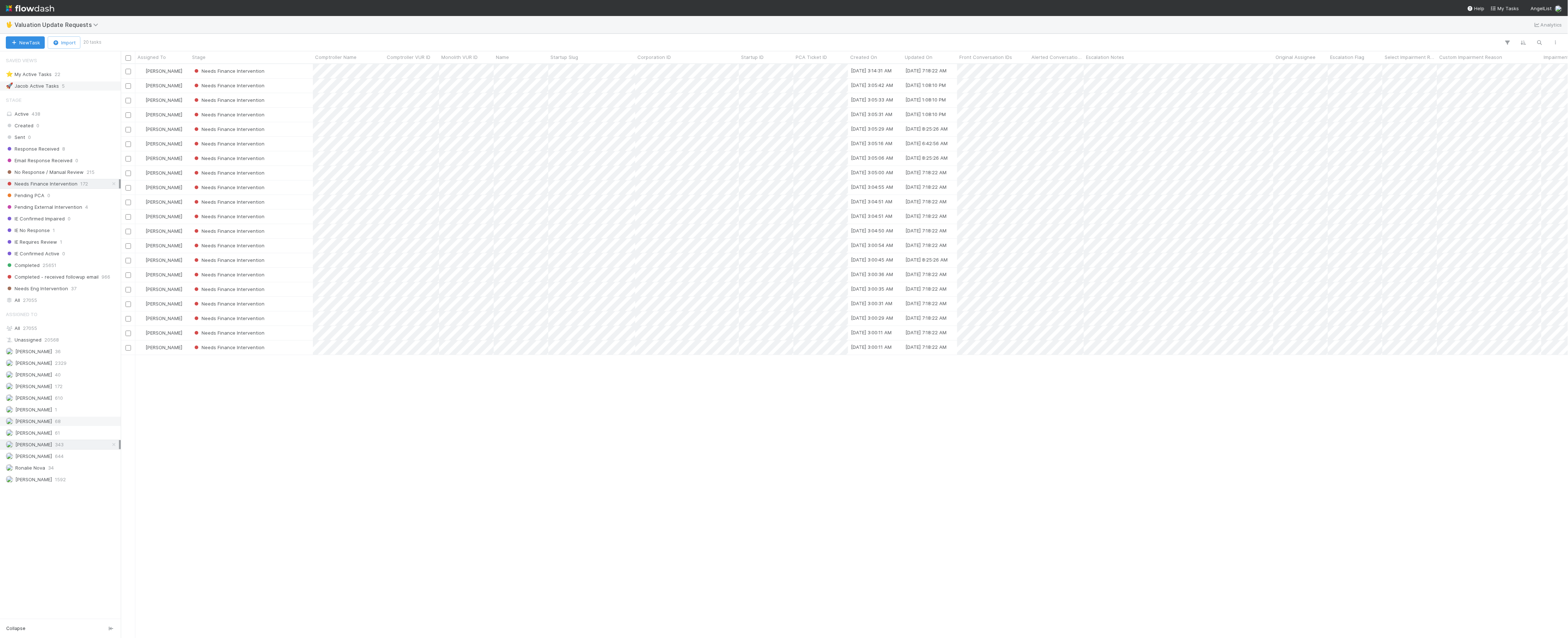
scroll to position [567, 1440]
click at [64, 438] on div "Marlon 61" at bounding box center [63, 433] width 113 height 9
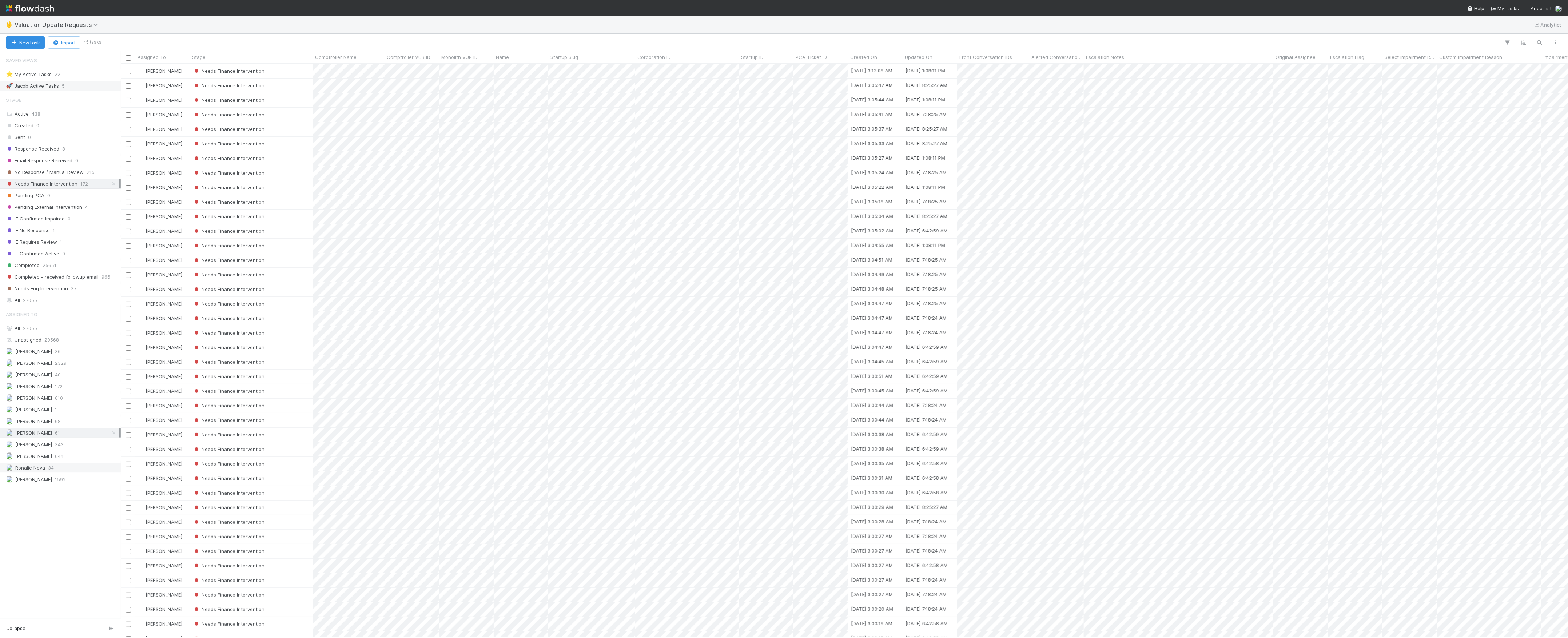
scroll to position [567, 1440]
click at [66, 472] on div "Ronalie Nova 34" at bounding box center [63, 468] width 113 height 9
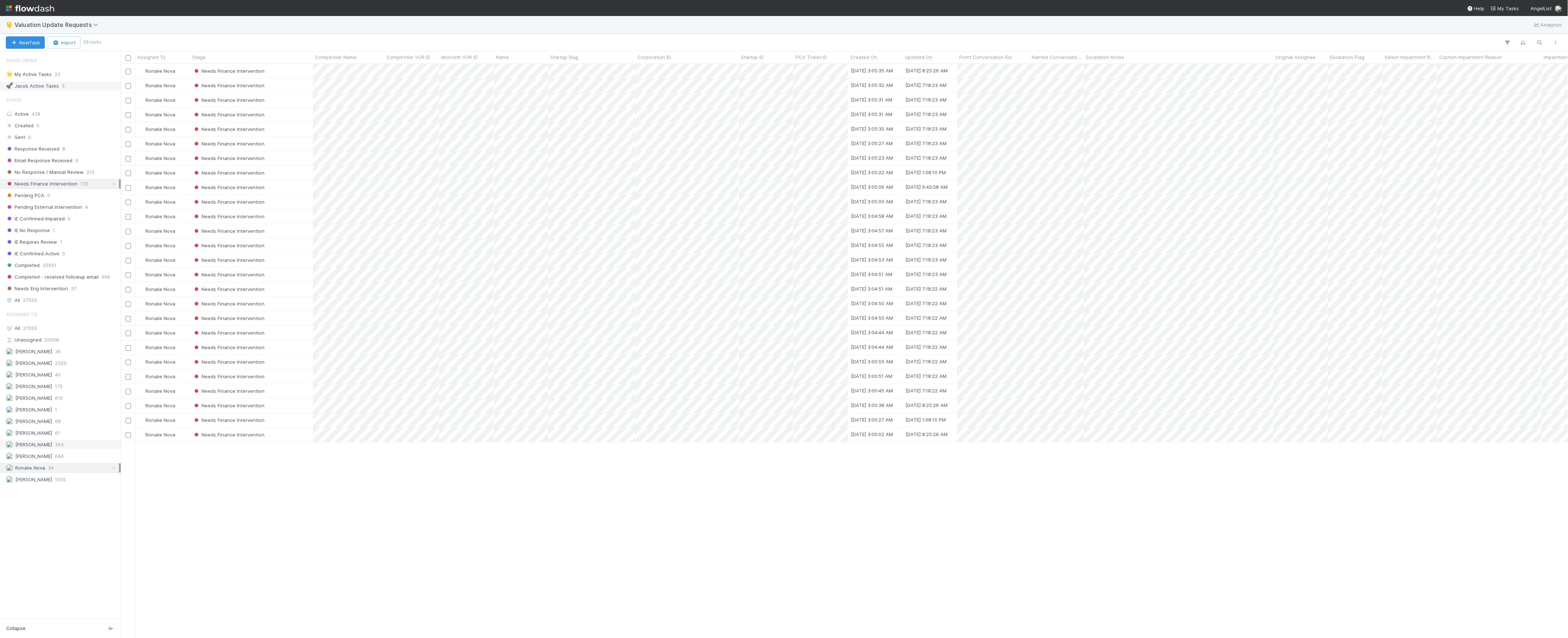
click at [63, 449] on div "Marvey Fuentes 343" at bounding box center [63, 444] width 113 height 9
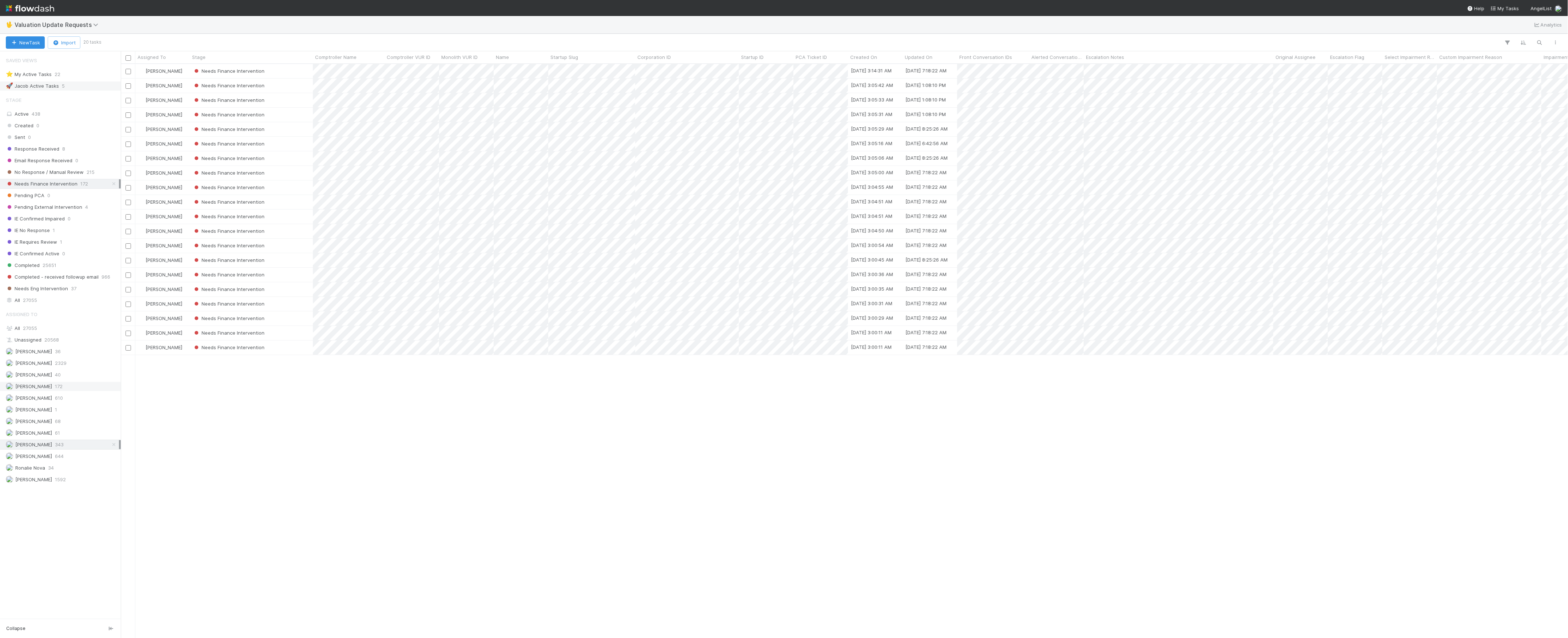
click at [59, 391] on div "Janice Garcia 172" at bounding box center [63, 387] width 113 height 9
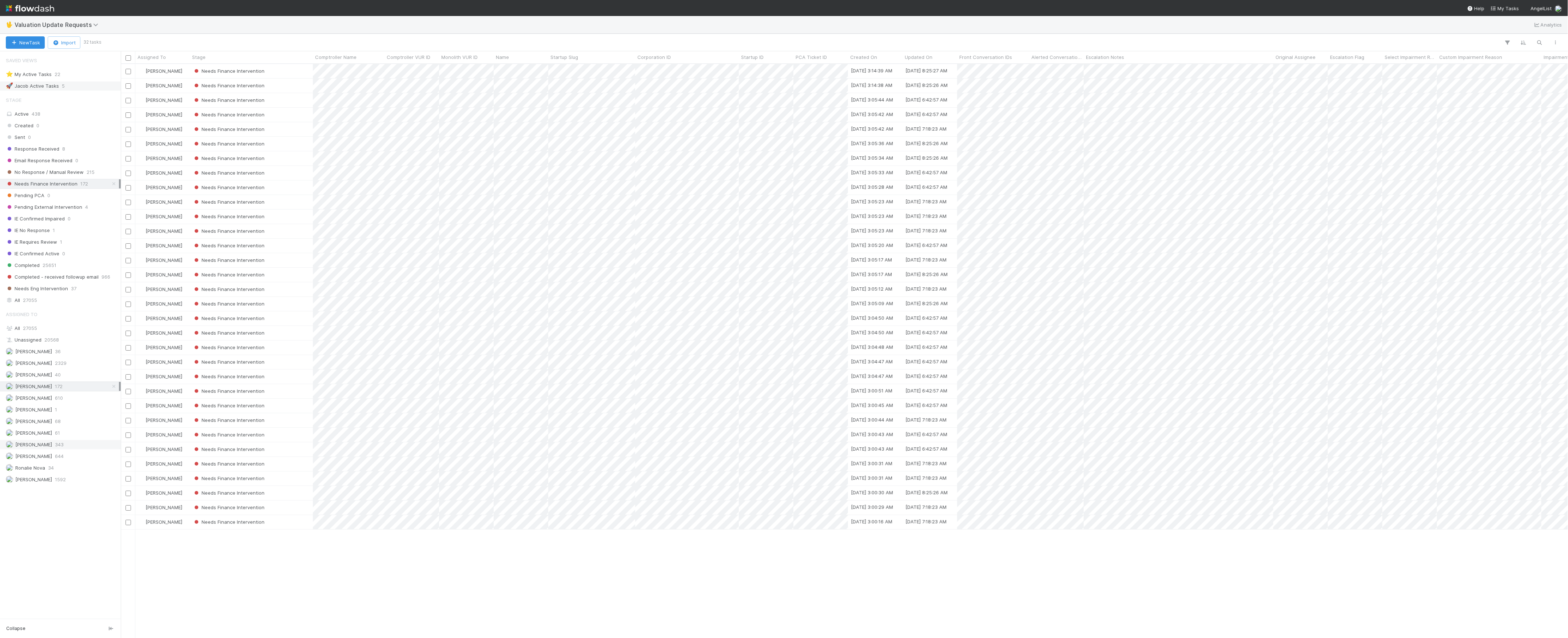
click at [57, 449] on span "343" at bounding box center [59, 444] width 9 height 9
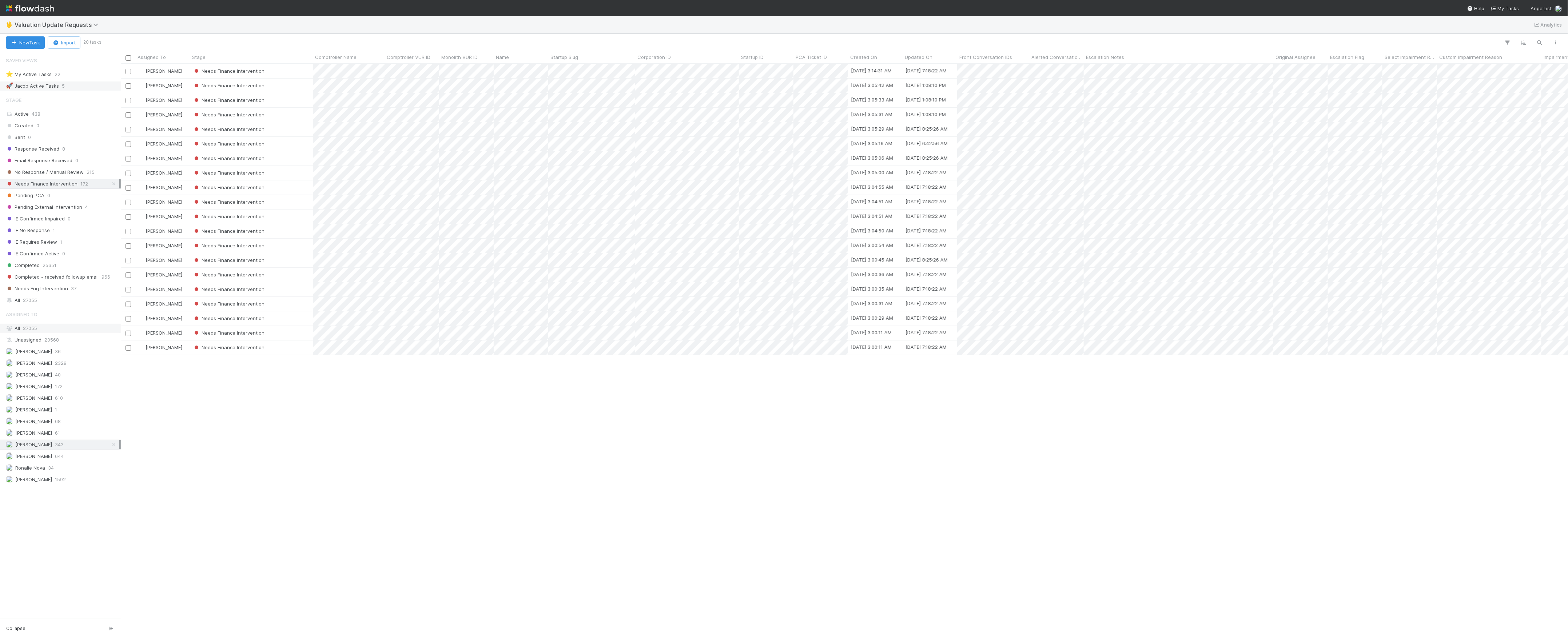
scroll to position [8, 8]
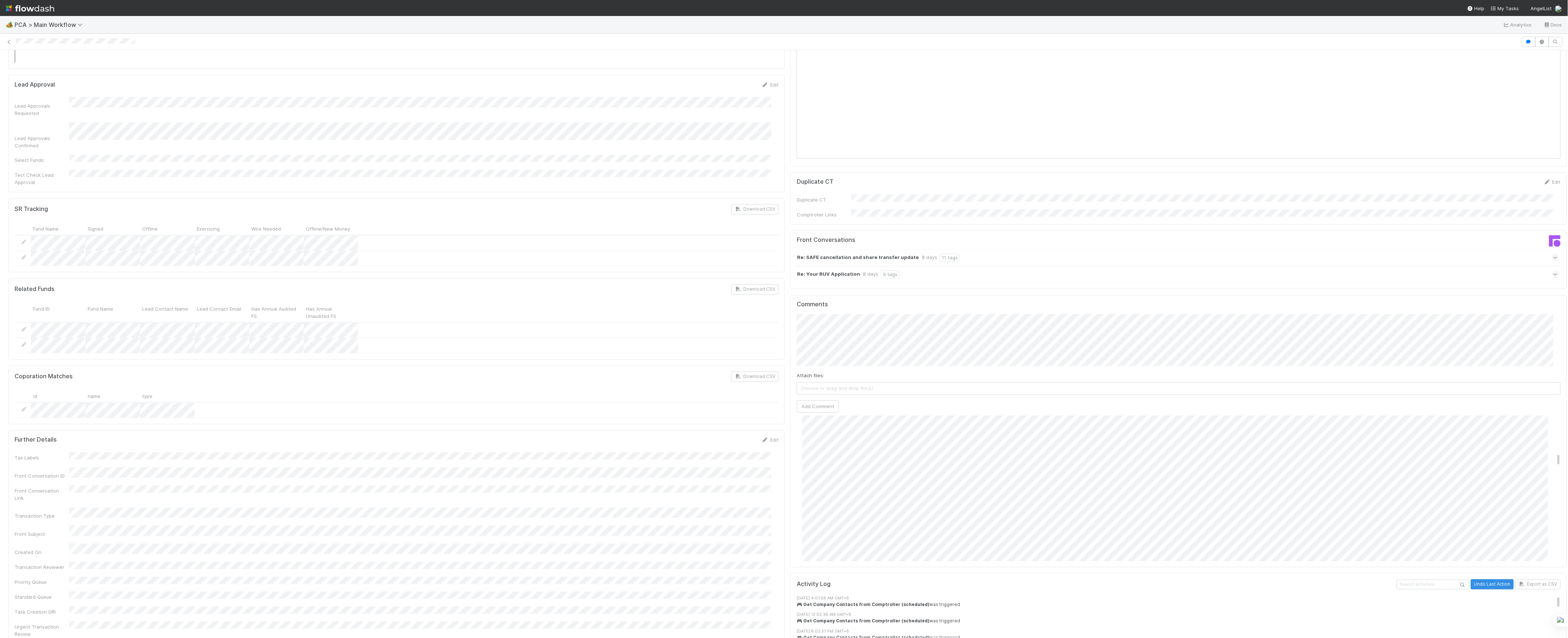
scroll to position [340, 0]
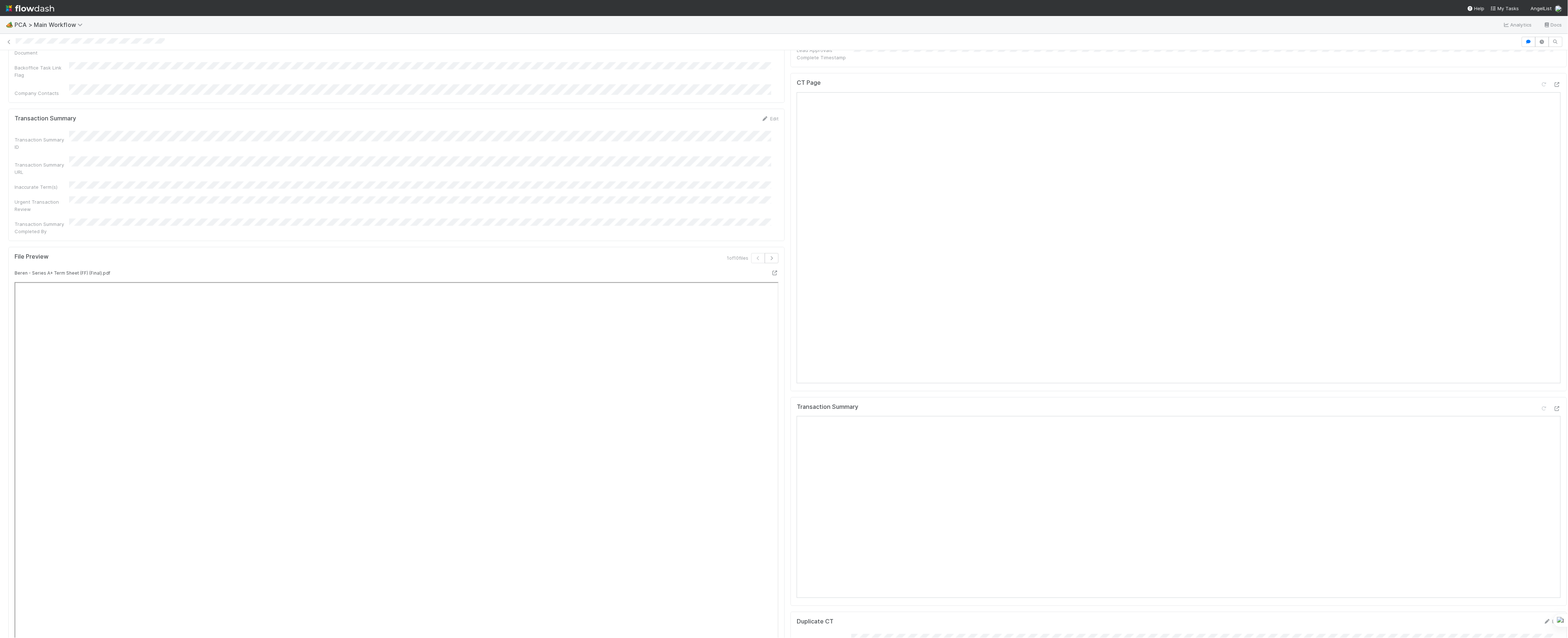
scroll to position [922, 0]
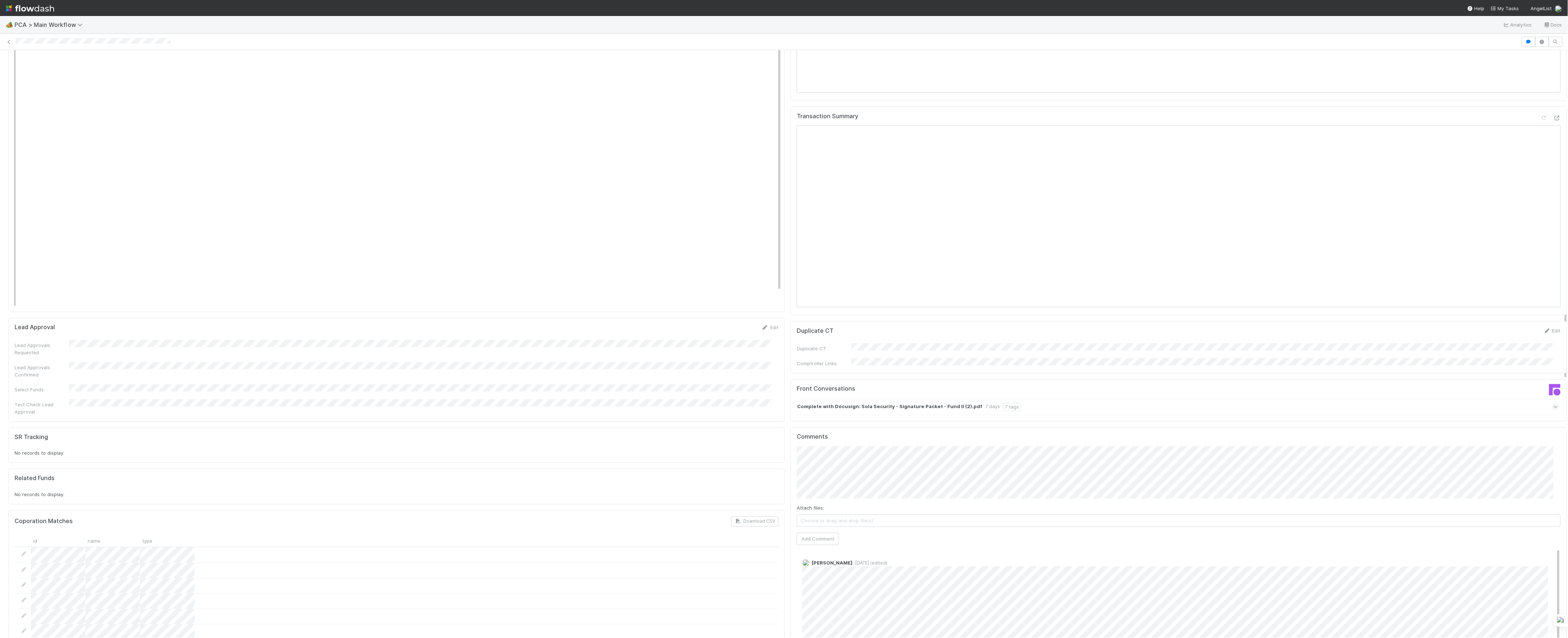
scroll to position [970, 0]
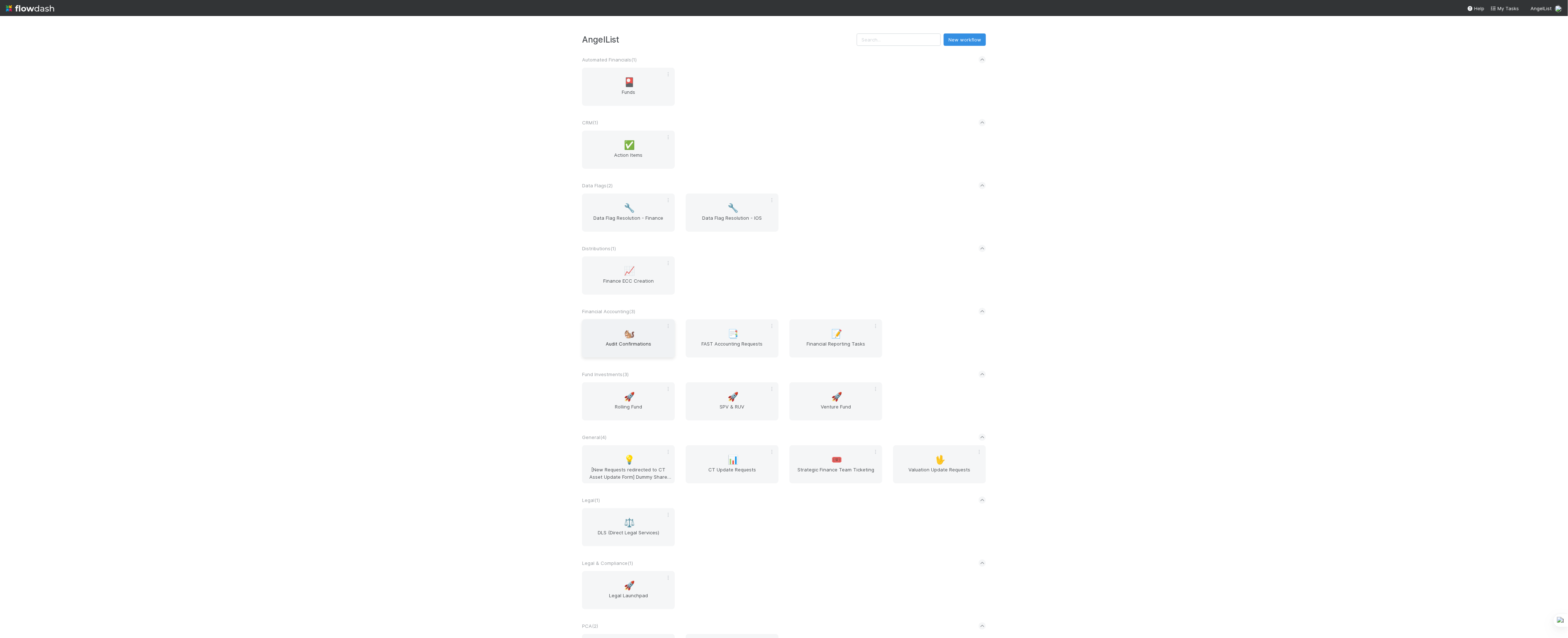
click at [642, 341] on span "Audit Confirmations" at bounding box center [628, 348] width 87 height 15
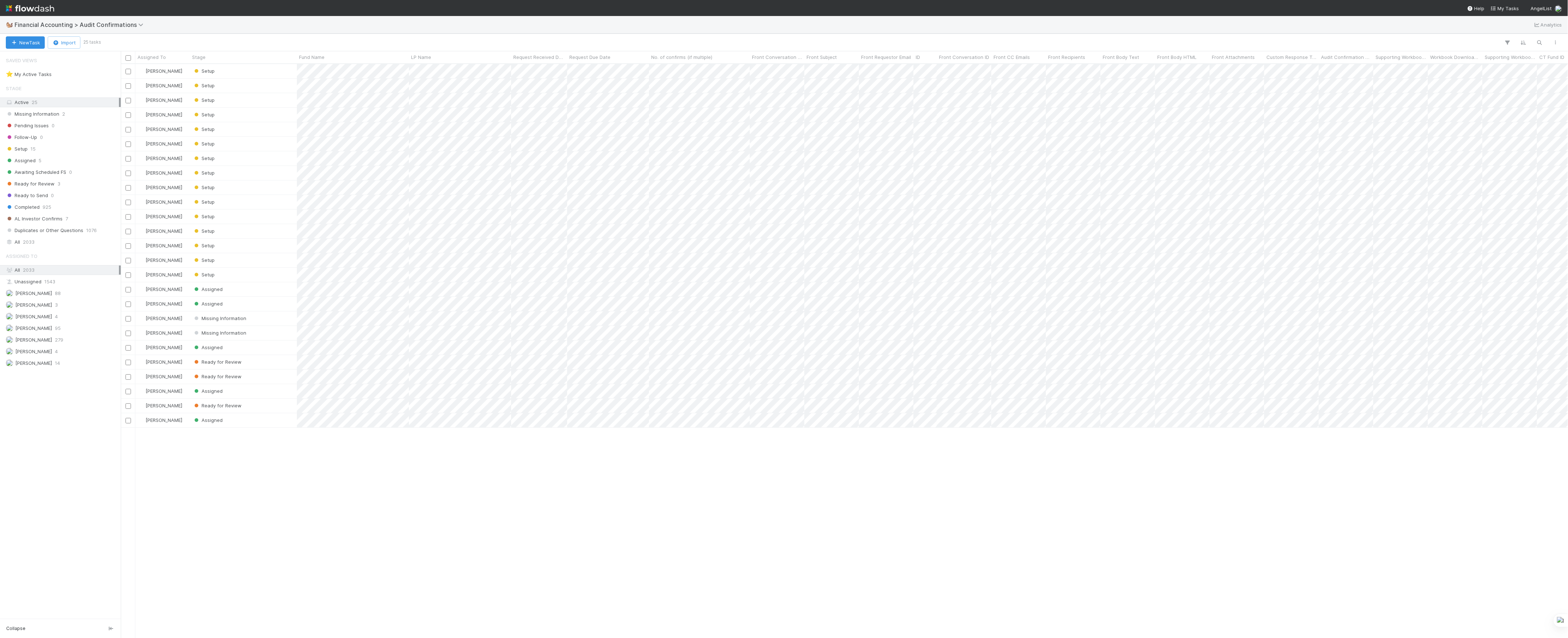
scroll to position [567, 1440]
click at [65, 353] on div "[PERSON_NAME] 4" at bounding box center [63, 351] width 113 height 9
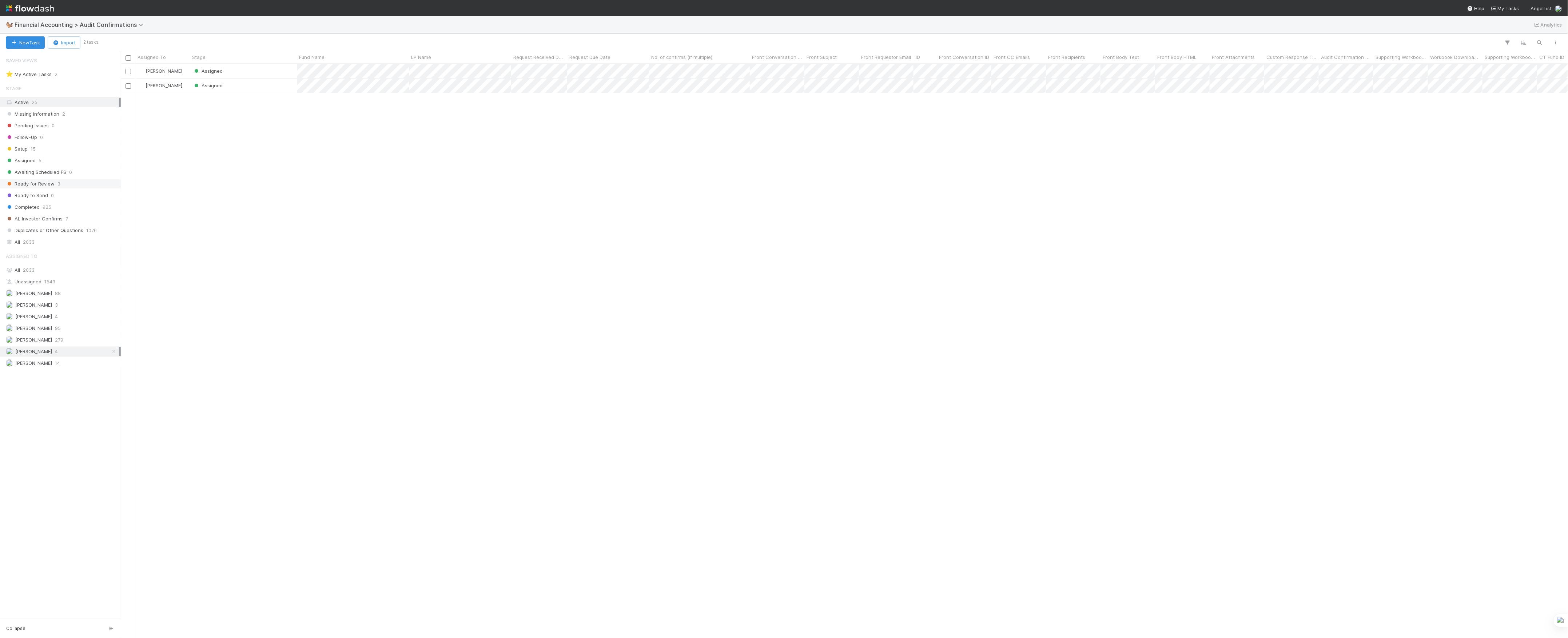
scroll to position [567, 1440]
click at [261, 85] on div "Assigned" at bounding box center [243, 85] width 107 height 14
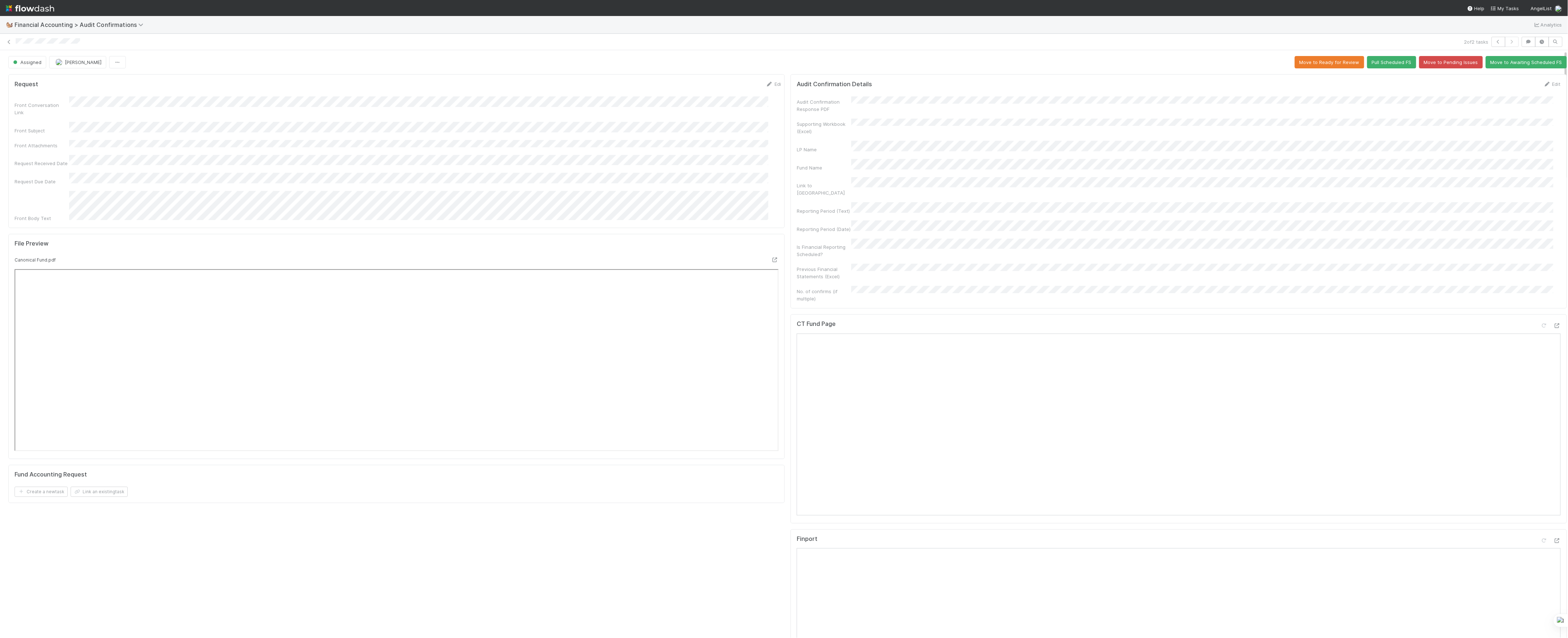
click at [905, 143] on div "LP Name" at bounding box center [1178, 147] width 764 height 12
copy div
